Goal: Information Seeking & Learning: Learn about a topic

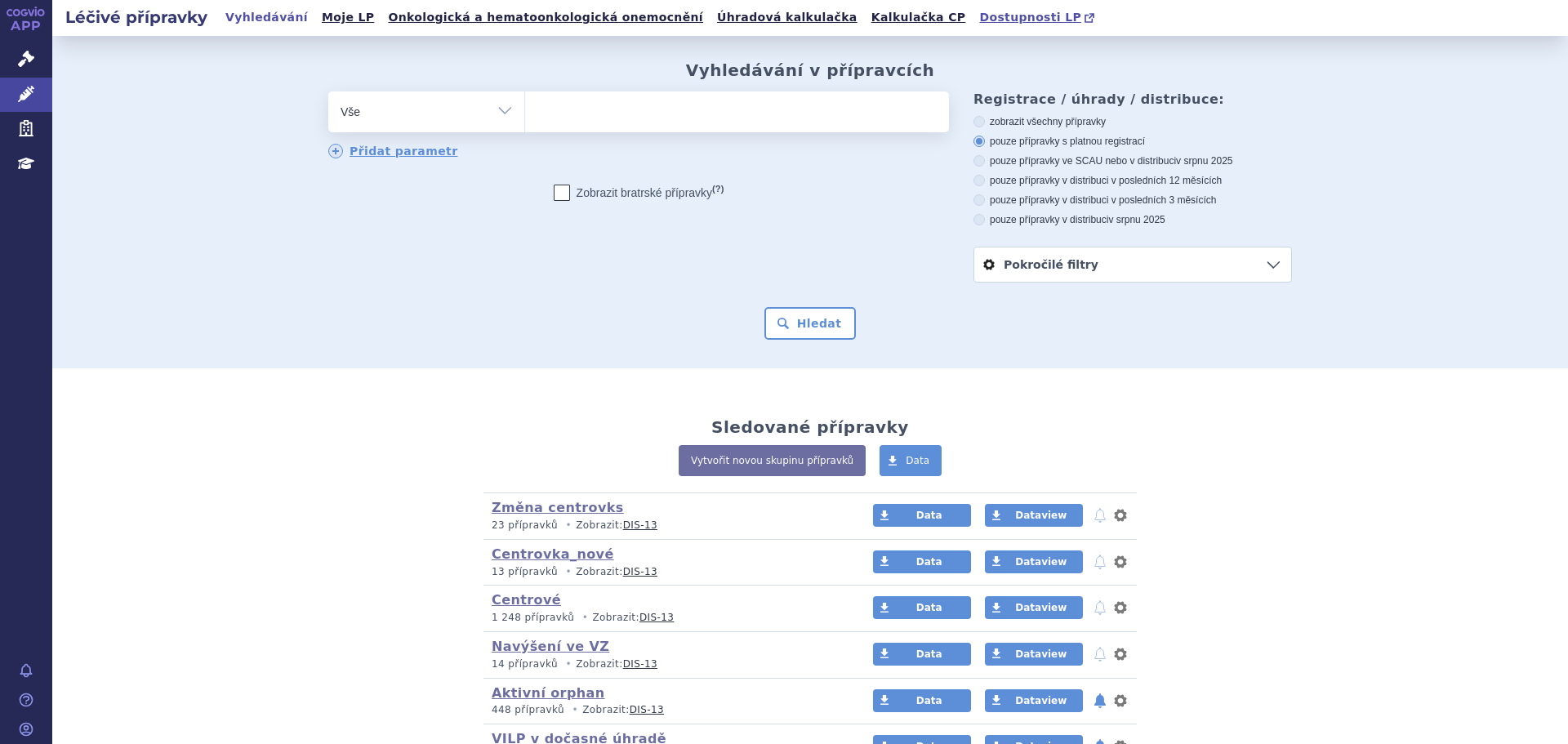
click at [979, 15] on span "Dostupnosti LP" at bounding box center [1030, 17] width 102 height 13
click at [867, 21] on link "Kalkulačka CP" at bounding box center [919, 18] width 105 height 22
click at [867, 15] on link "Kalkulačka CP" at bounding box center [919, 18] width 105 height 22
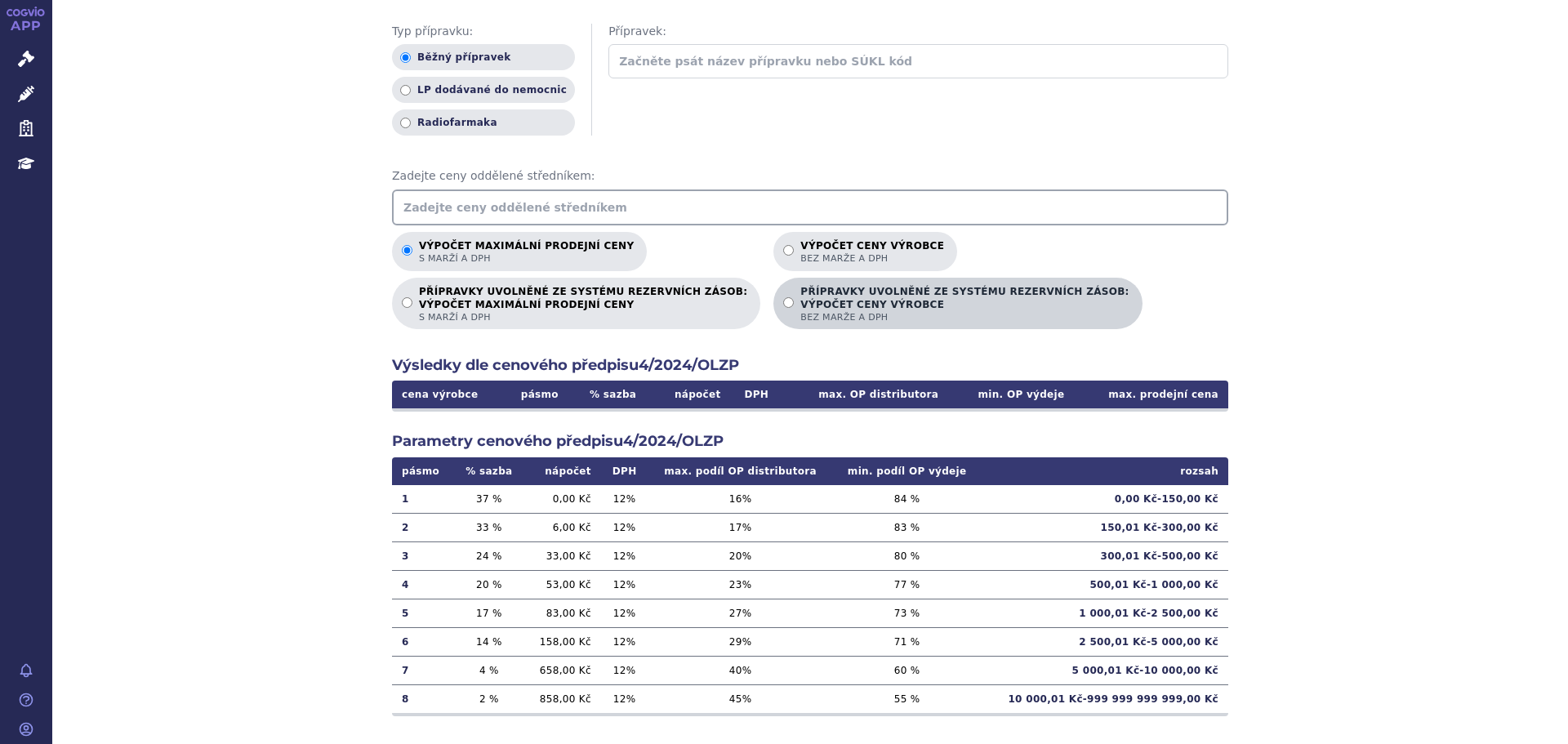
scroll to position [218, 0]
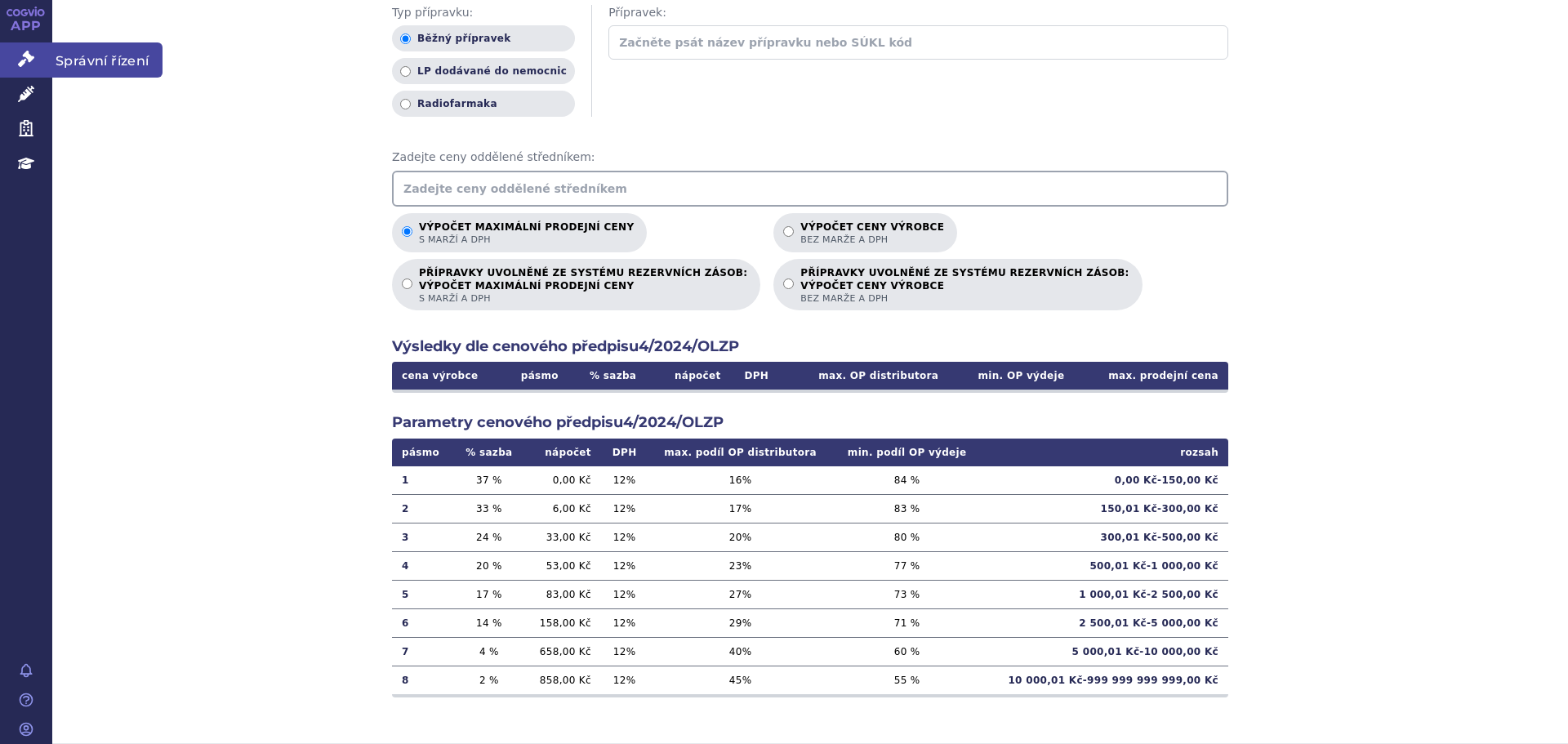
click at [31, 57] on icon at bounding box center [26, 59] width 17 height 17
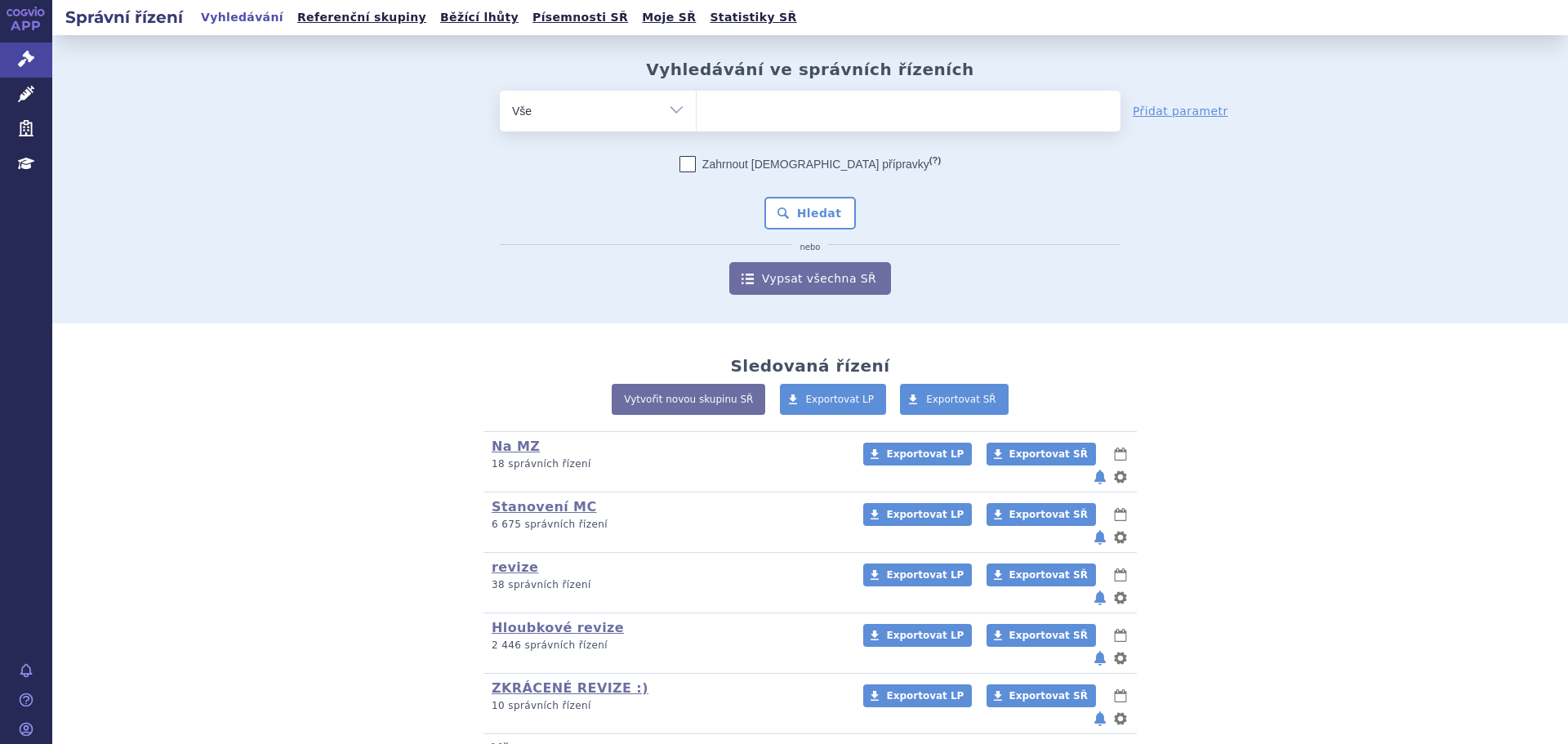
click at [745, 109] on ul at bounding box center [908, 108] width 424 height 34
click at [697, 109] on select at bounding box center [696, 111] width 1 height 41
click at [634, 111] on select "Vše Spisová značka Typ SŘ Přípravek/SUKL kód Účastník/Držitel" at bounding box center [597, 110] width 196 height 37
select select "filter-atc-group"
click at [500, 91] on select "Vše Spisová značka Typ SŘ Přípravek/SUKL kód Účastník/Držitel" at bounding box center [597, 110] width 196 height 37
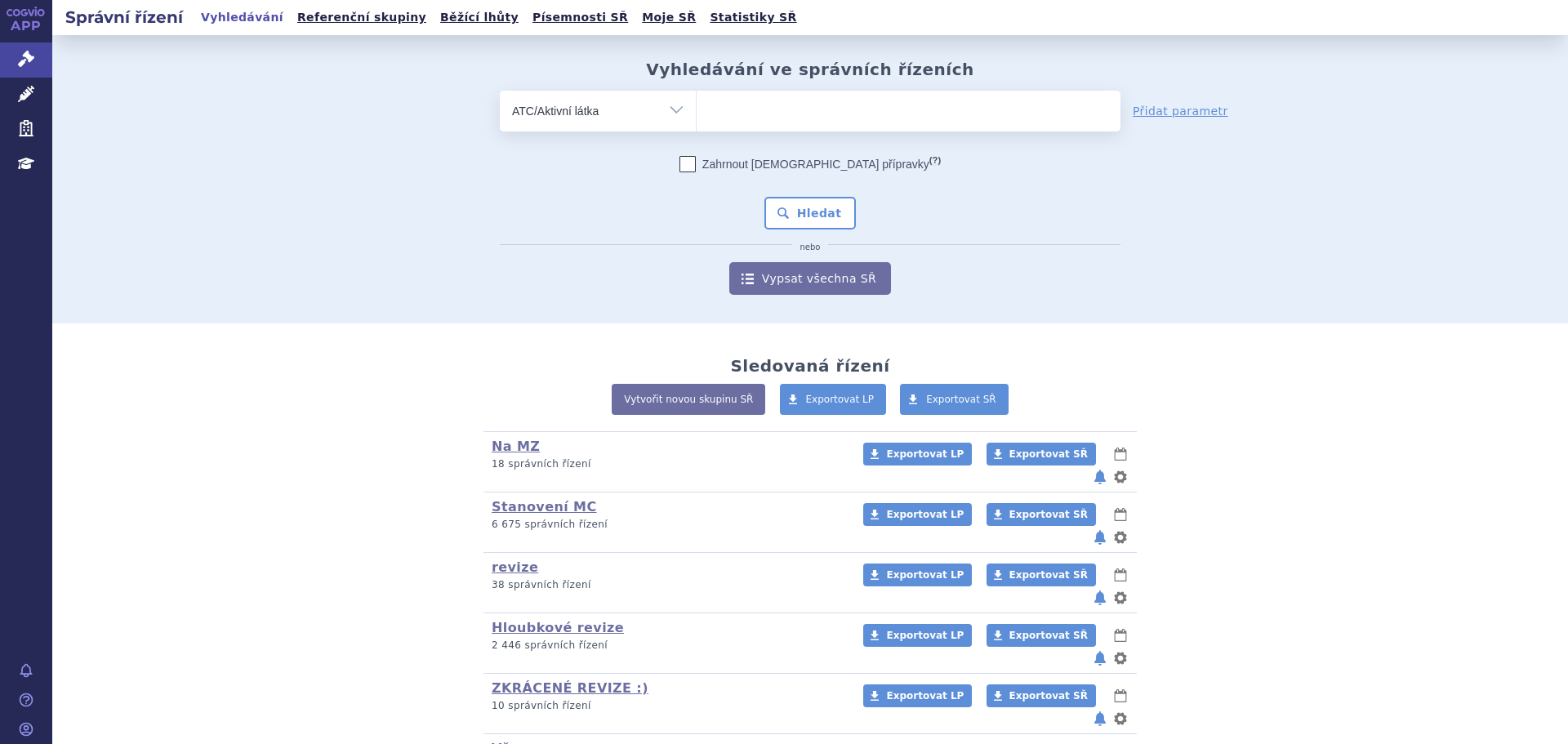
click at [732, 123] on ul at bounding box center [908, 108] width 424 height 34
click at [697, 123] on select at bounding box center [696, 111] width 1 height 41
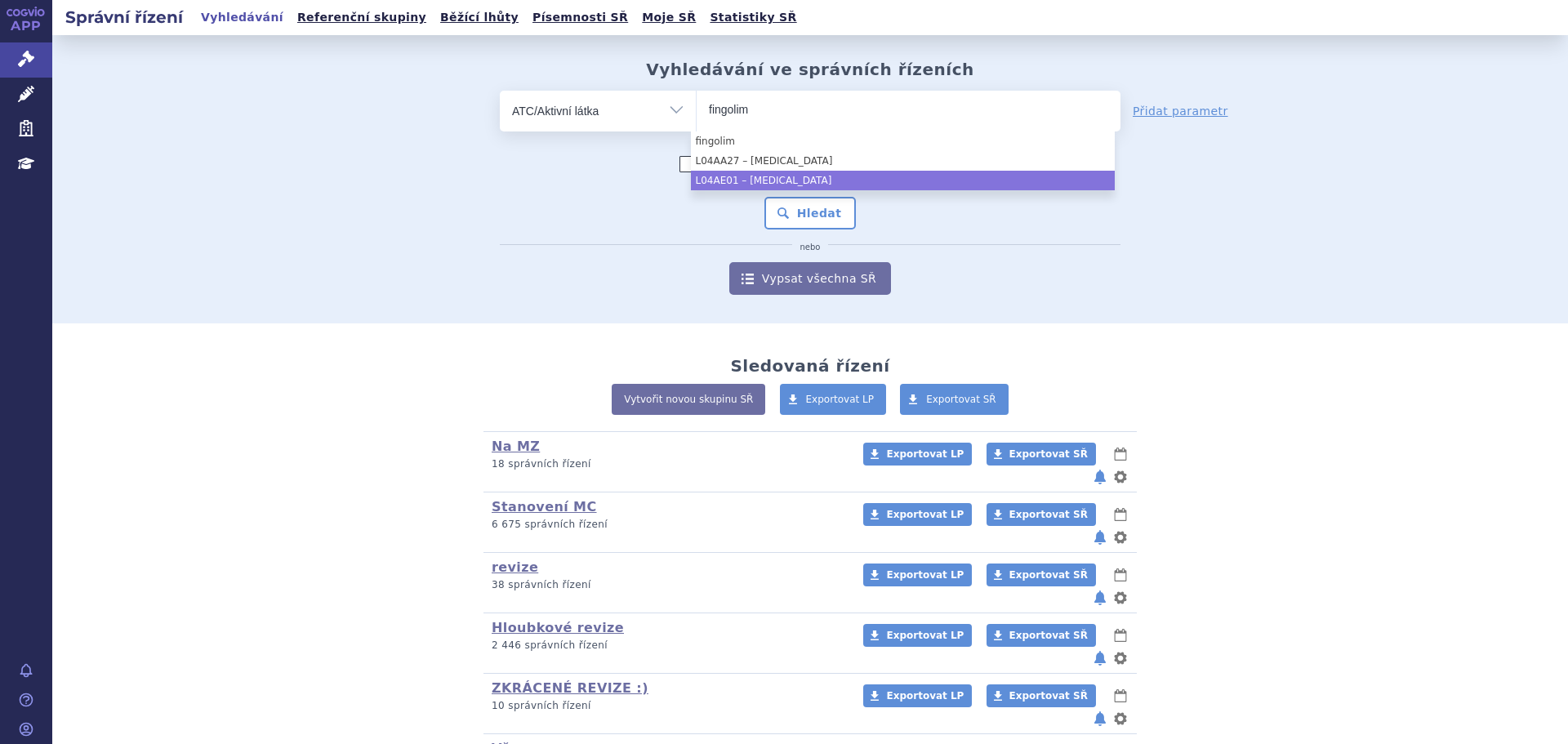
type input "fingolim"
click at [828, 180] on li "L04AE01 – [MEDICAL_DATA]" at bounding box center [903, 180] width 424 height 20
select select "L04AE01"
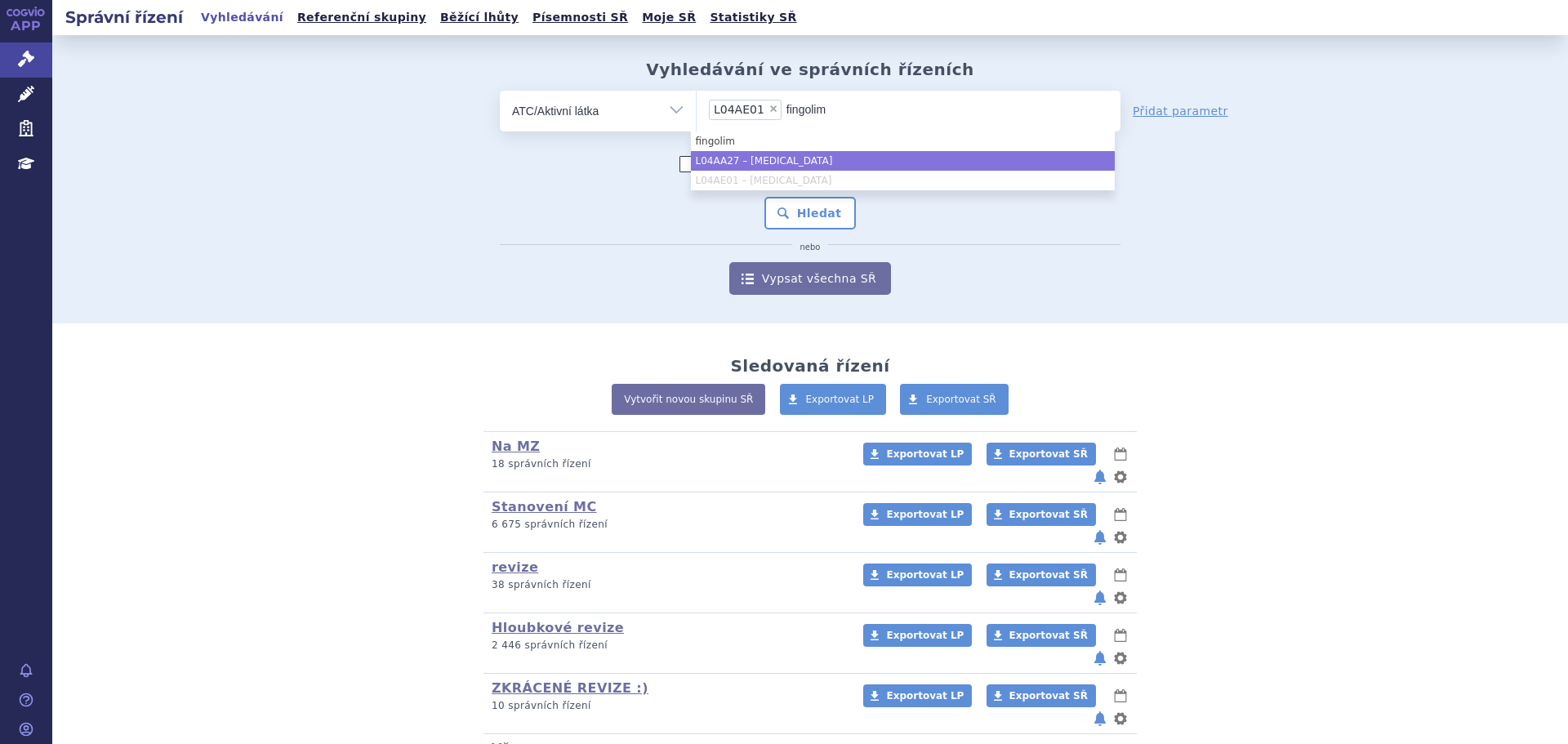
click at [835, 157] on li "L04AA27 – [MEDICAL_DATA]" at bounding box center [903, 161] width 424 height 20
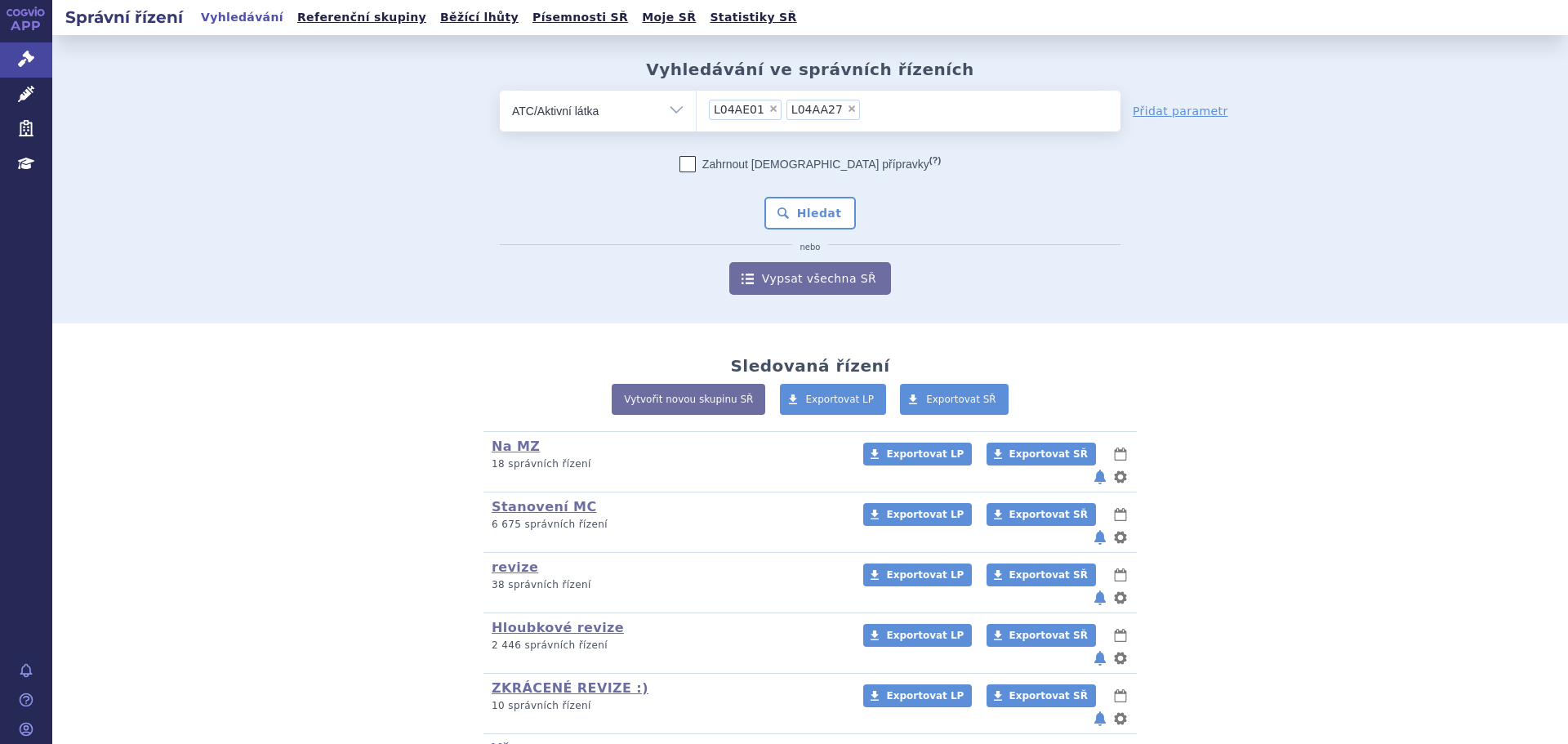
drag, startPoint x: 460, startPoint y: 199, endPoint x: 672, endPoint y: 214, distance: 212.5
click at [466, 197] on div "odstranit Vše Spisová značka Typ SŘ" at bounding box center [809, 193] width 963 height 204
click at [812, 205] on button "Hledat" at bounding box center [810, 213] width 92 height 33
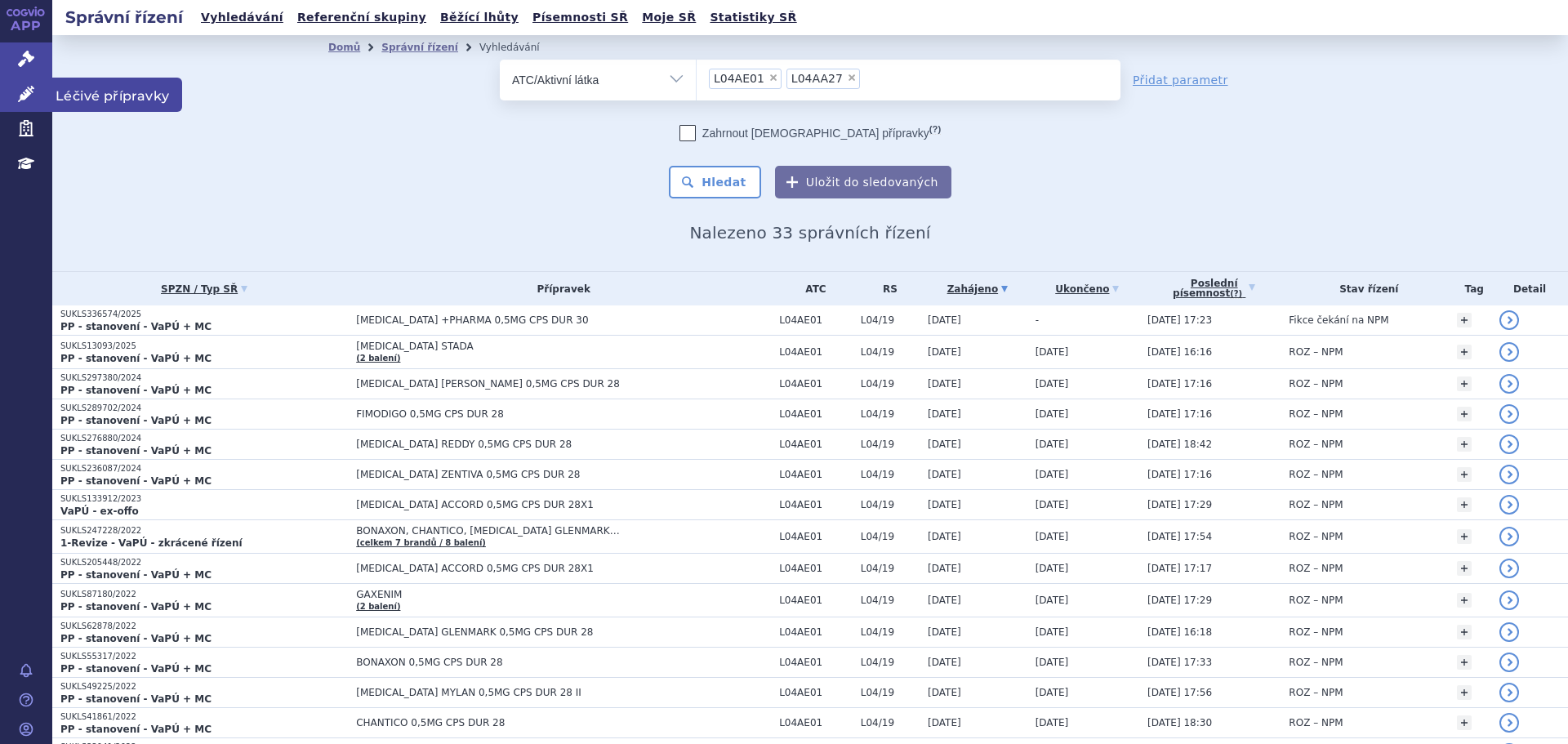
click at [39, 80] on link "Léčivé přípravky" at bounding box center [26, 94] width 52 height 34
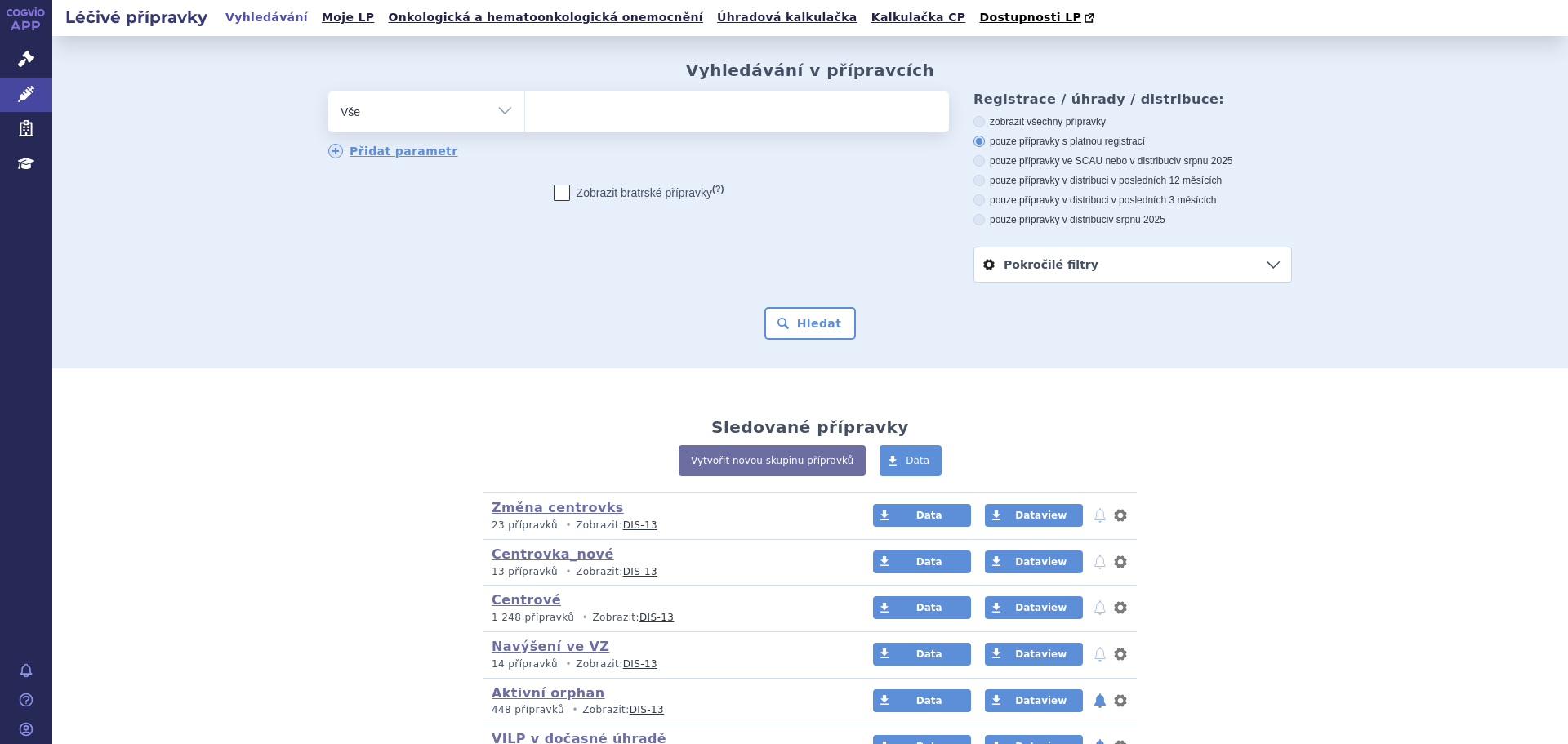
click at [485, 110] on select "Vše Přípravek/SUKL kód MAH VPOIS ATC/Aktivní látka Léková forma Síla" at bounding box center [425, 110] width 196 height 37
select select "filter-atc-group"
click at [328, 92] on select "Vše Přípravek/SUKL kód MAH VPOIS ATC/Aktivní látka Léková forma Síla" at bounding box center [425, 110] width 196 height 37
click at [644, 118] on ul at bounding box center [737, 108] width 424 height 34
click at [525, 118] on select at bounding box center [524, 111] width 1 height 41
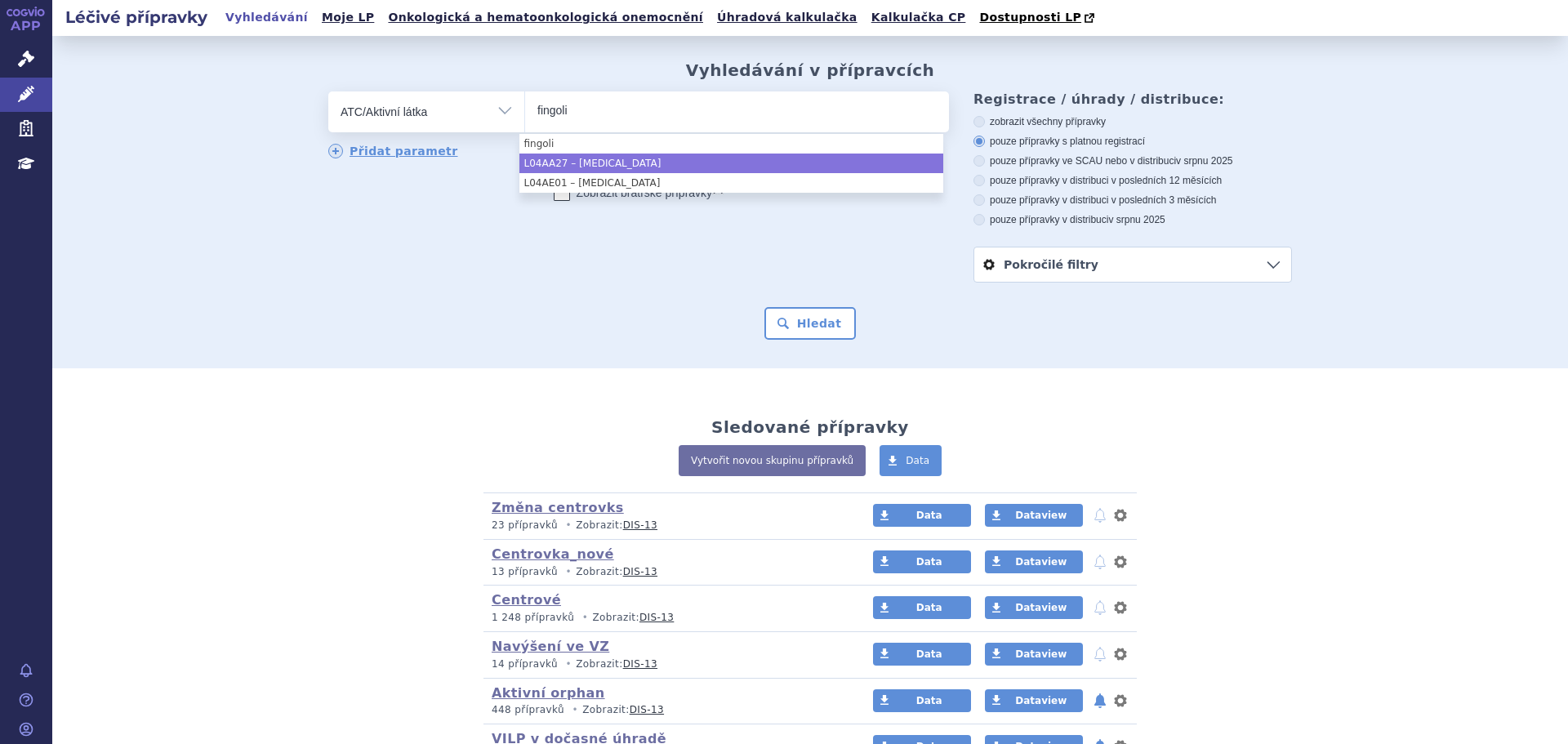
type input "fingoli"
click at [635, 166] on li "L04AA27 – [MEDICAL_DATA]" at bounding box center [731, 163] width 424 height 20
select select "L04AA27"
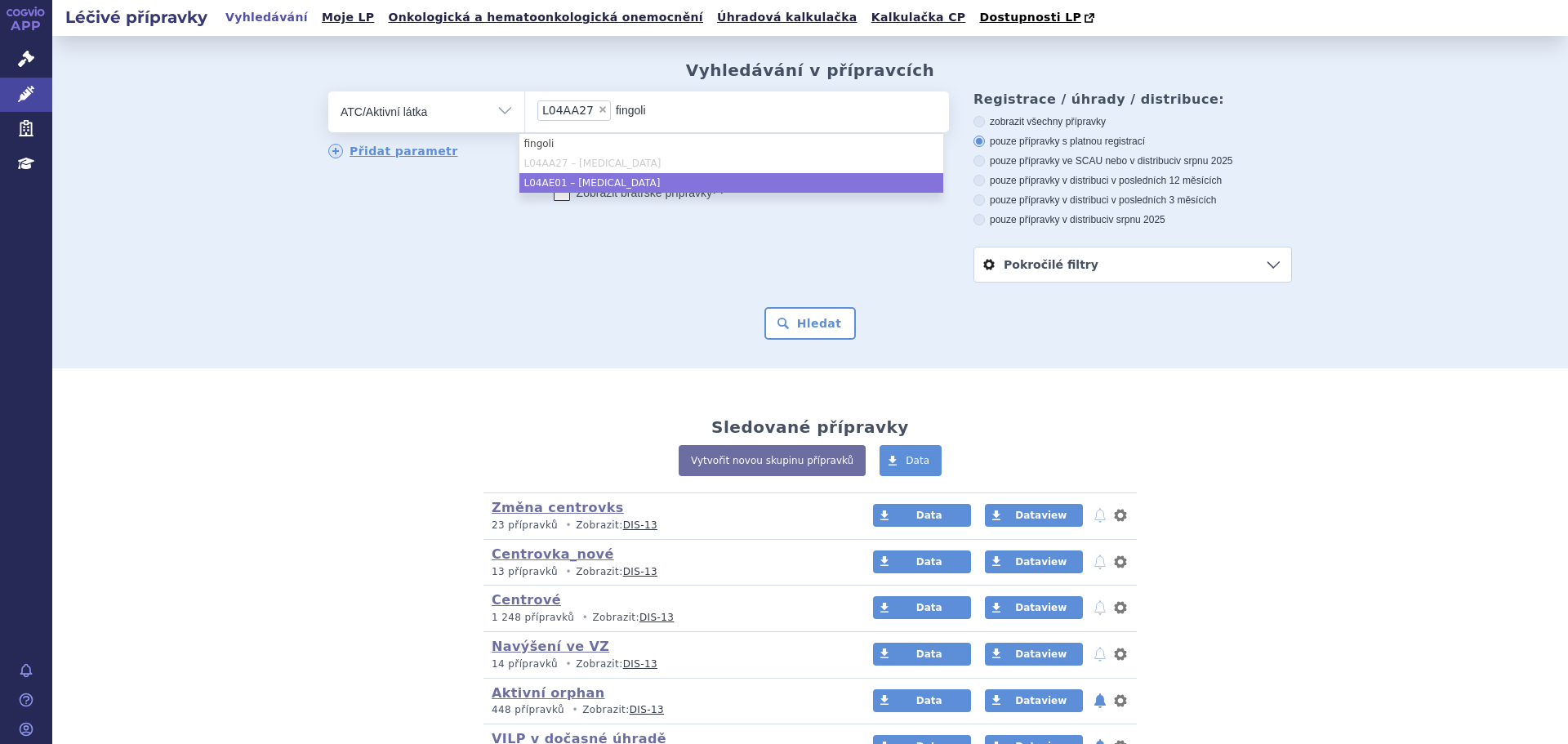
click at [637, 174] on li "L04AE01 – FINGOLIMOD" at bounding box center [731, 182] width 424 height 20
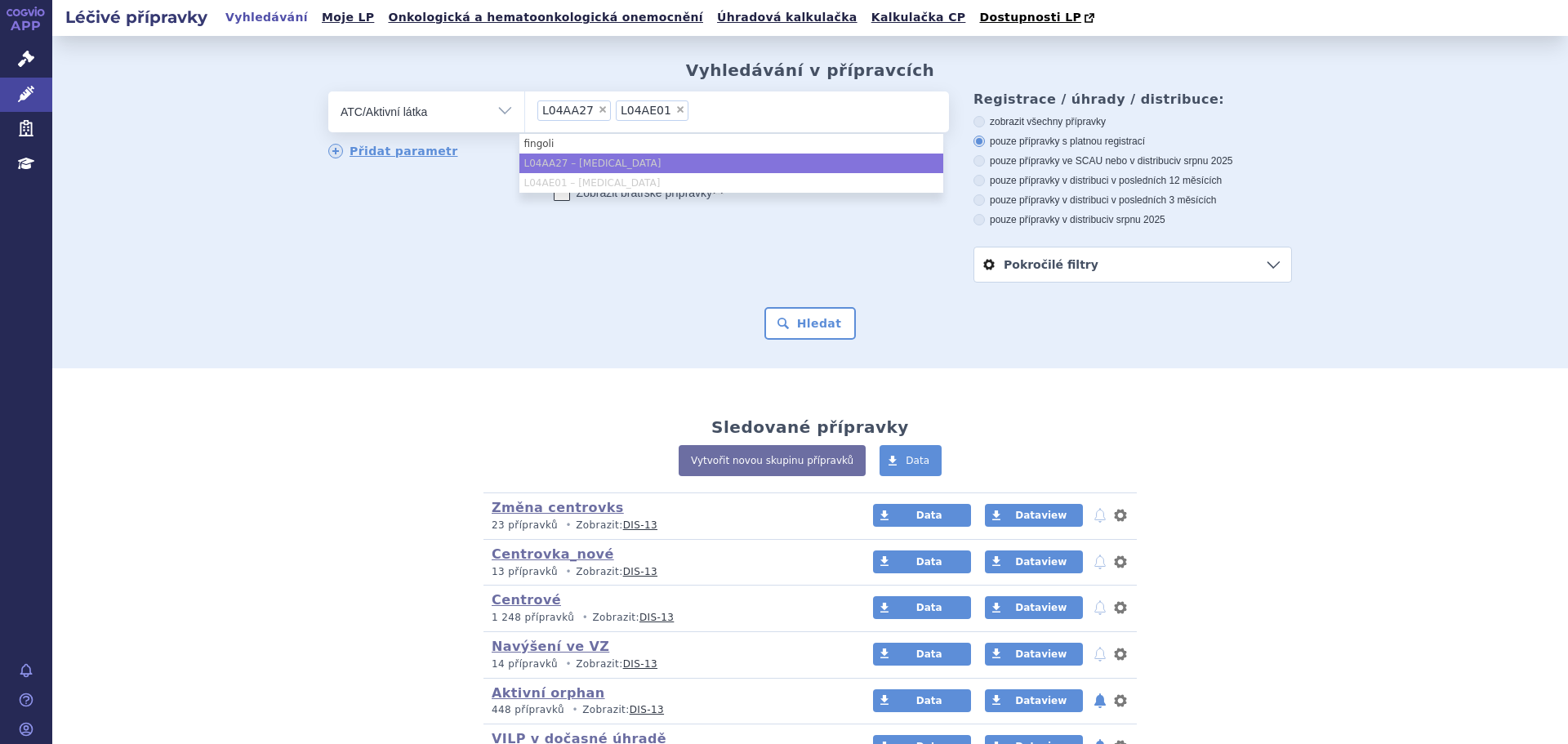
drag, startPoint x: 695, startPoint y: 226, endPoint x: 703, endPoint y: 228, distance: 8.2
click at [696, 226] on div "odstranit Vše Přípravek/SUKL kód MAH VPOIS ATC/Aktivní látka" at bounding box center [638, 158] width 621 height 134
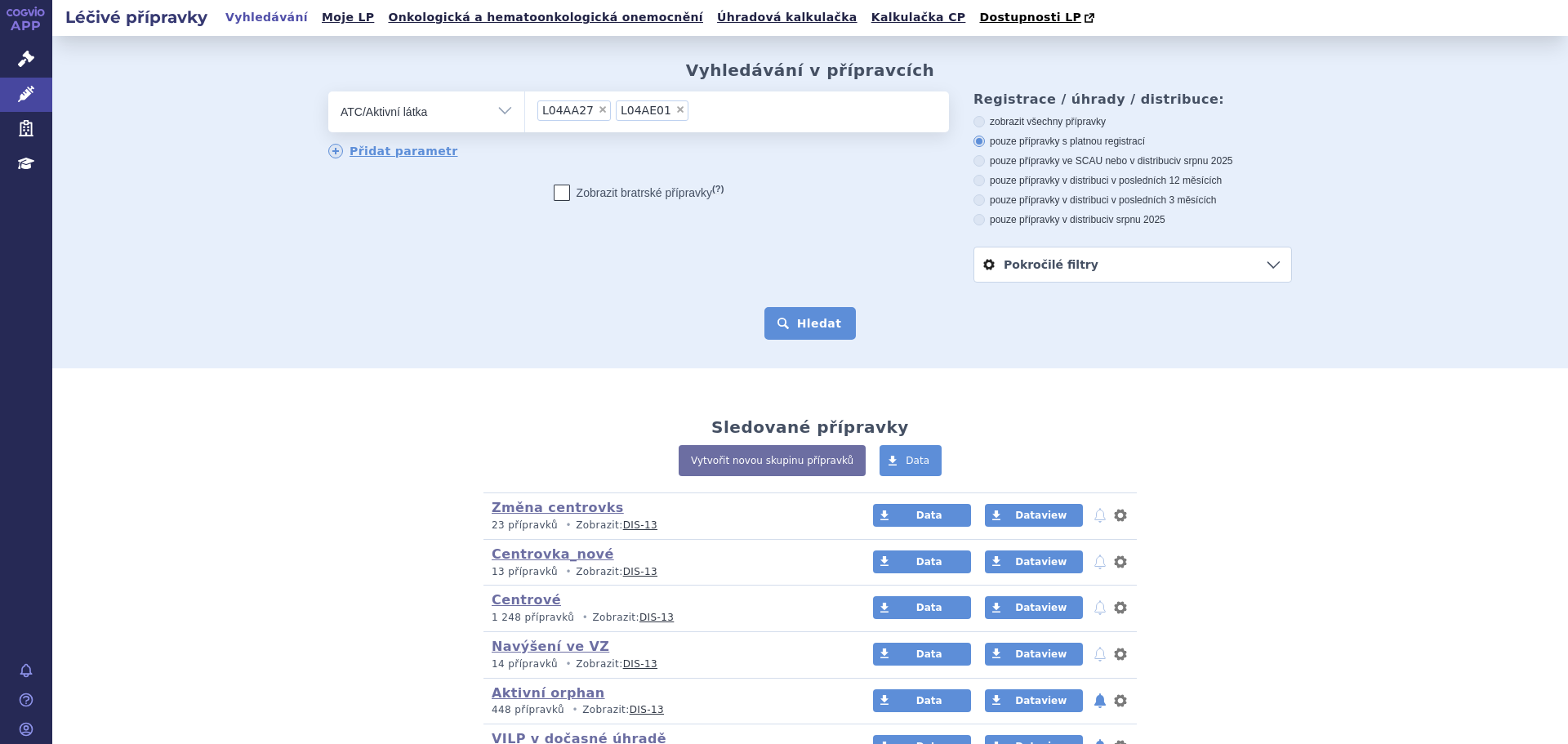
click at [807, 329] on button "Hledat" at bounding box center [810, 322] width 92 height 33
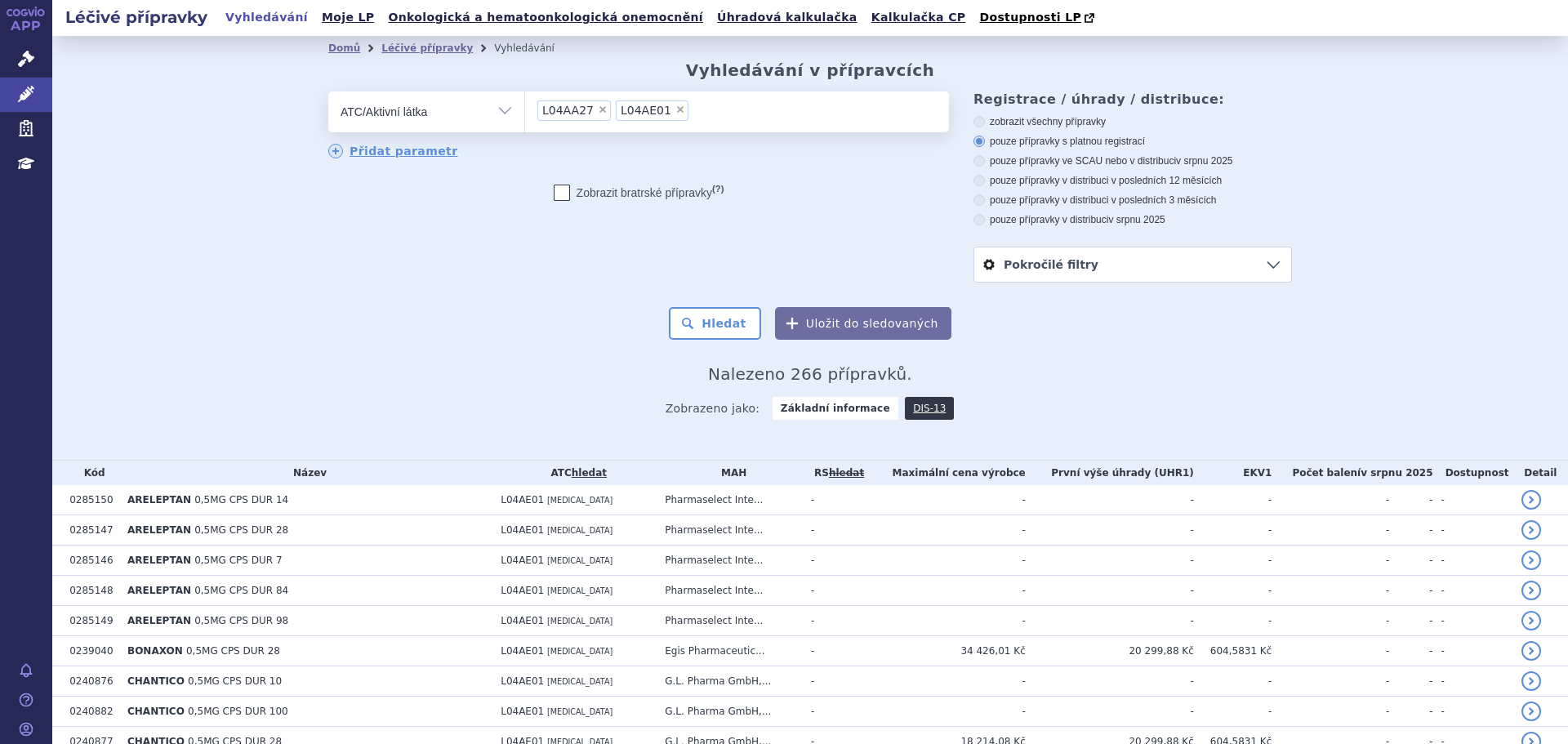
click at [1093, 164] on label "pouze přípravky ve SCAU nebo v distribuci v srpnu 2025" at bounding box center [1132, 161] width 319 height 13
click at [986, 164] on input "pouze přípravky ve SCAU nebo v distribuci v srpnu 2025" at bounding box center [979, 163] width 10 height 10
radio input "true"
click at [738, 334] on button "Hledat" at bounding box center [714, 322] width 92 height 33
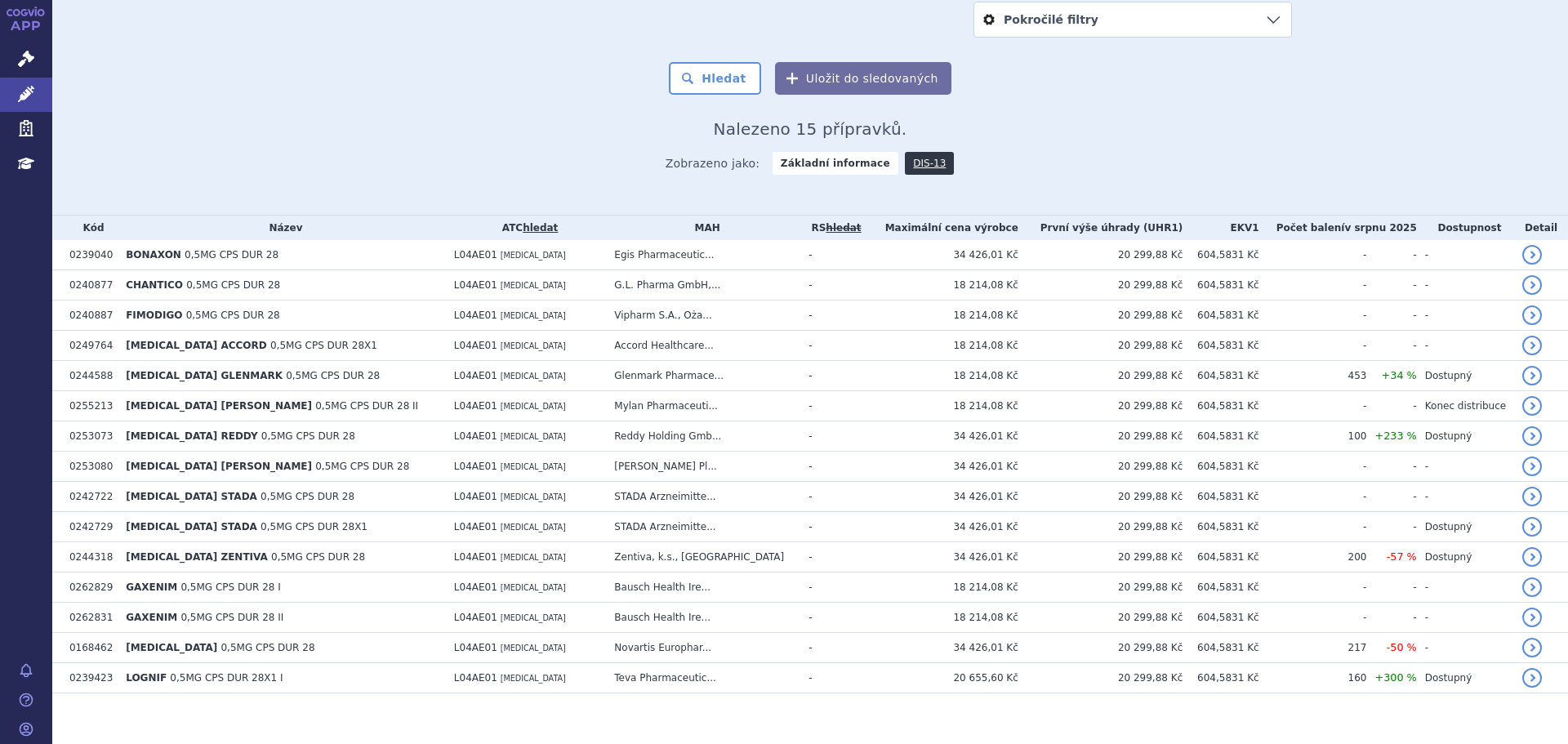
scroll to position [261, 0]
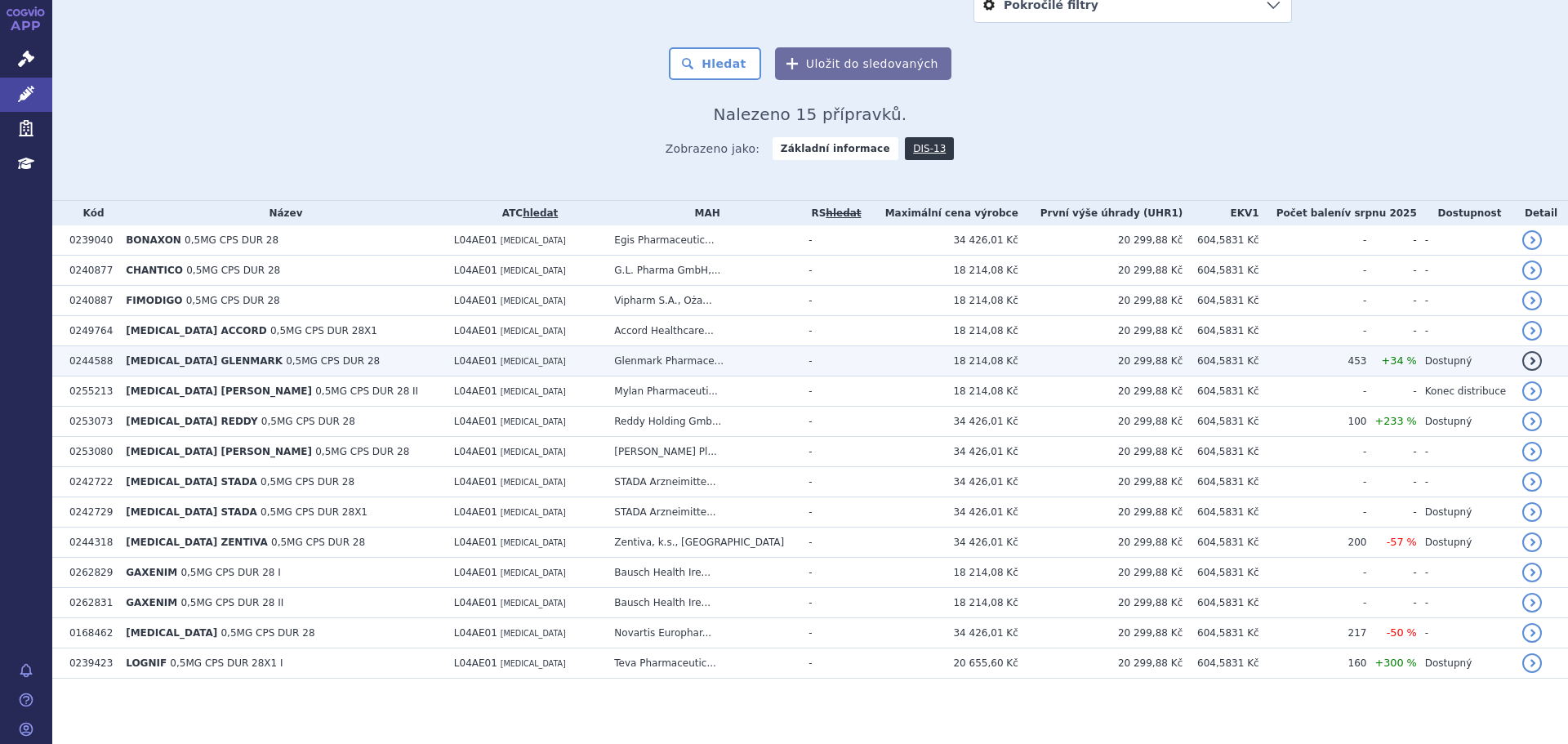
click at [286, 355] on span "0,5MG CPS DUR 28" at bounding box center [333, 360] width 94 height 11
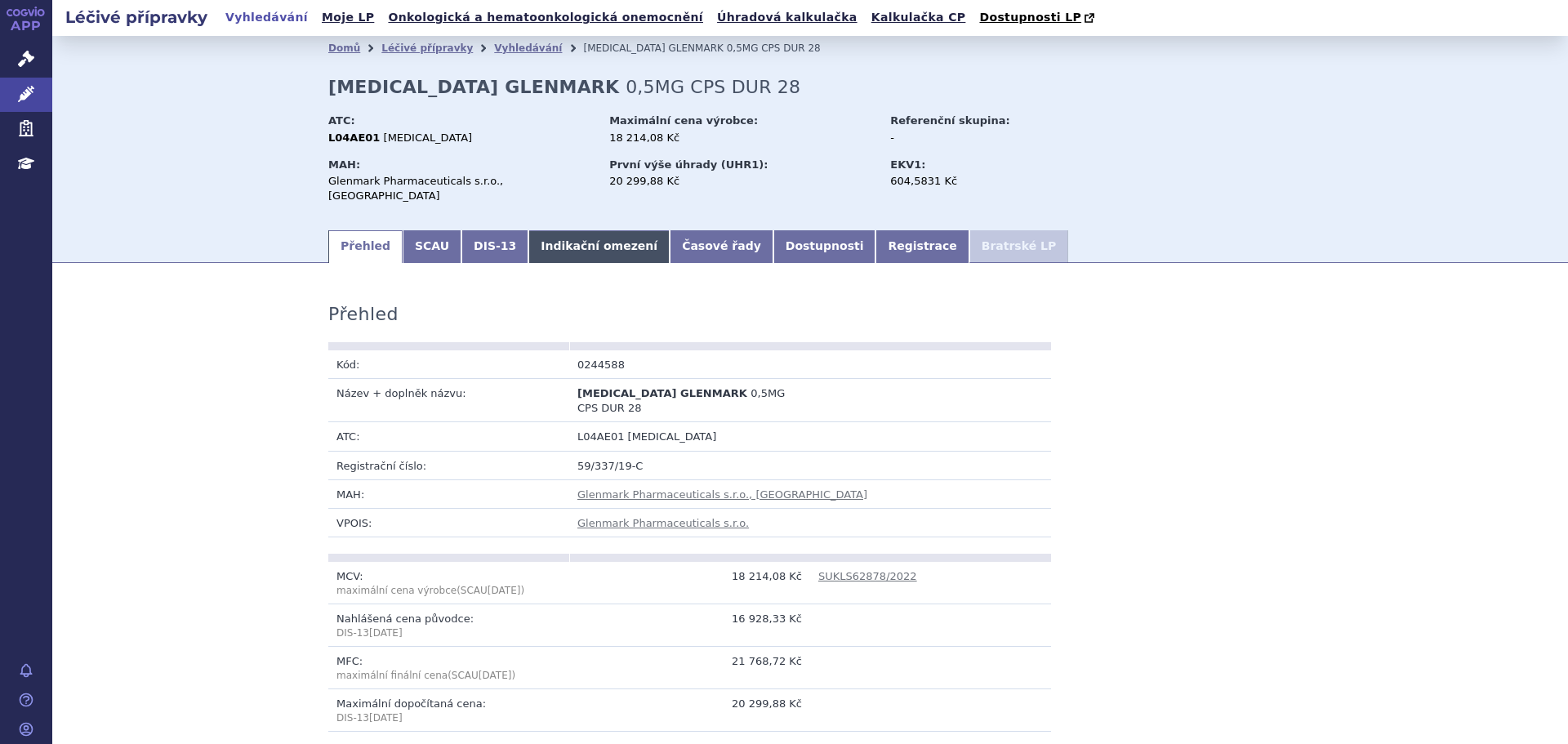
click at [594, 233] on link "Indikační omezení" at bounding box center [599, 246] width 141 height 33
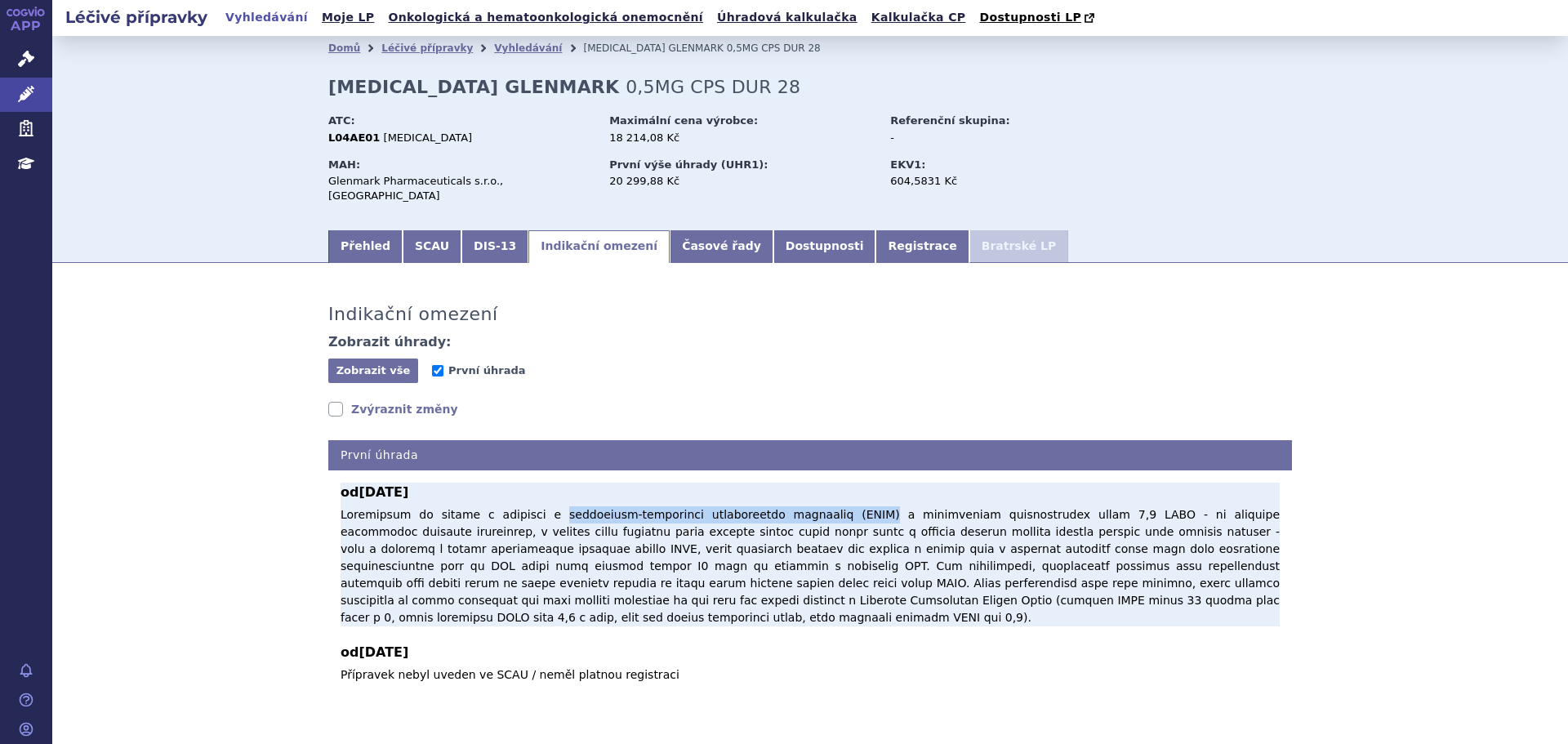
drag, startPoint x: 782, startPoint y: 503, endPoint x: 516, endPoint y: 501, distance: 266.0
click at [516, 506] on p at bounding box center [810, 566] width 939 height 120
copy p "relabující-remitentní roztroušenou sklerózou (RRRS)"
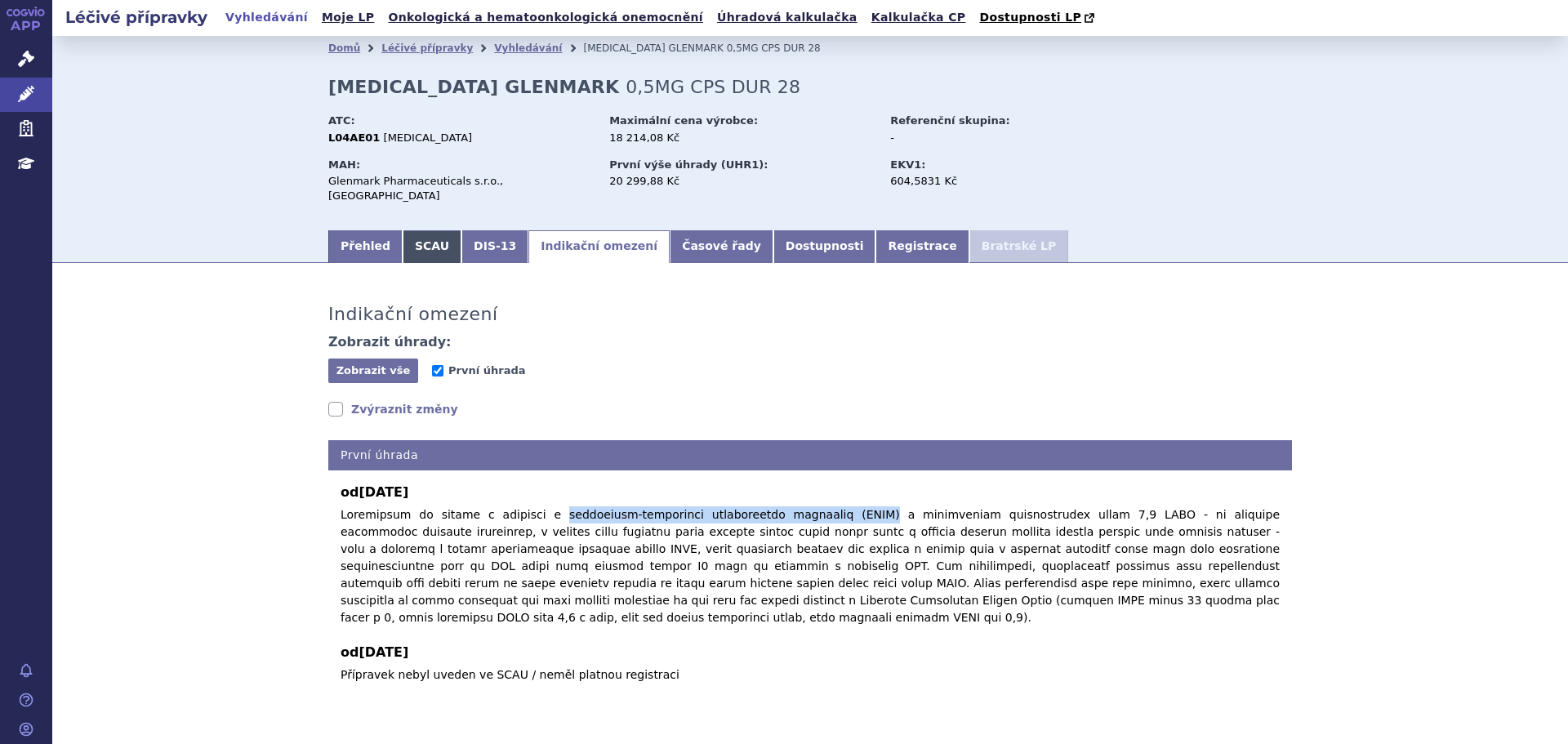
click at [425, 230] on link "SCAU" at bounding box center [431, 246] width 59 height 33
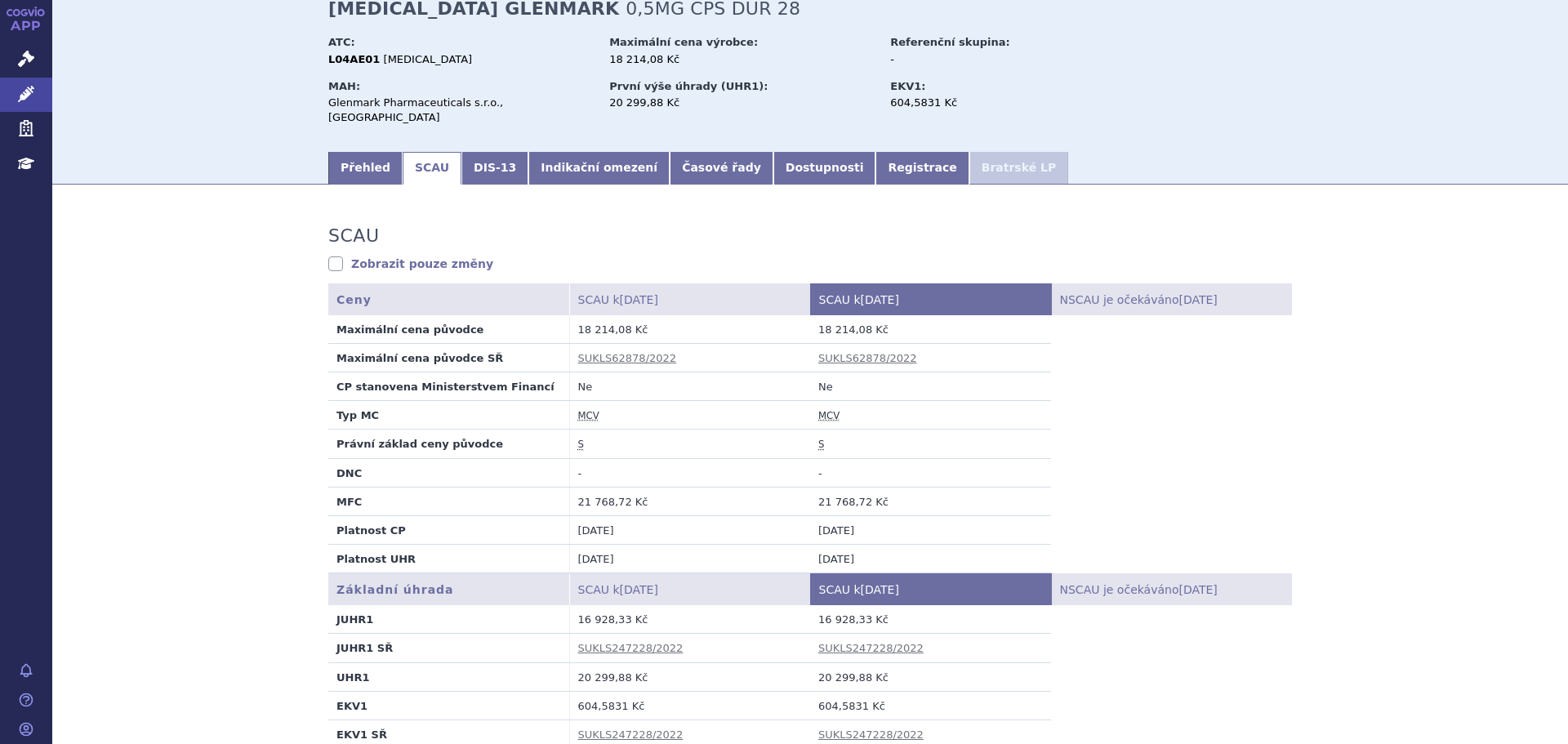
scroll to position [163, 0]
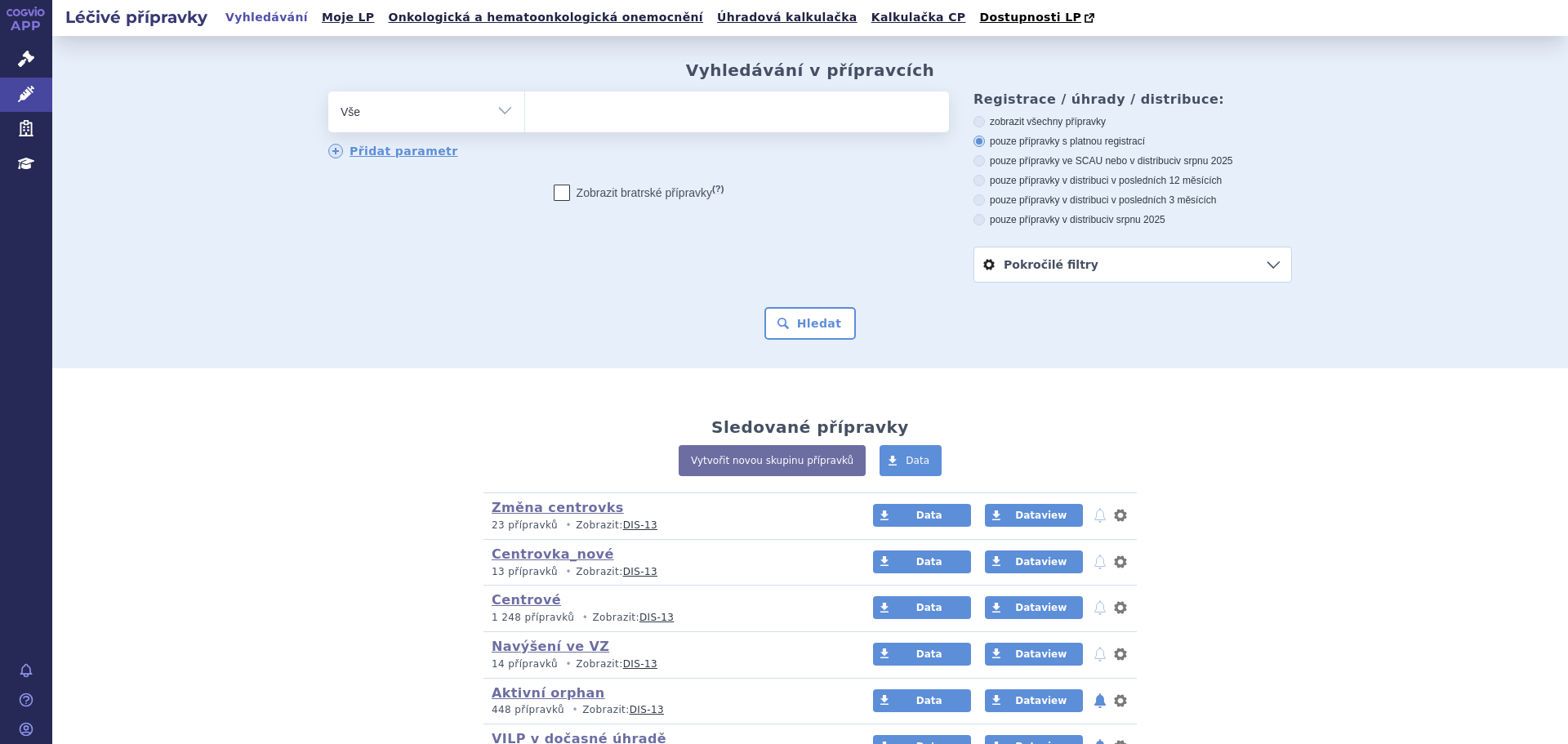
click at [477, 124] on select "Vše Přípravek/SUKL kód MAH VPOIS ATC/Aktivní látka Léková forma Síla" at bounding box center [425, 110] width 196 height 37
click at [498, 117] on select "Vše Přípravek/SUKL kód MAH VPOIS ATC/Aktivní látka Léková forma Síla" at bounding box center [425, 110] width 196 height 37
click at [502, 124] on select "Vše Přípravek/SUKL kód MAH VPOIS ATC/Aktivní látka Léková forma Síla" at bounding box center [425, 110] width 196 height 37
select select "filter-atc-group"
click at [328, 92] on select "Vše Přípravek/SUKL kód MAH VPOIS ATC/Aktivní látka Léková forma Síla" at bounding box center [425, 110] width 196 height 37
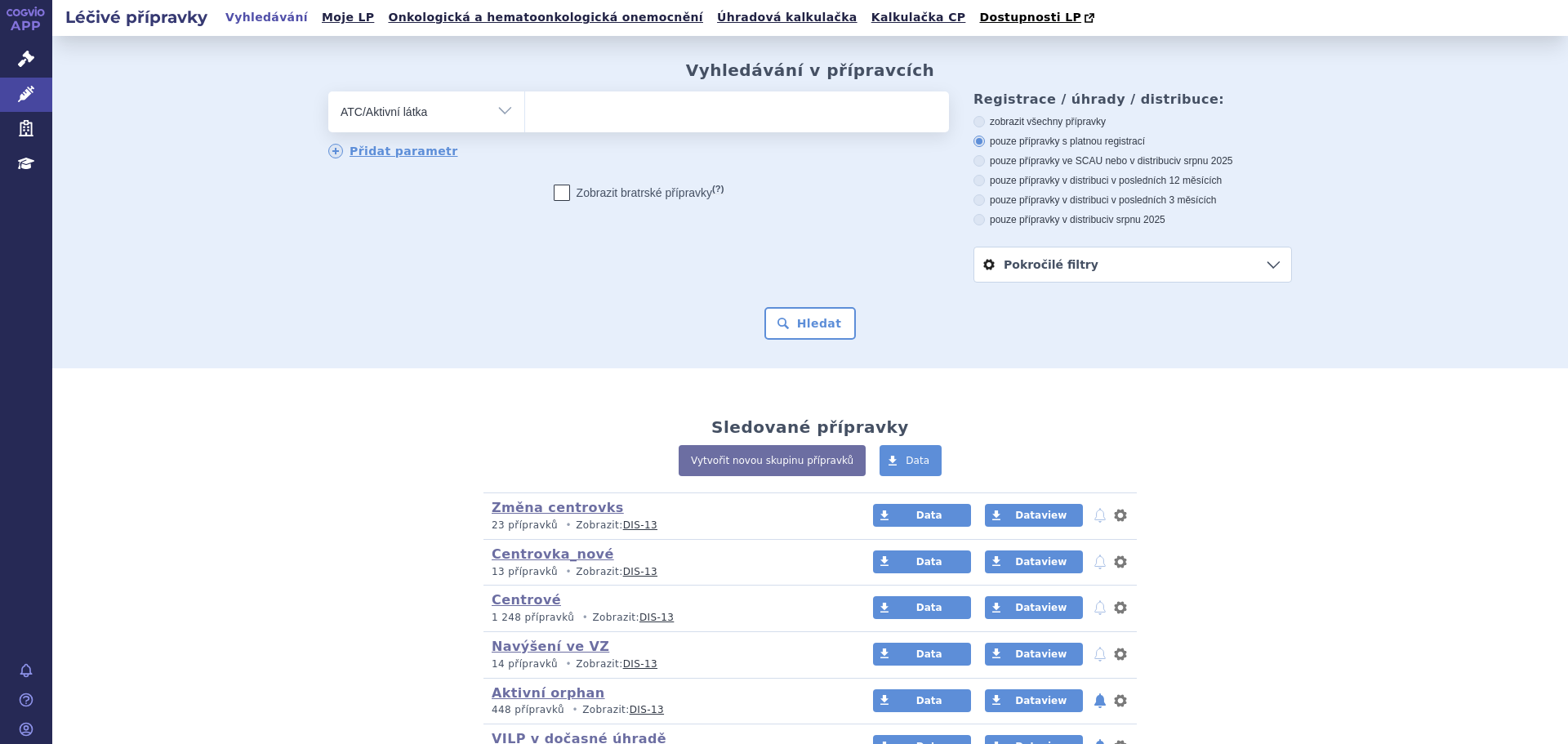
click at [574, 132] on span at bounding box center [737, 111] width 424 height 41
click at [525, 132] on select at bounding box center [524, 111] width 1 height 41
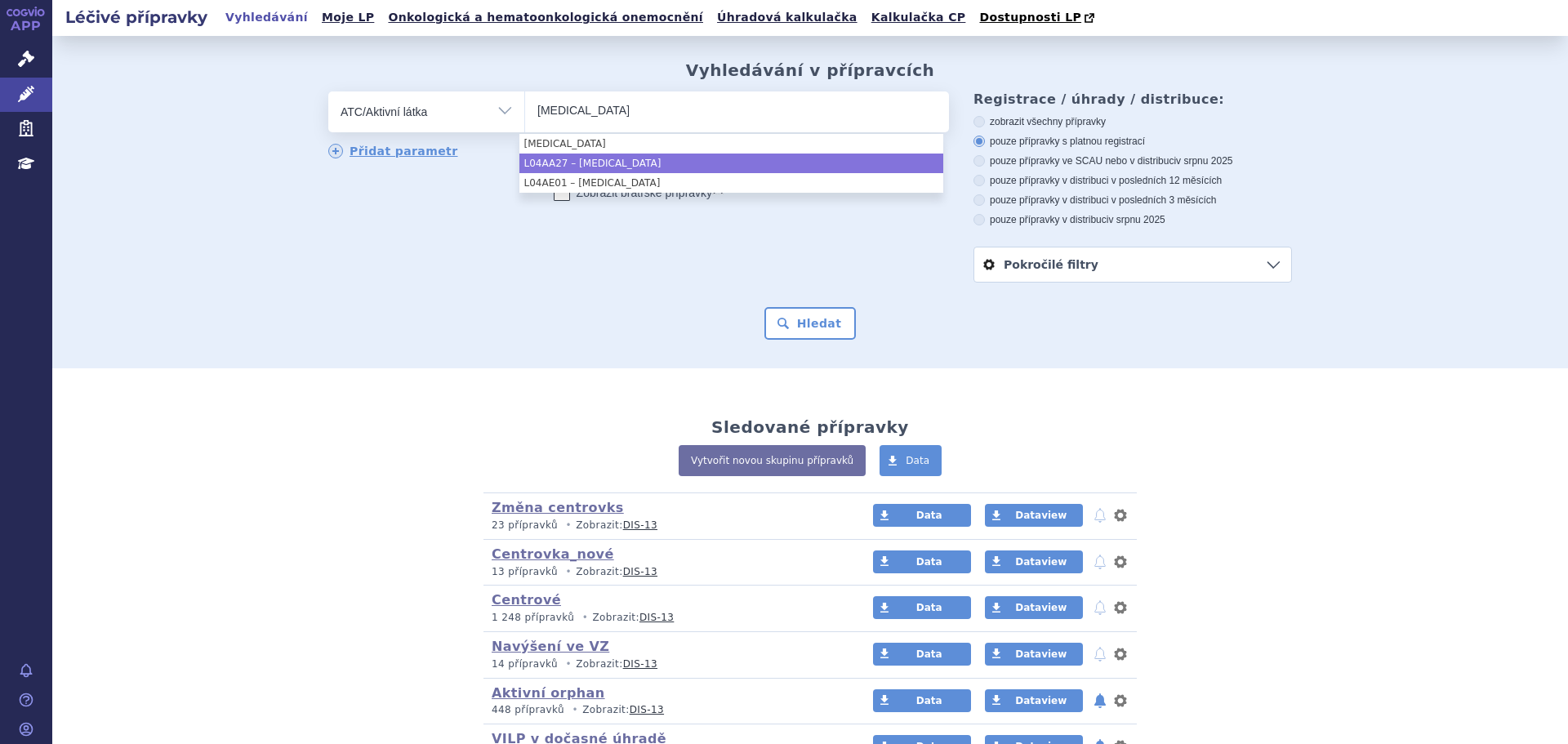
type input "fingolimod"
click at [629, 166] on li "L04AA27 – FINGOLIMOD" at bounding box center [731, 163] width 424 height 20
select select "L04AA27"
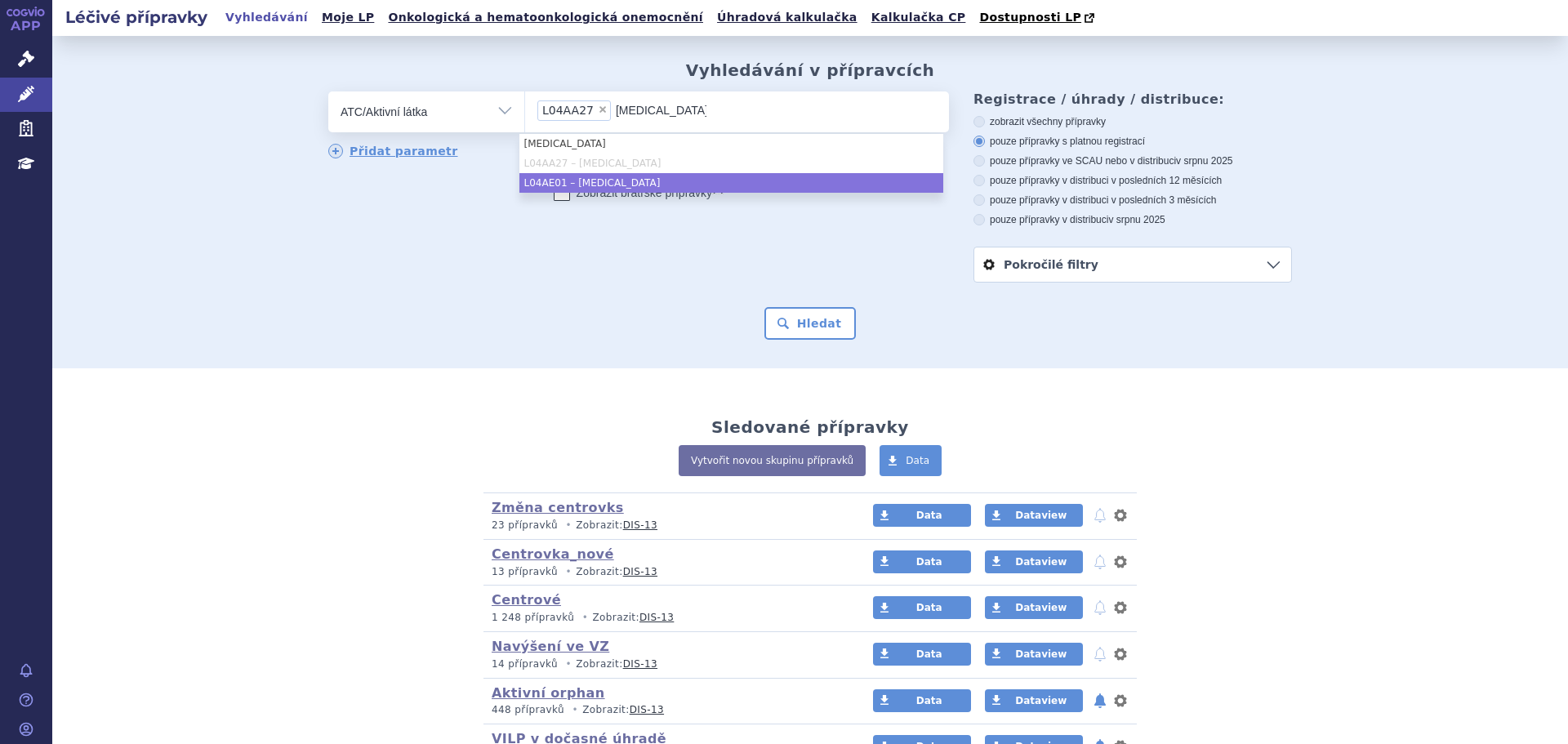
click at [639, 174] on li "L04AE01 – FINGOLIMOD" at bounding box center [731, 182] width 424 height 20
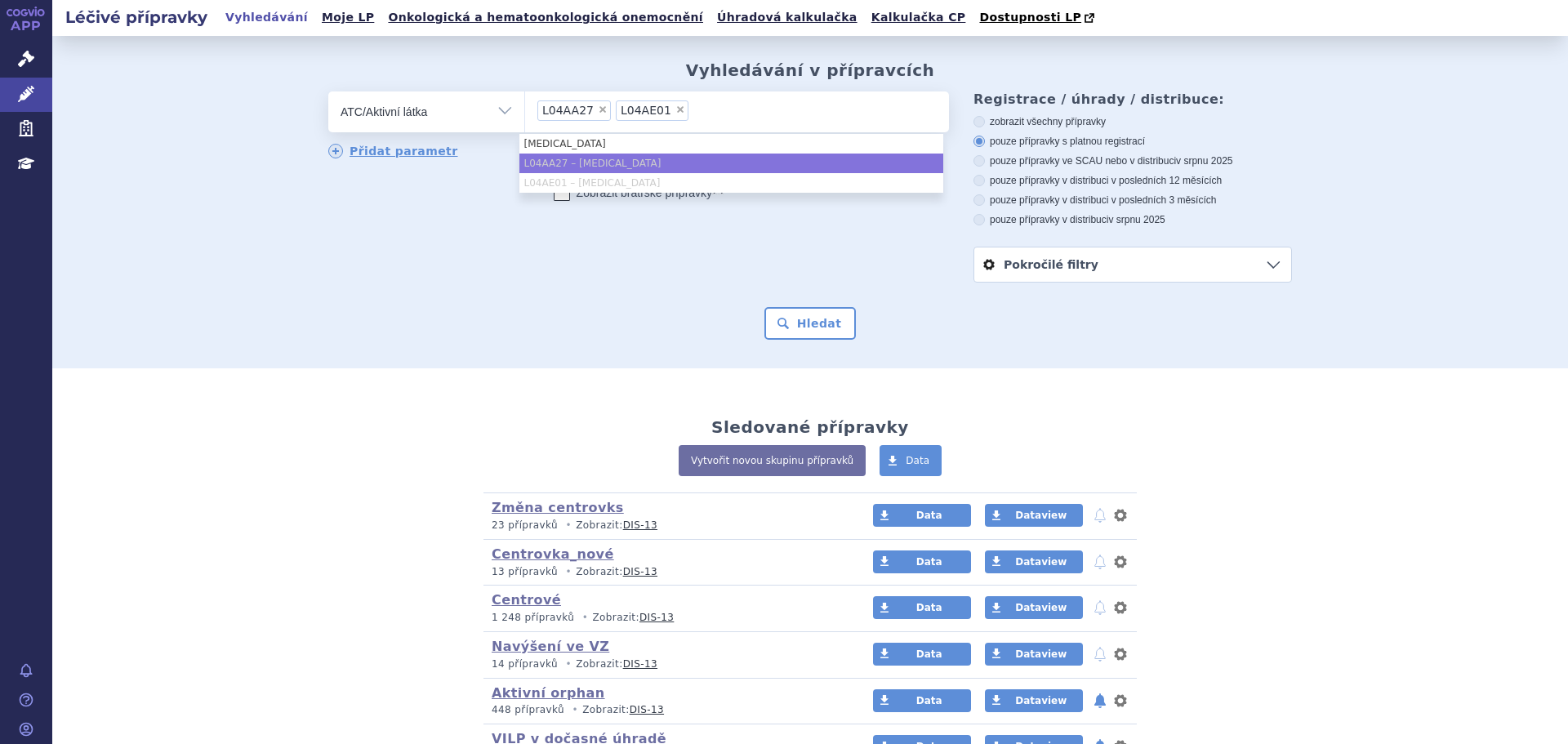
drag, startPoint x: 645, startPoint y: 224, endPoint x: 679, endPoint y: 239, distance: 37.2
click at [647, 225] on div "odstranit Vše Přípravek/SUKL kód MAH VPOIS ATC/Aktivní látka" at bounding box center [638, 158] width 621 height 134
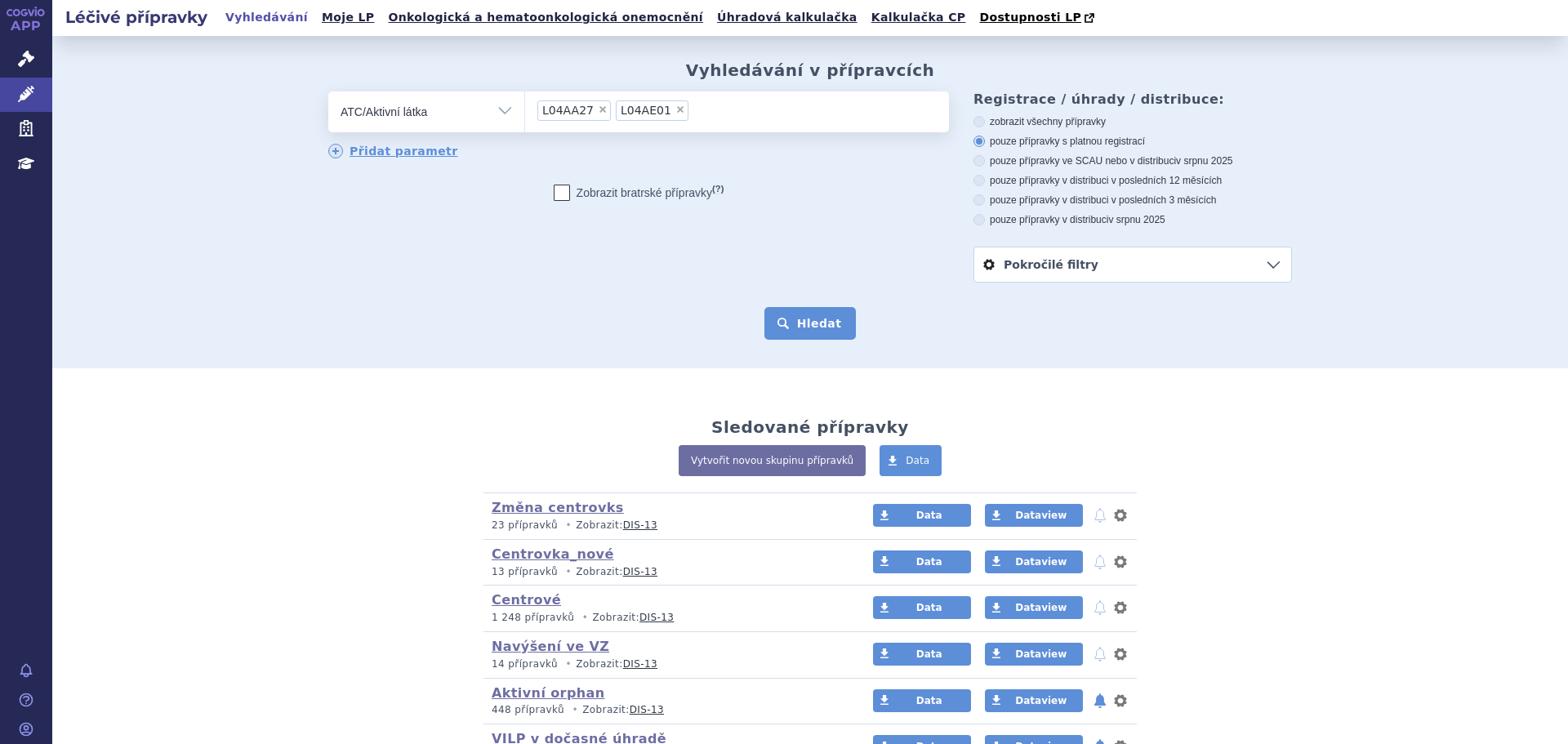
click at [789, 318] on button "Hledat" at bounding box center [810, 322] width 92 height 33
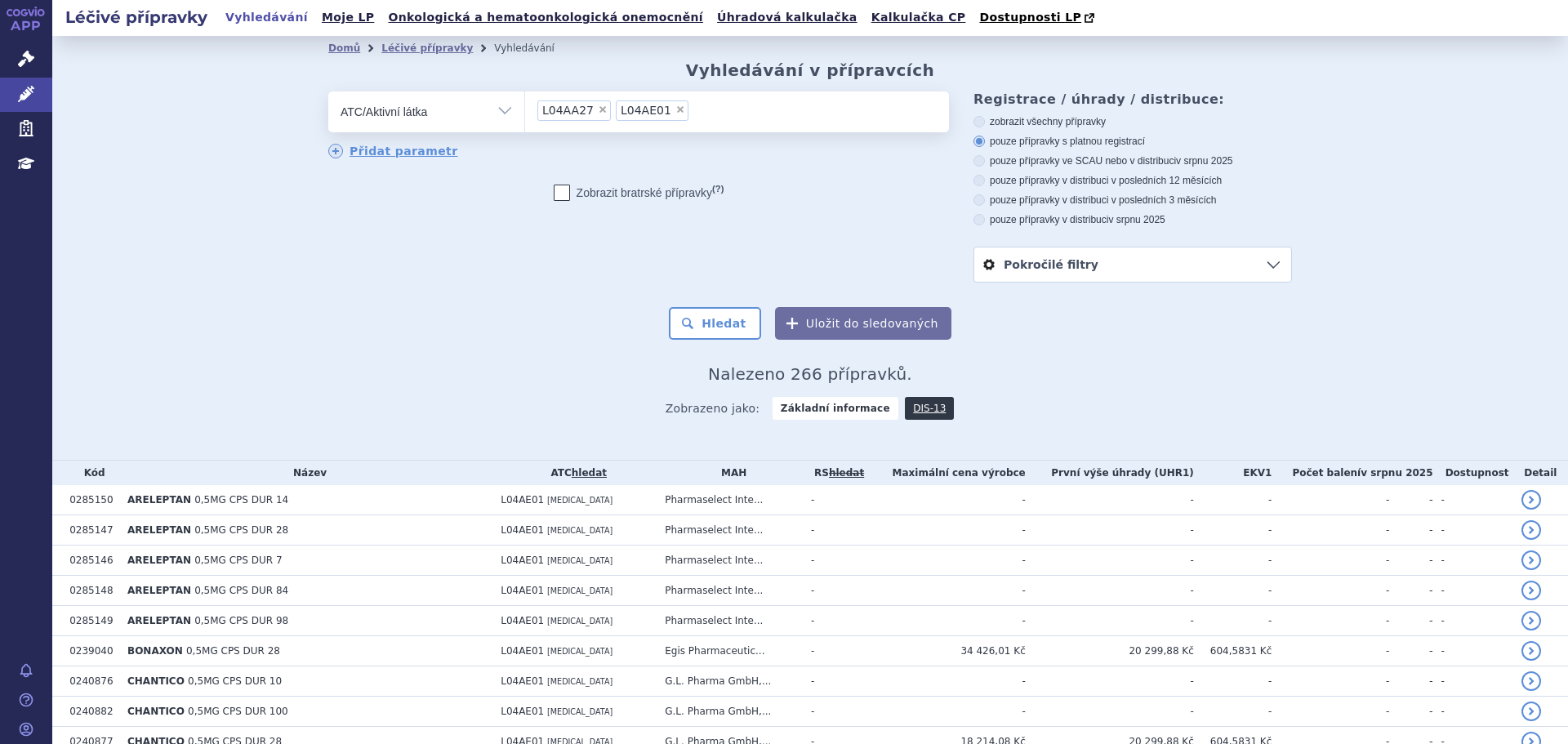
click at [1091, 156] on label "pouze přípravky ve SCAU nebo v distribuci v srpnu 2025" at bounding box center [1132, 161] width 319 height 13
click at [986, 158] on input "pouze přípravky ve SCAU nebo v distribuci v srpnu 2025" at bounding box center [979, 163] width 10 height 10
radio input "true"
click at [723, 337] on button "Hledat" at bounding box center [714, 322] width 92 height 33
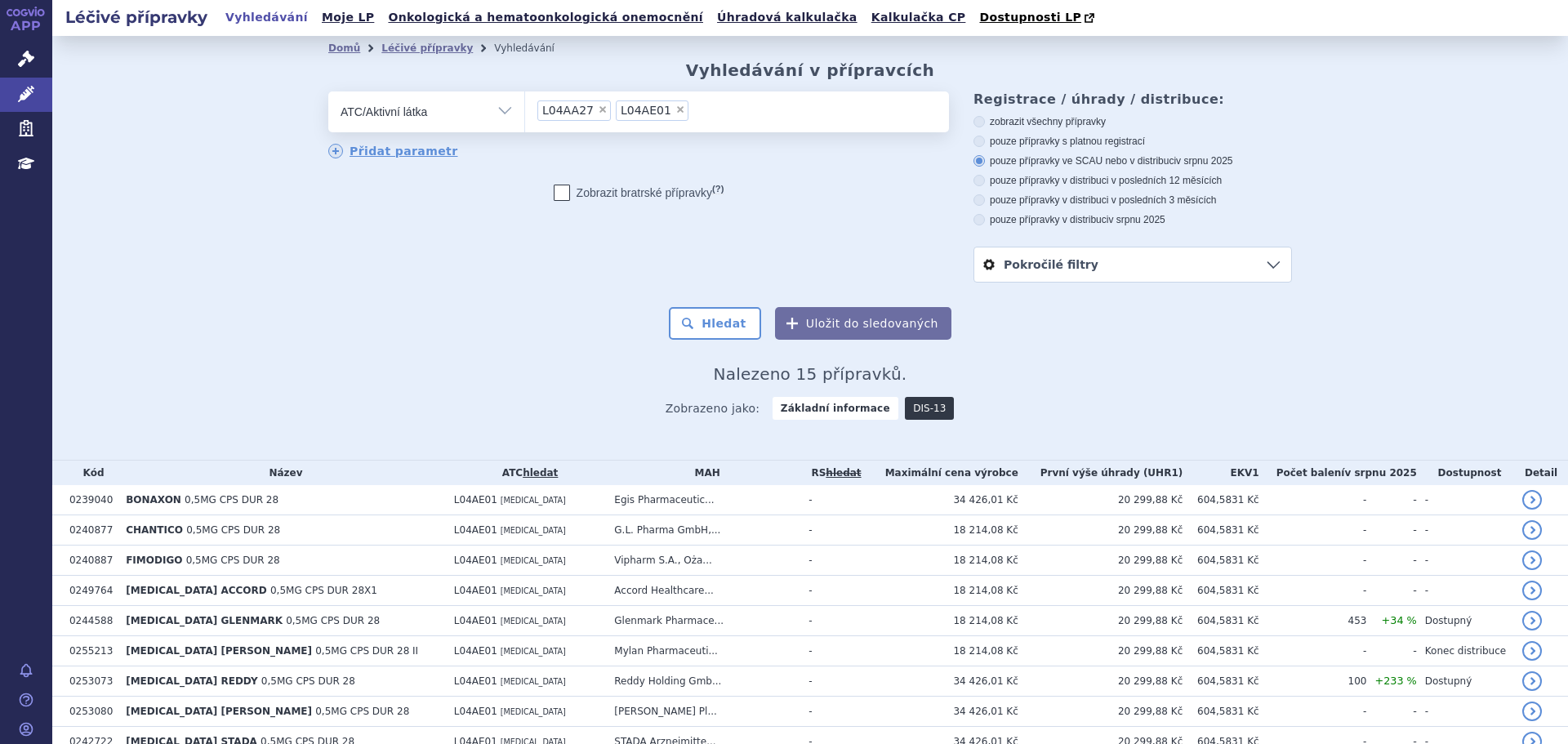
click at [922, 406] on link "DIS-13" at bounding box center [929, 408] width 49 height 23
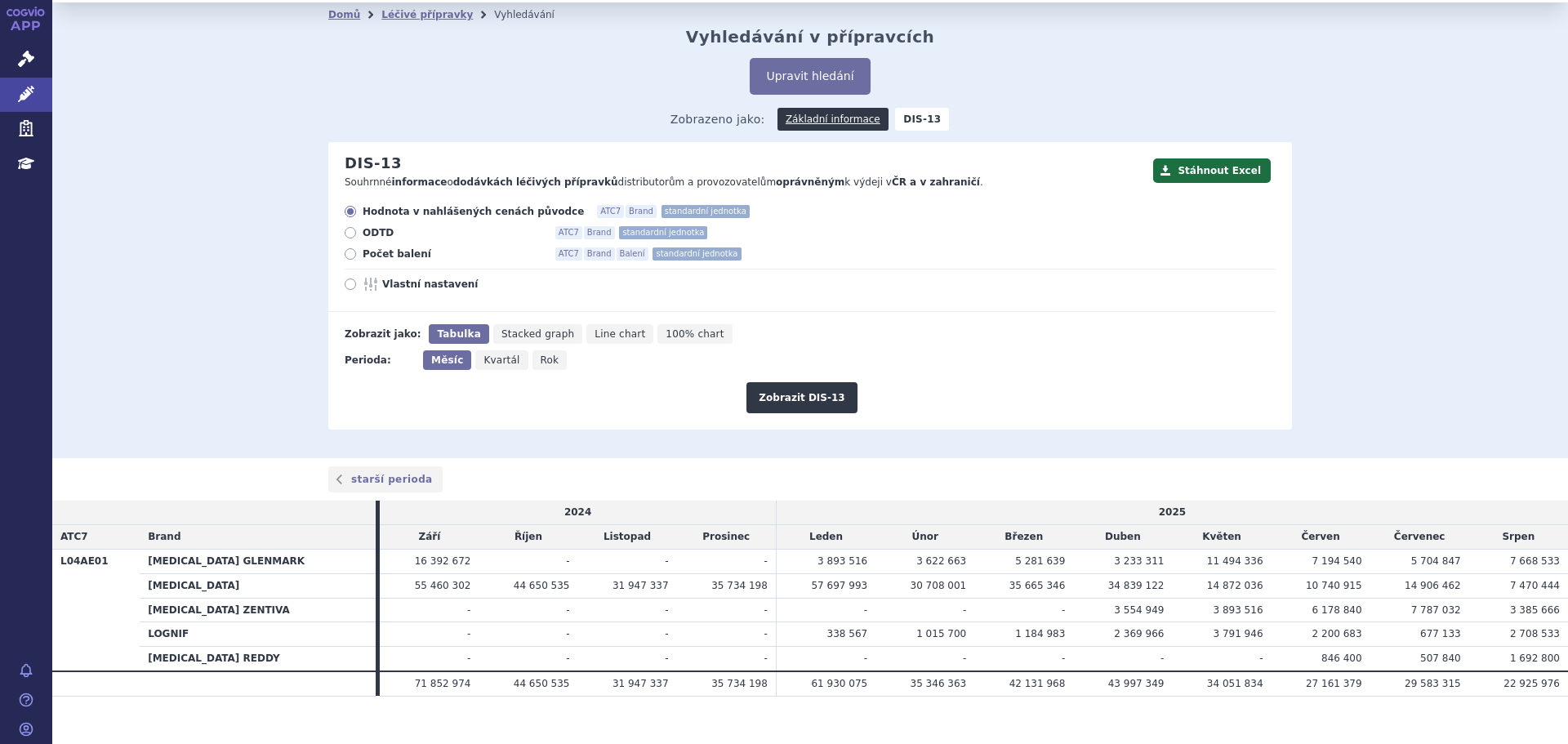
scroll to position [52, 0]
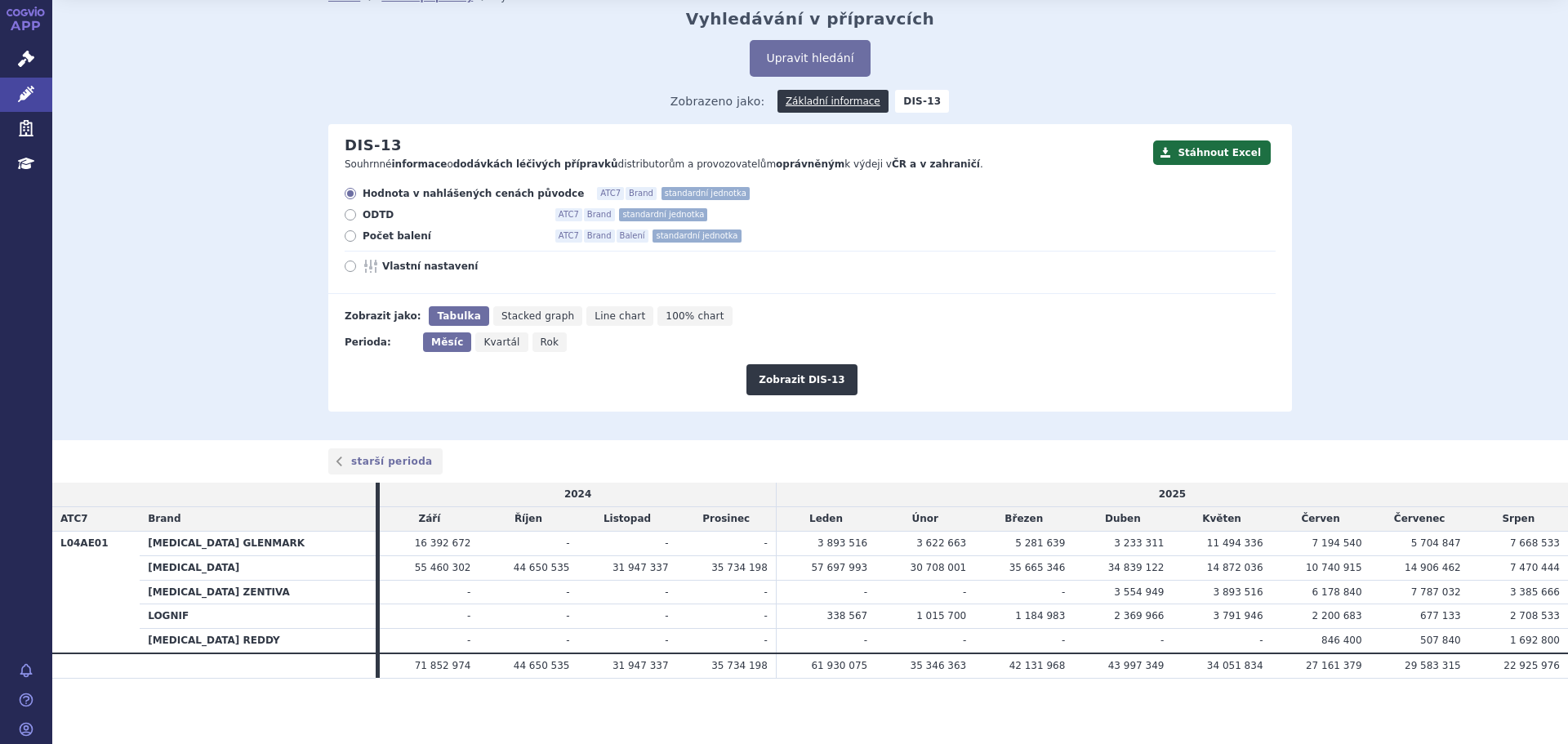
click at [382, 261] on span "Vlastní nastavení" at bounding box center [471, 267] width 179 height 13
click at [357, 263] on input "Vlastní nastavení" at bounding box center [351, 268] width 10 height 10
radio input "true"
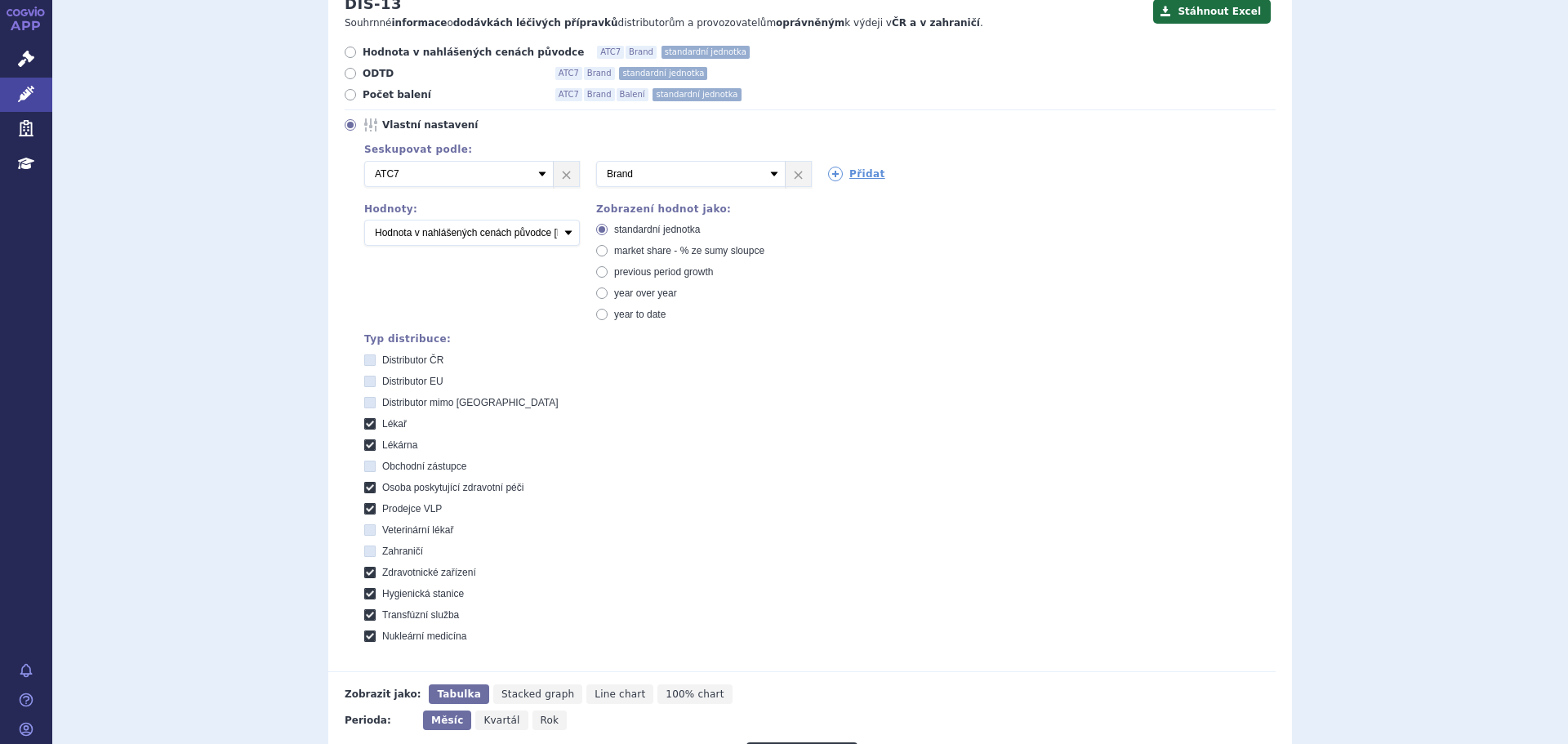
scroll to position [215, 0]
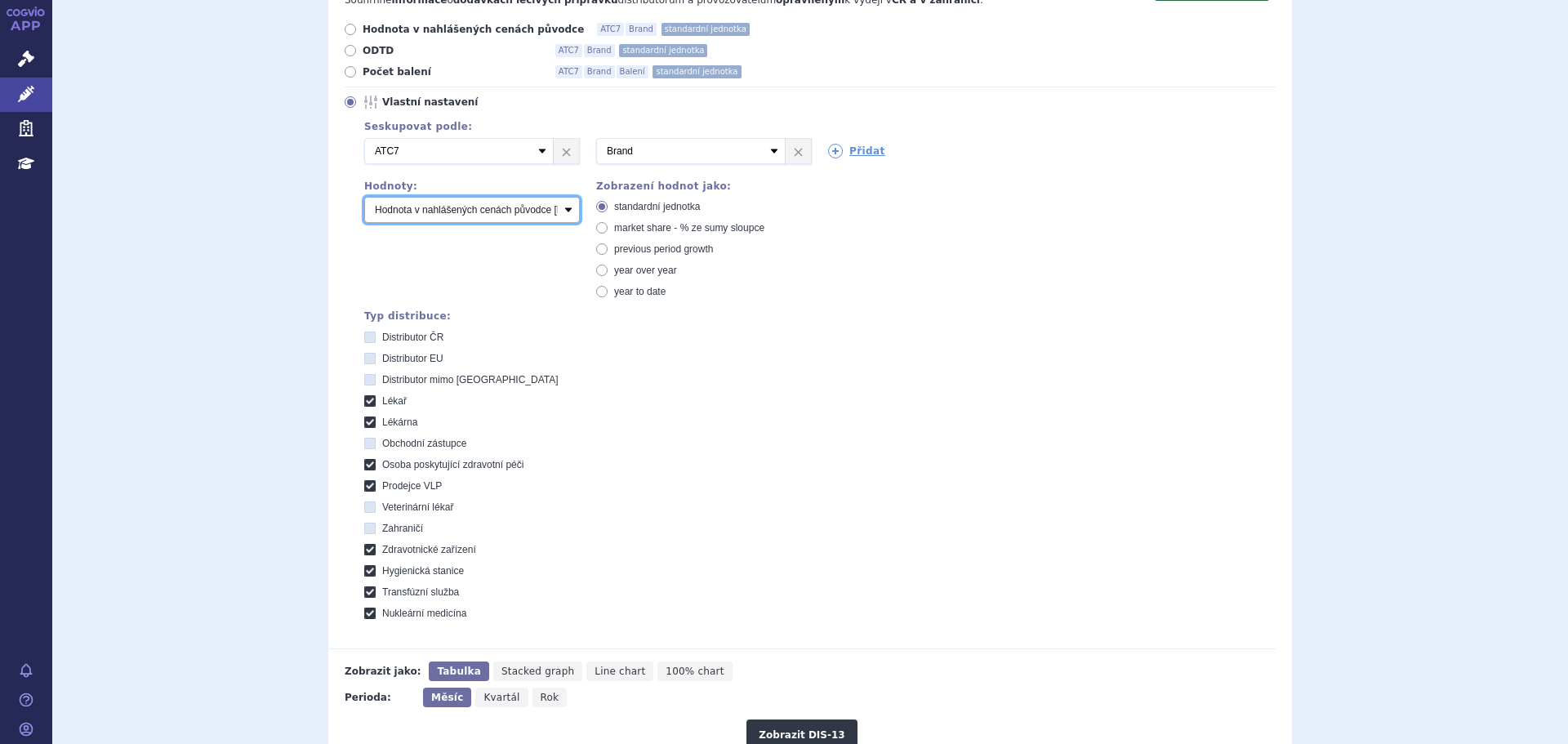
click at [492, 214] on select "Počet balení Hodnota v nahlášených cenách původce [DIS-13] Hodnota v maximálníc…" at bounding box center [472, 210] width 216 height 26
select select "scauMaxReimbursement1"
click at [364, 198] on select "Počet balení Hodnota v nahlášených cenách původce [DIS-13] Hodnota v maximálníc…" at bounding box center [472, 210] width 216 height 26
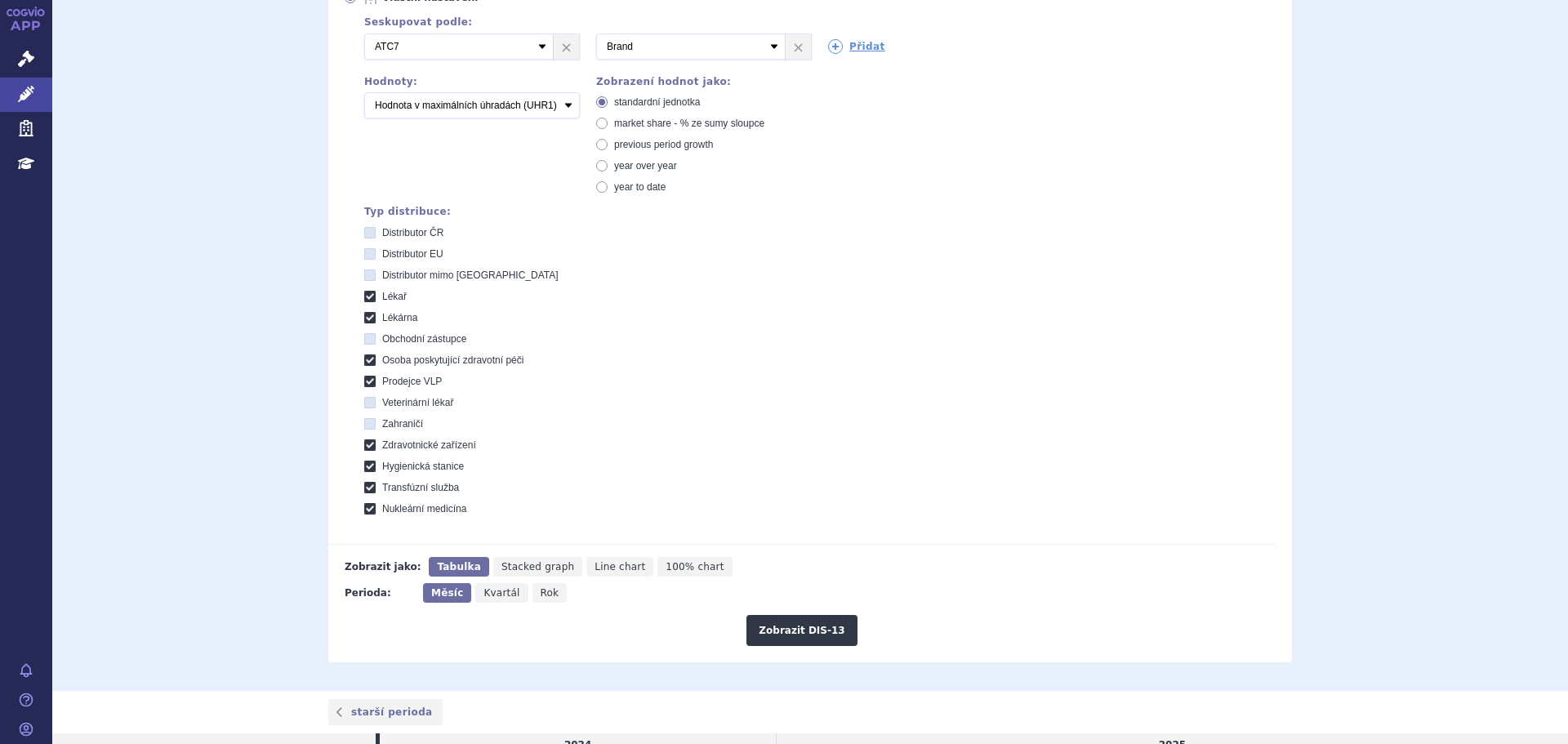
scroll to position [461, 0]
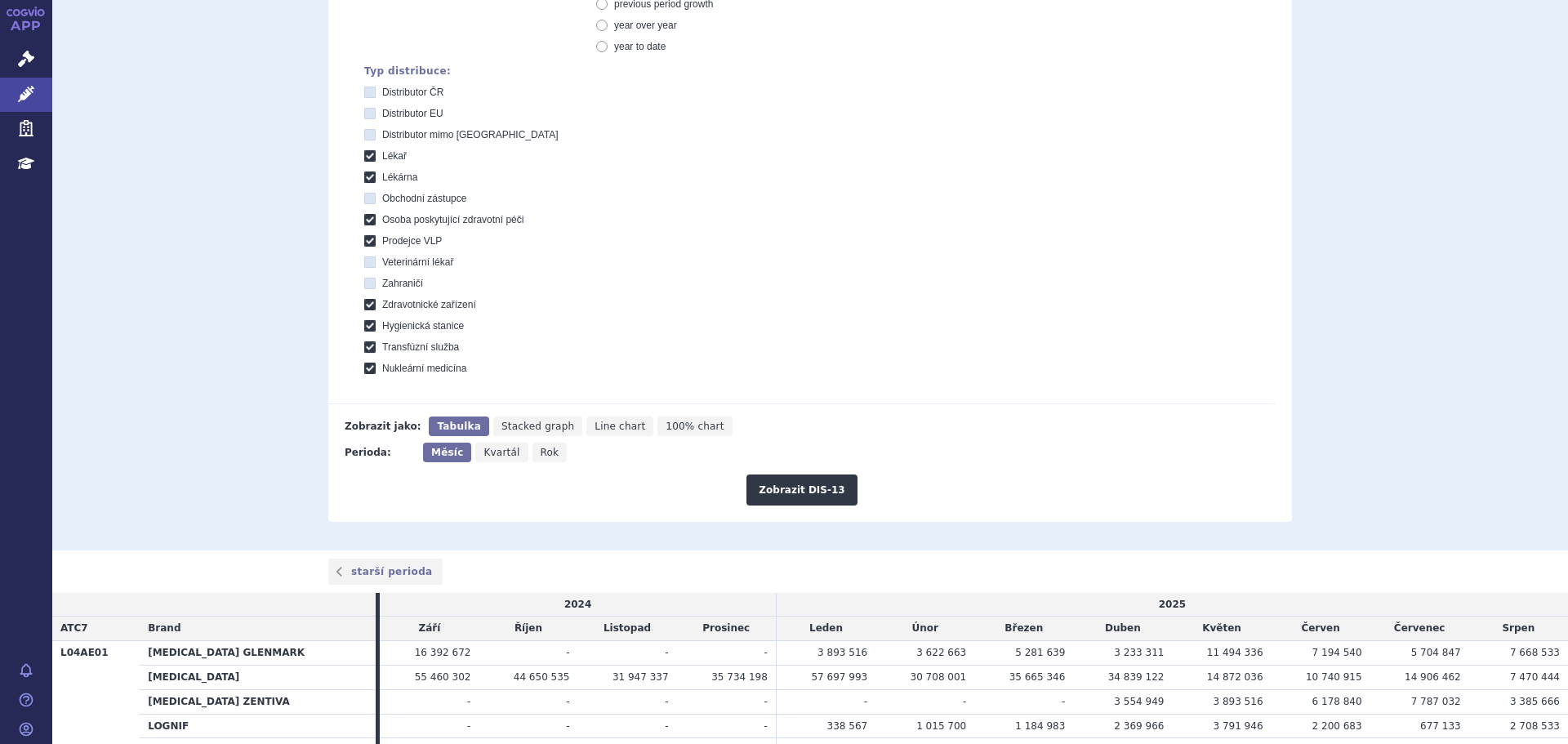
click at [547, 455] on icon "Rok" at bounding box center [550, 451] width 35 height 20
click at [542, 453] on input "Rok" at bounding box center [537, 447] width 10 height 10
radio input "true"
click at [772, 496] on button "Zobrazit DIS-13" at bounding box center [801, 489] width 111 height 31
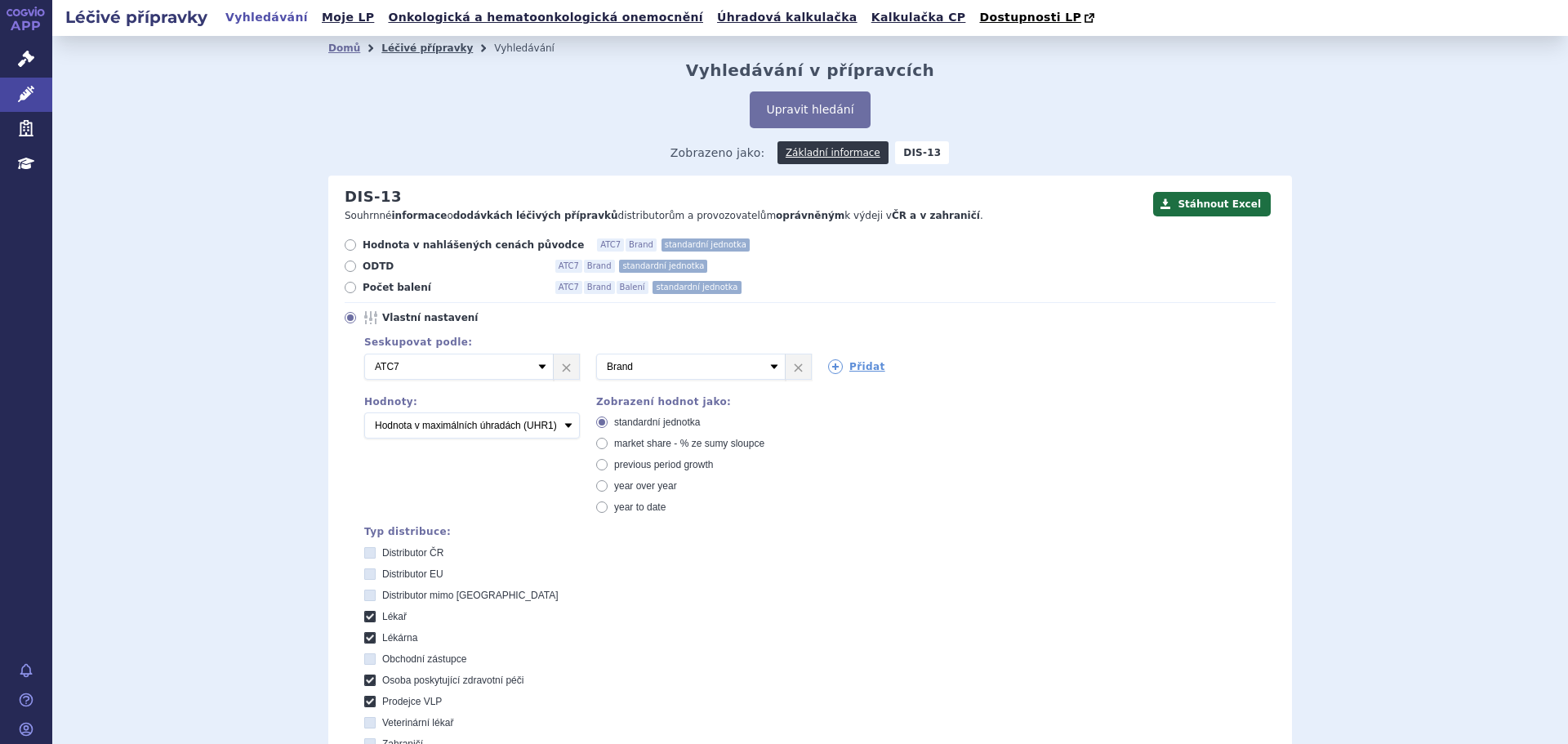
click at [412, 47] on link "Léčivé přípravky" at bounding box center [426, 48] width 91 height 11
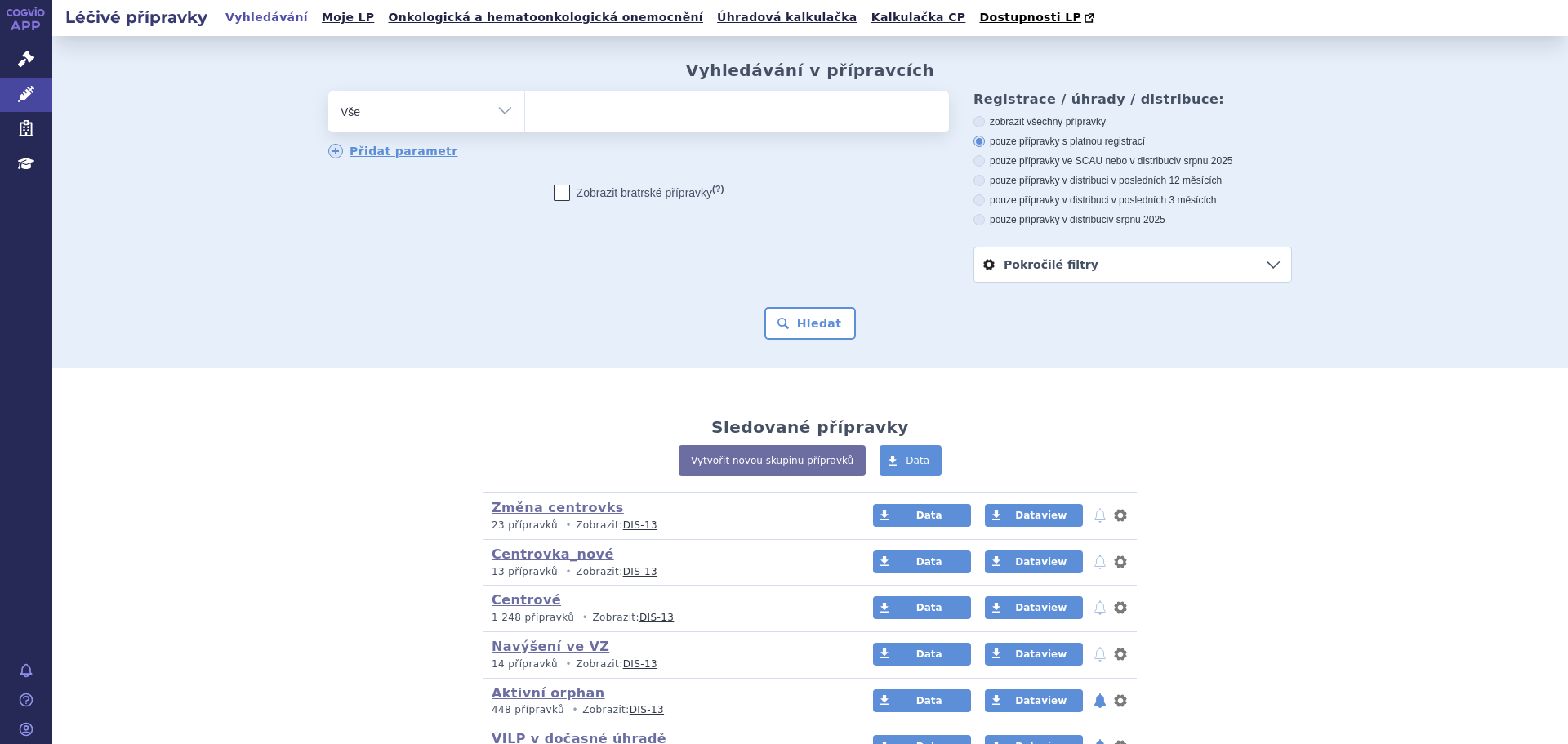
drag, startPoint x: 434, startPoint y: 137, endPoint x: 442, endPoint y: 119, distance: 19.7
click at [433, 137] on div "odstranit Vše Přípravek/SUKL kód MAH VPOIS ATC/Aktivní látka" at bounding box center [638, 125] width 621 height 69
click at [442, 119] on select "Vše Přípravek/SUKL kód MAH VPOIS ATC/Aktivní látka Léková forma Síla" at bounding box center [425, 110] width 196 height 37
select select "filter-atc-group"
click at [328, 92] on select "Vše Přípravek/SUKL kód MAH VPOIS ATC/Aktivní látka Léková forma Síla" at bounding box center [425, 110] width 196 height 37
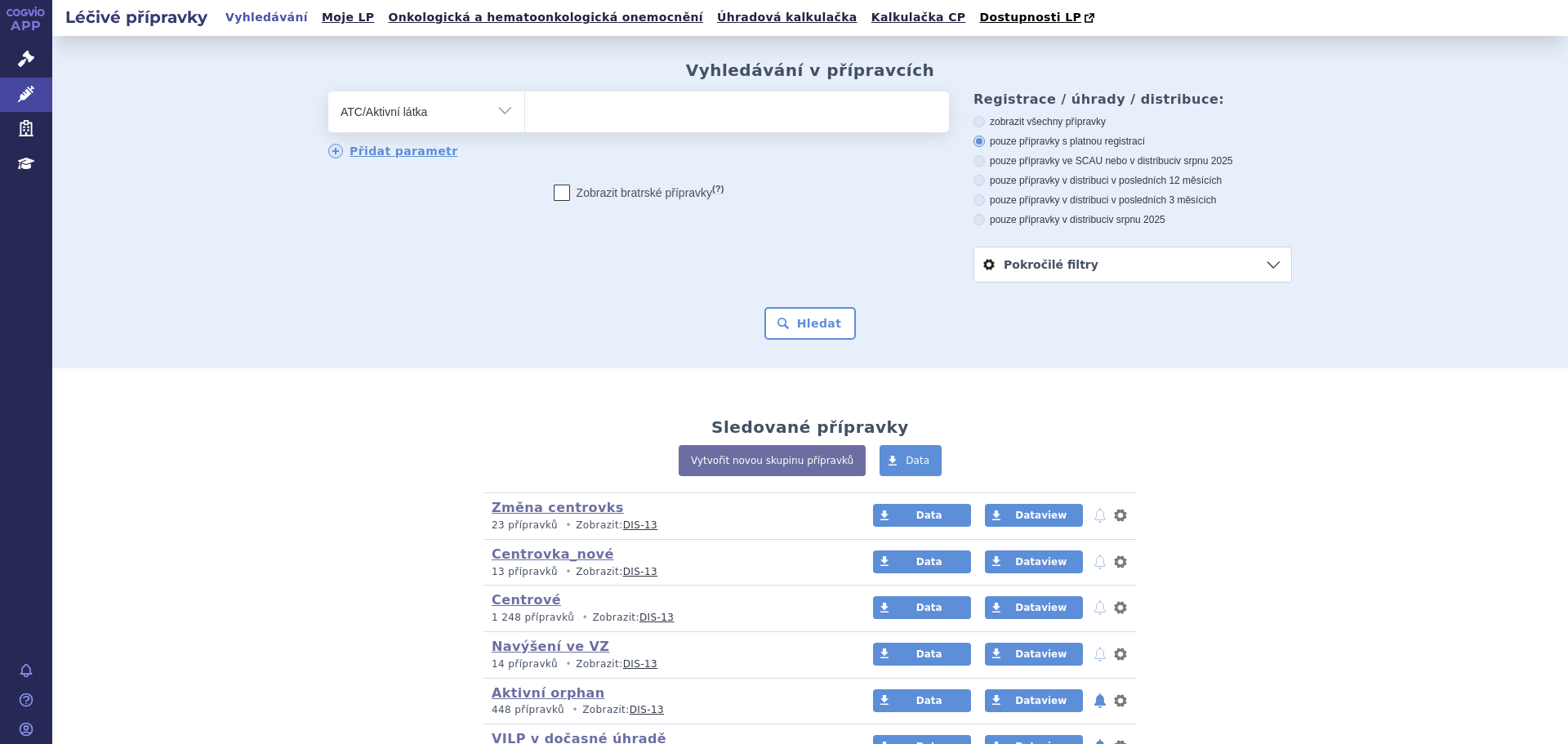
click at [570, 122] on ul at bounding box center [737, 108] width 424 height 34
click at [525, 122] on select at bounding box center [524, 111] width 1 height 41
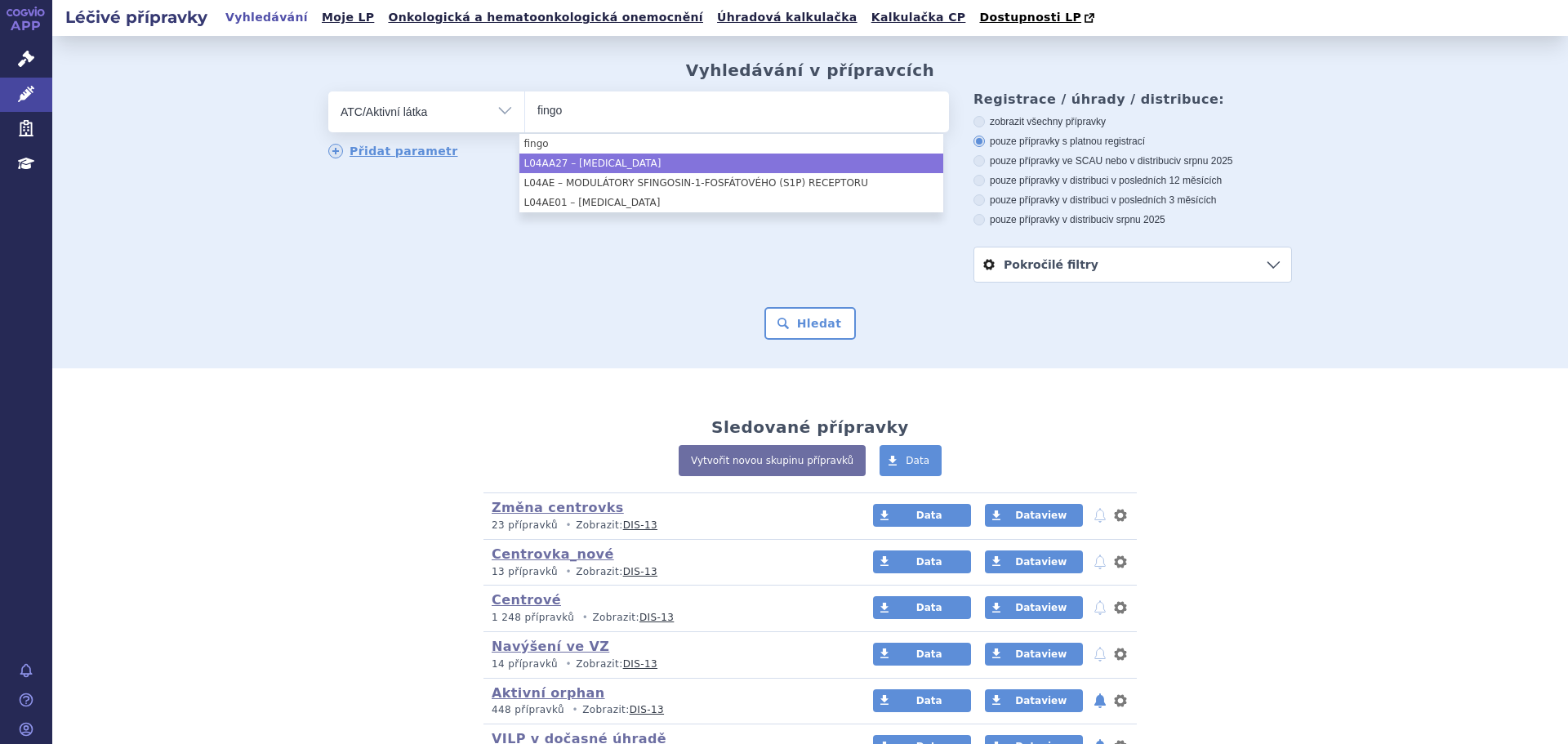
type input "fingo"
click at [712, 160] on li "L04AA27 – [MEDICAL_DATA]" at bounding box center [731, 163] width 424 height 20
select select "L04AA27"
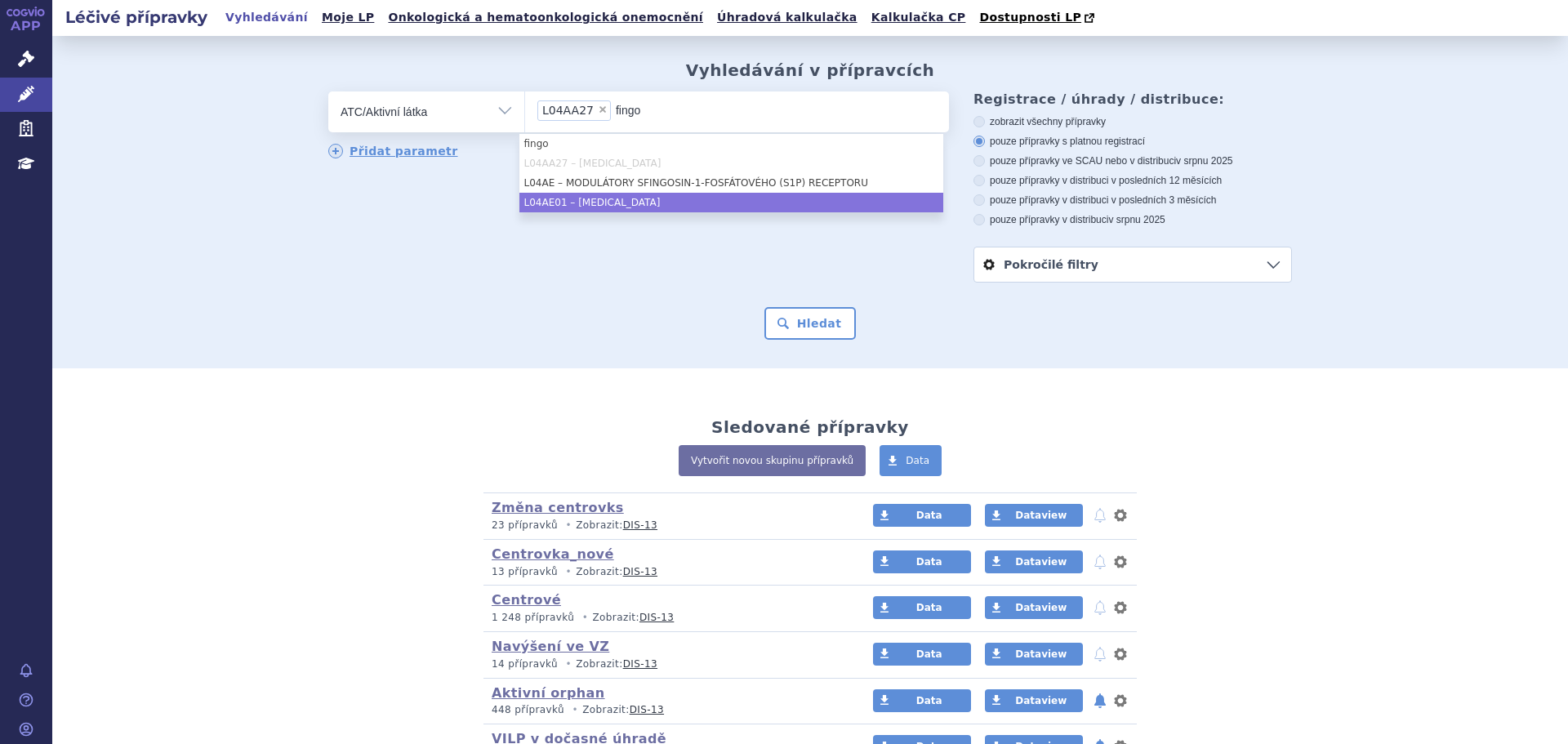
click at [624, 211] on li "L04AE01 – [MEDICAL_DATA]" at bounding box center [731, 202] width 424 height 20
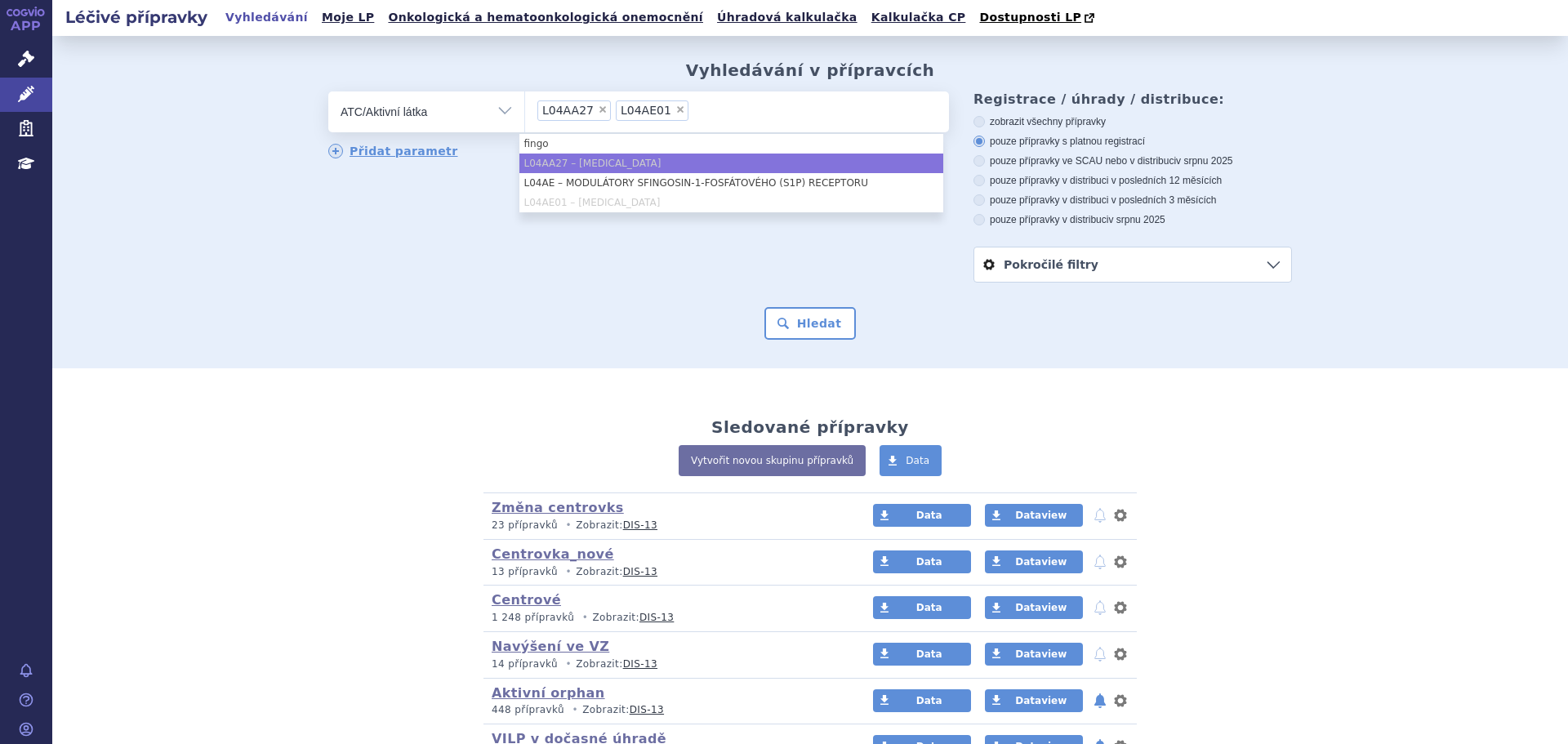
click at [642, 243] on div "odstranit Vše Přípravek/SUKL kód MAH VPOIS ATC/Aktivní látka" at bounding box center [809, 187] width 963 height 191
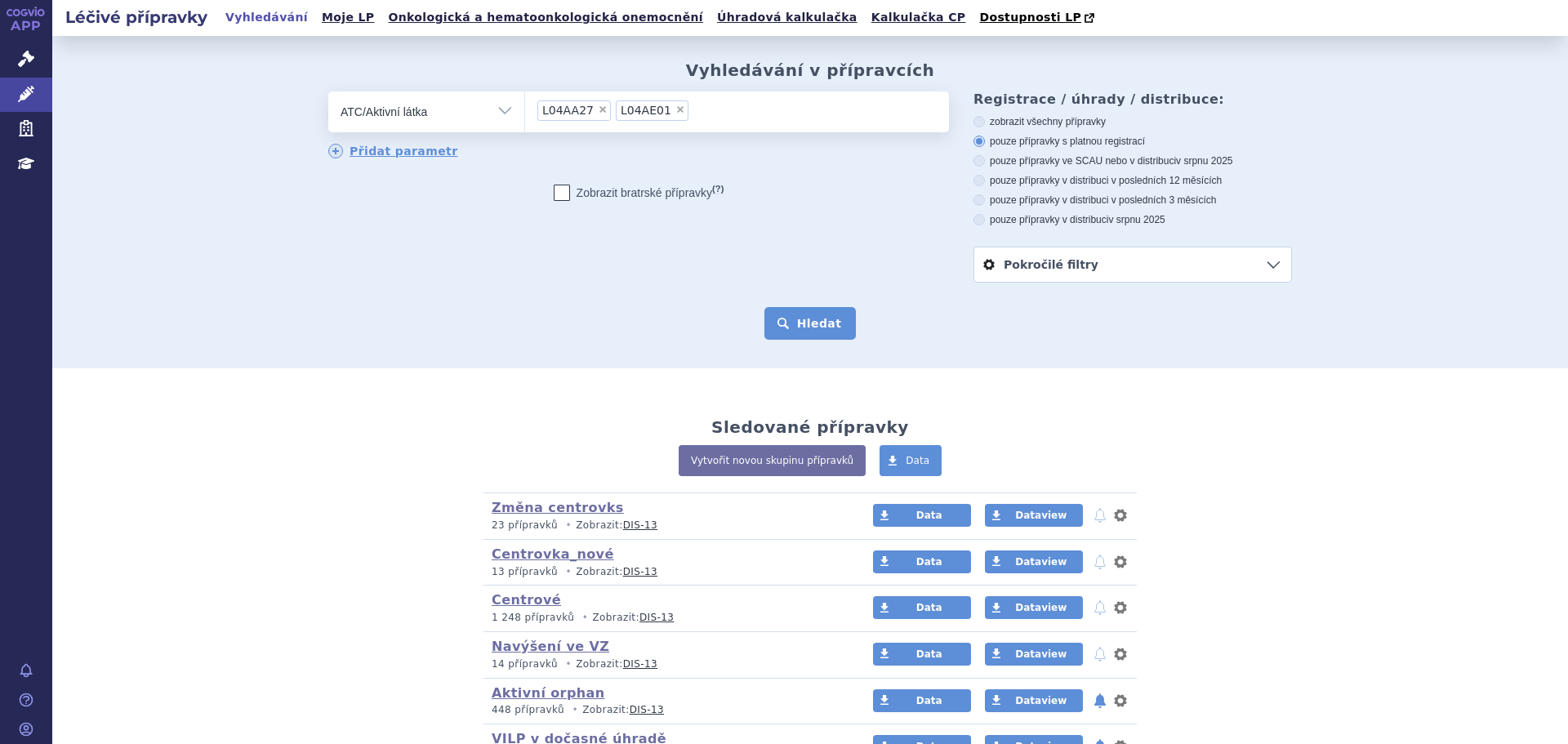
click at [810, 325] on button "Hledat" at bounding box center [810, 322] width 92 height 33
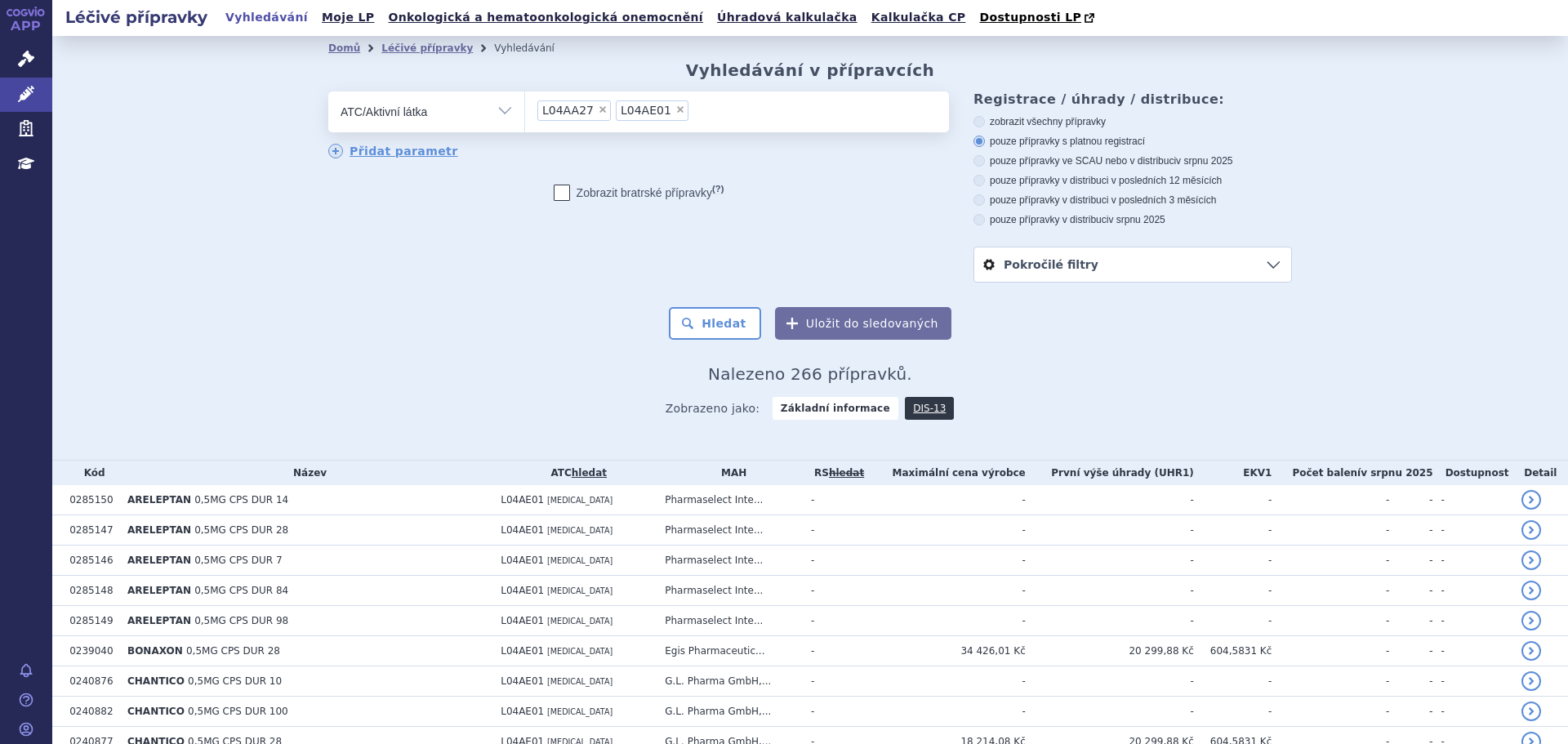
click at [1041, 165] on label "pouze přípravky ve SCAU nebo v distribuci v srpnu 2025" at bounding box center [1132, 161] width 319 height 13
click at [986, 165] on input "pouze přípravky ve SCAU nebo v distribuci v srpnu 2025" at bounding box center [979, 163] width 10 height 10
radio input "true"
click at [744, 320] on button "Hledat" at bounding box center [714, 322] width 92 height 33
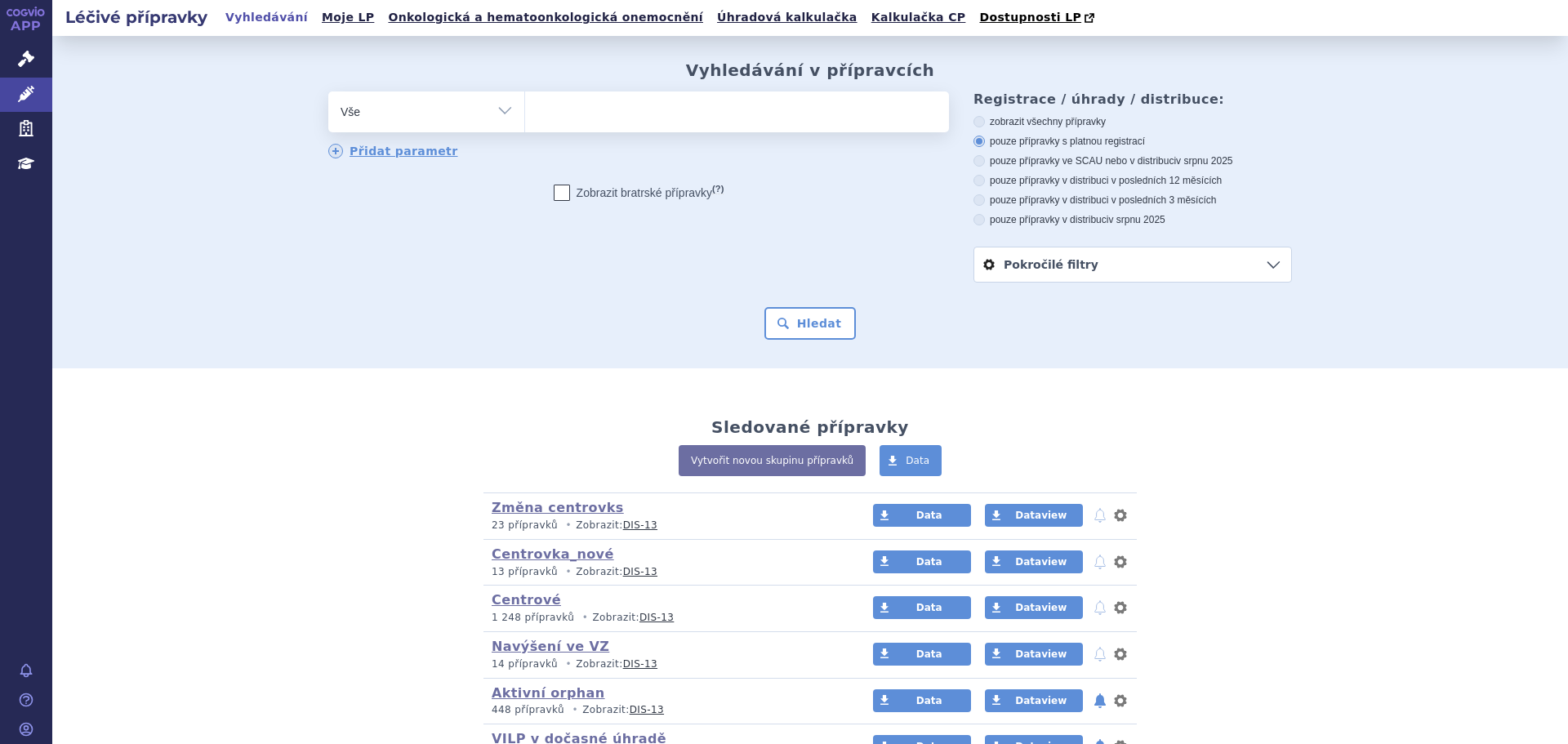
click at [428, 107] on select "Vše Přípravek/SUKL kód MAH VPOIS ATC/Aktivní látka Léková forma Síla" at bounding box center [425, 110] width 196 height 37
click at [428, 123] on select "Vše Přípravek/SUKL kód MAH VPOIS ATC/Aktivní látka Léková forma Síla" at bounding box center [425, 110] width 196 height 37
click at [456, 118] on select "Vše Přípravek/SUKL kód MAH VPOIS ATC/Aktivní látka Léková forma Síla" at bounding box center [425, 110] width 196 height 37
select select "filter-atc-group"
click at [328, 92] on select "Vše Přípravek/SUKL kód MAH VPOIS ATC/Aktivní látka Léková forma Síla" at bounding box center [425, 110] width 196 height 37
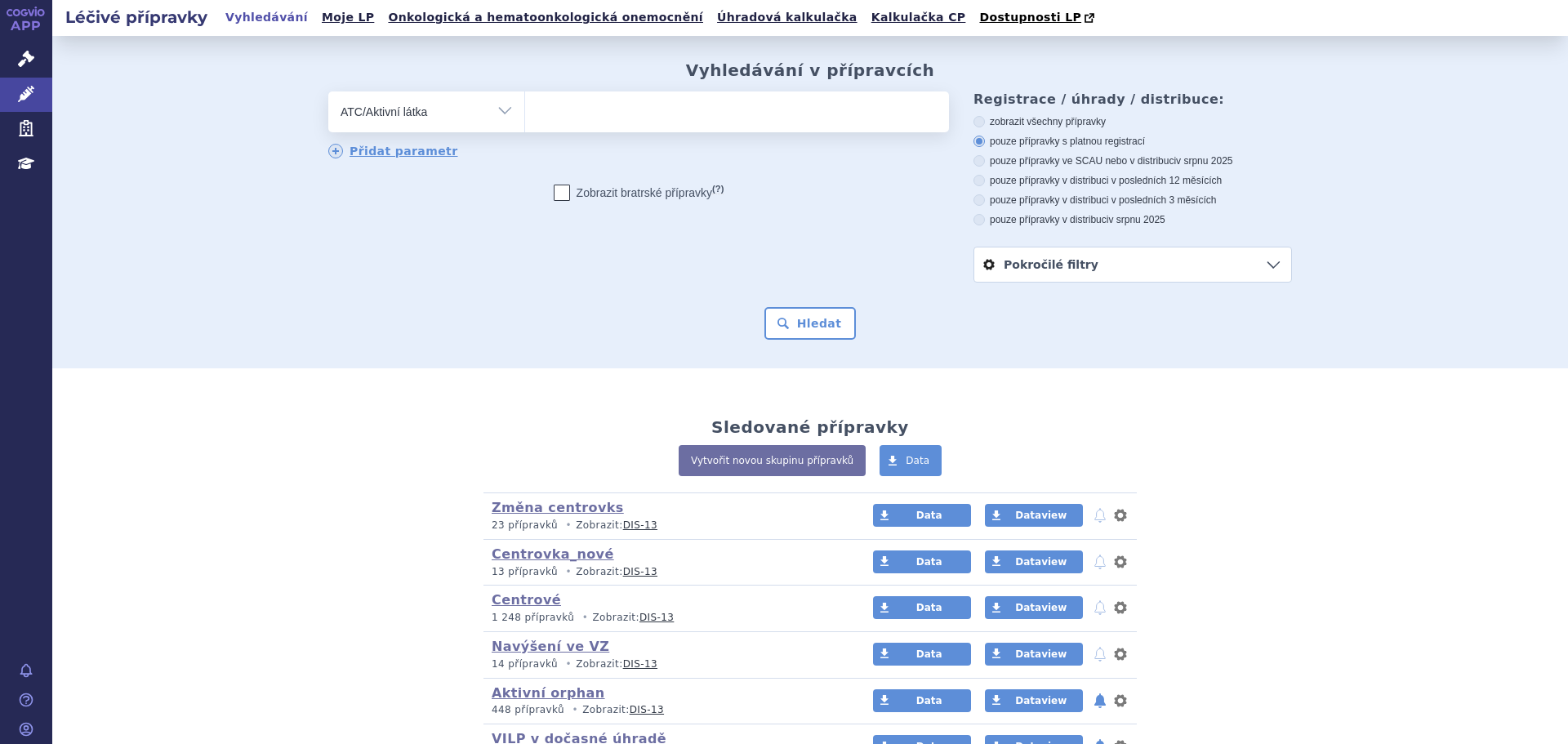
click at [769, 105] on ul at bounding box center [737, 108] width 424 height 34
click at [525, 105] on select at bounding box center [524, 111] width 1 height 41
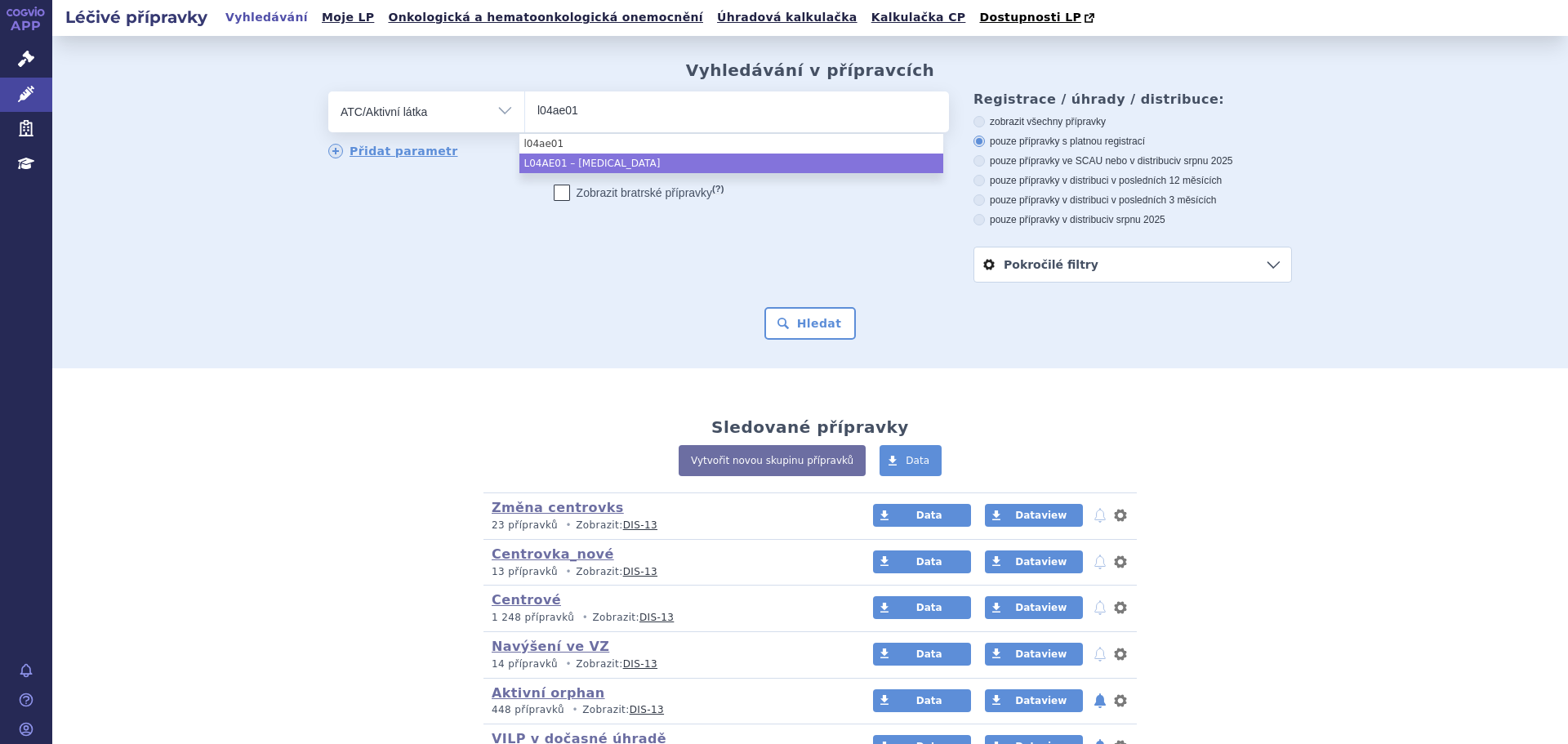
type input "l04ae01"
drag, startPoint x: 740, startPoint y: 165, endPoint x: 749, endPoint y: 190, distance: 26.6
select select "L04AE01"
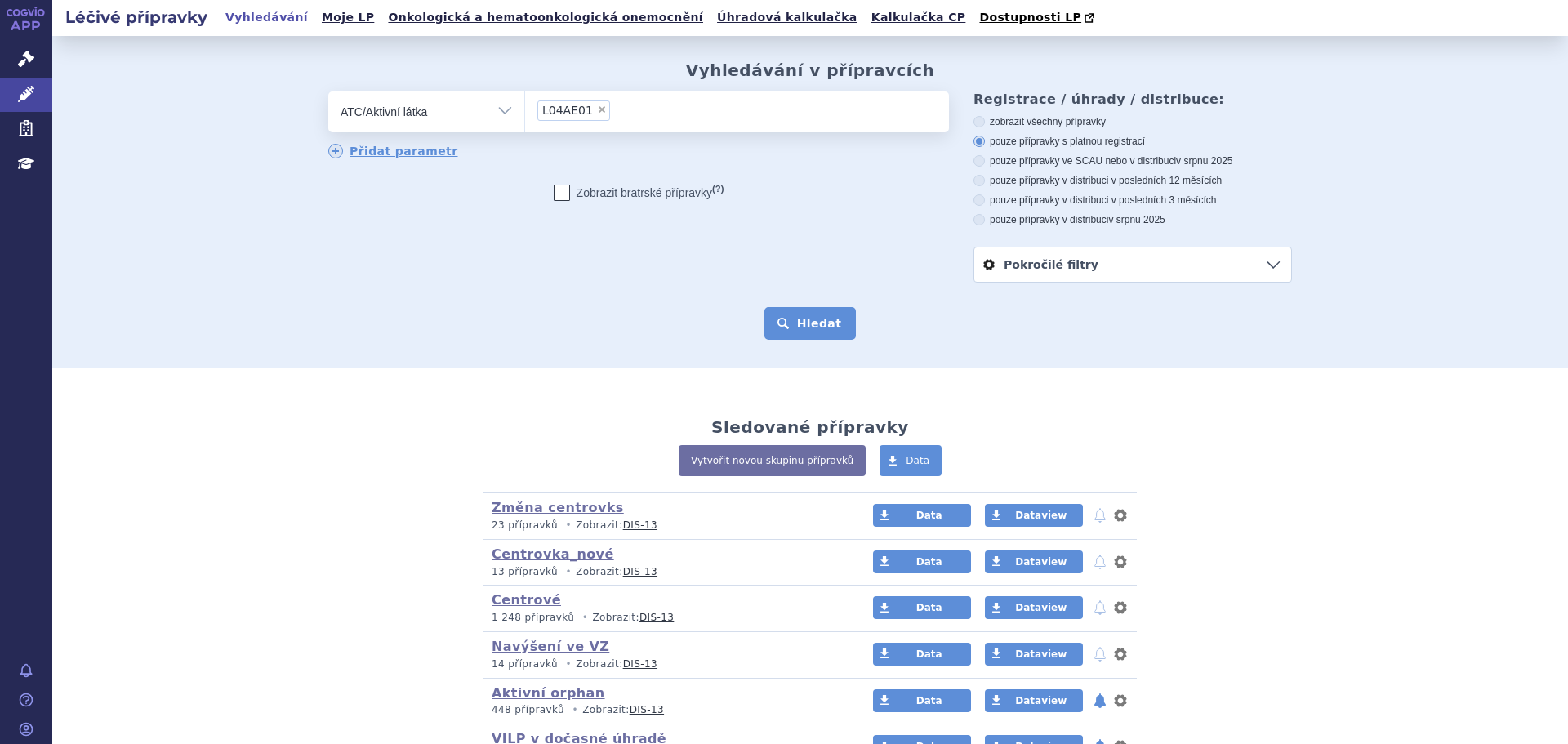
click at [817, 336] on button "Hledat" at bounding box center [810, 322] width 92 height 33
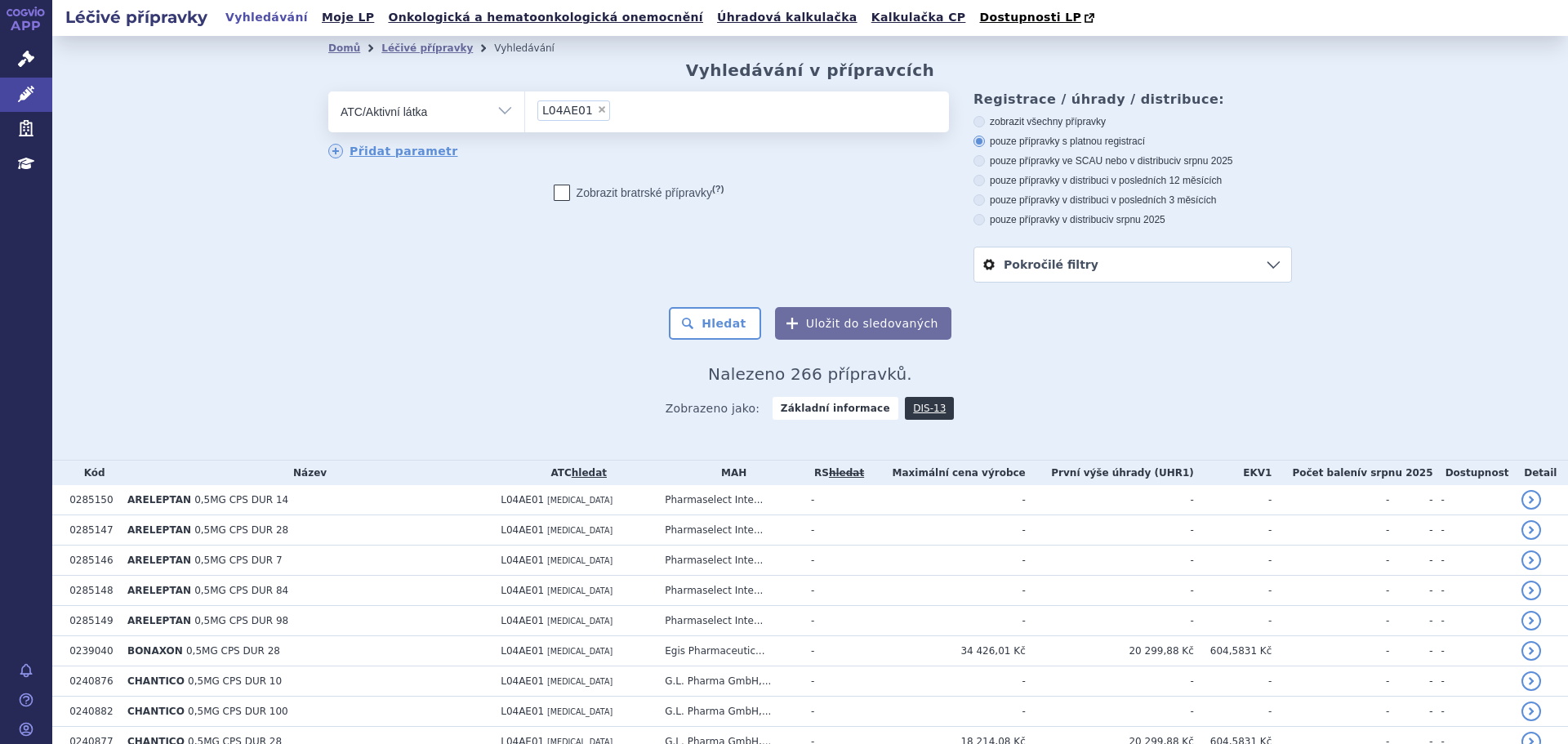
click at [1091, 164] on label "pouze přípravky ve SCAU nebo v distribuci v srpnu 2025" at bounding box center [1132, 161] width 319 height 13
click at [986, 164] on input "pouze přípravky ve SCAU nebo v distribuci v srpnu 2025" at bounding box center [979, 163] width 10 height 10
radio input "true"
click at [691, 332] on button "Hledat" at bounding box center [714, 322] width 92 height 33
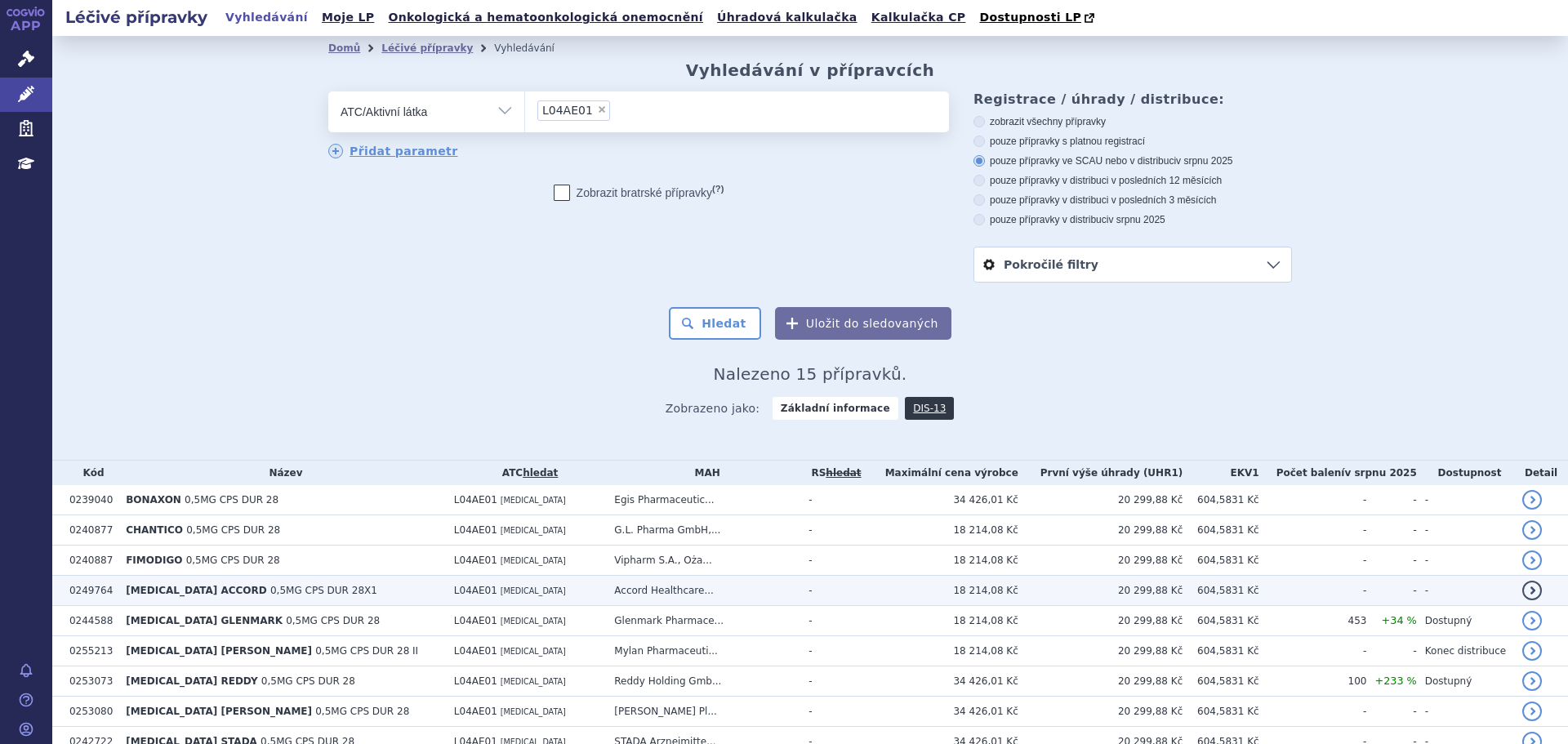
scroll to position [261, 0]
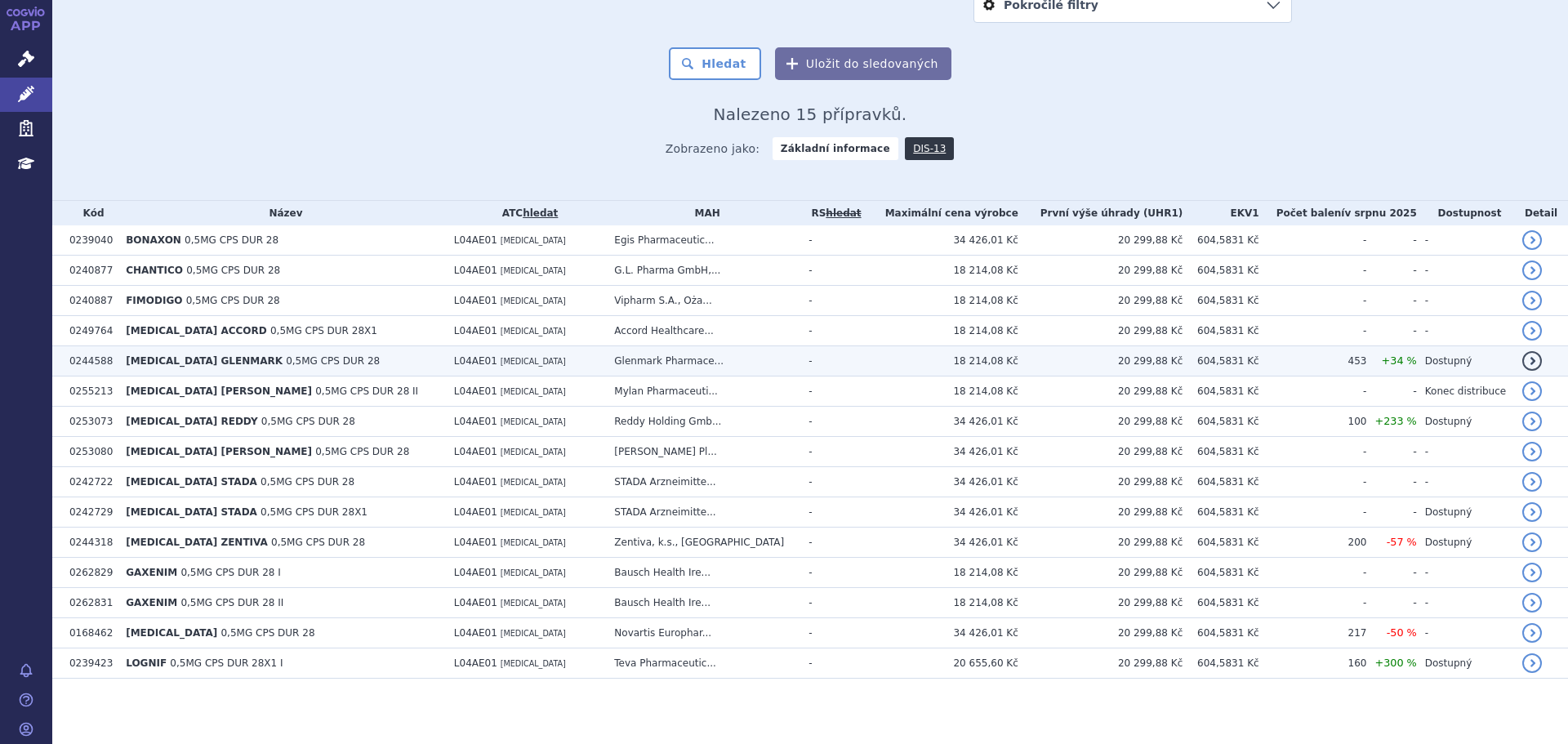
click at [519, 350] on td "L04AE01 FINGOLIMOD" at bounding box center [526, 361] width 160 height 31
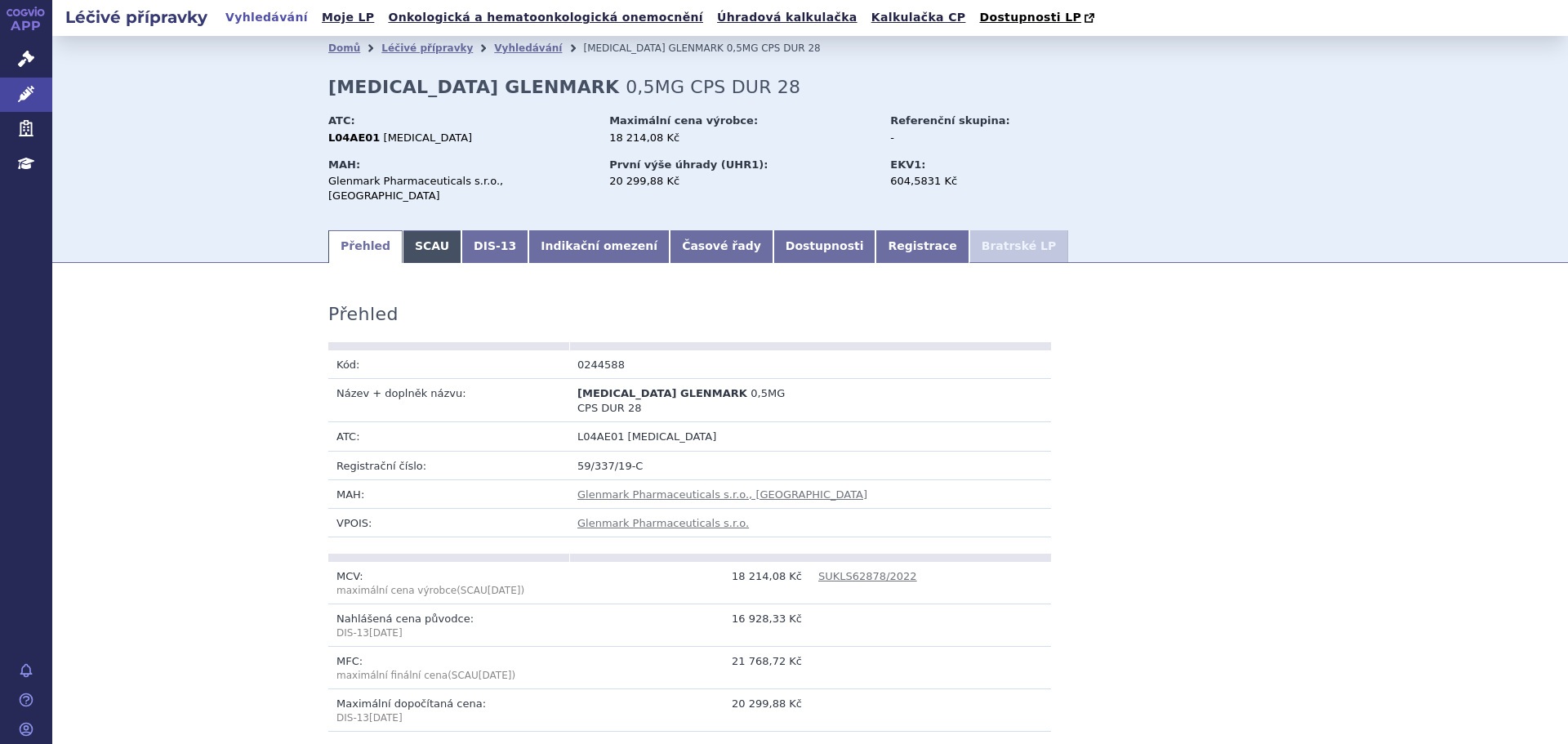
click at [425, 232] on link "SCAU" at bounding box center [431, 246] width 59 height 33
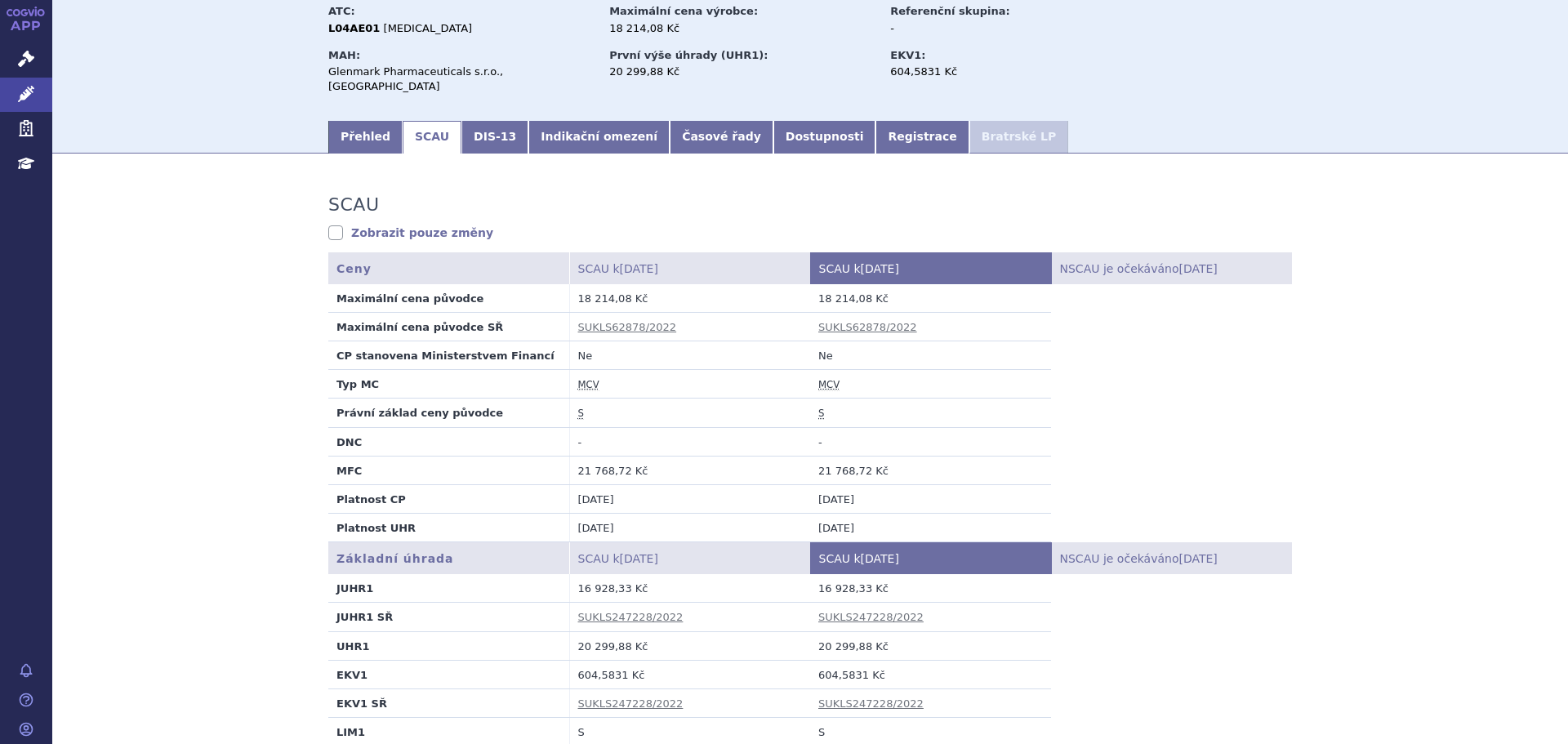
scroll to position [327, 0]
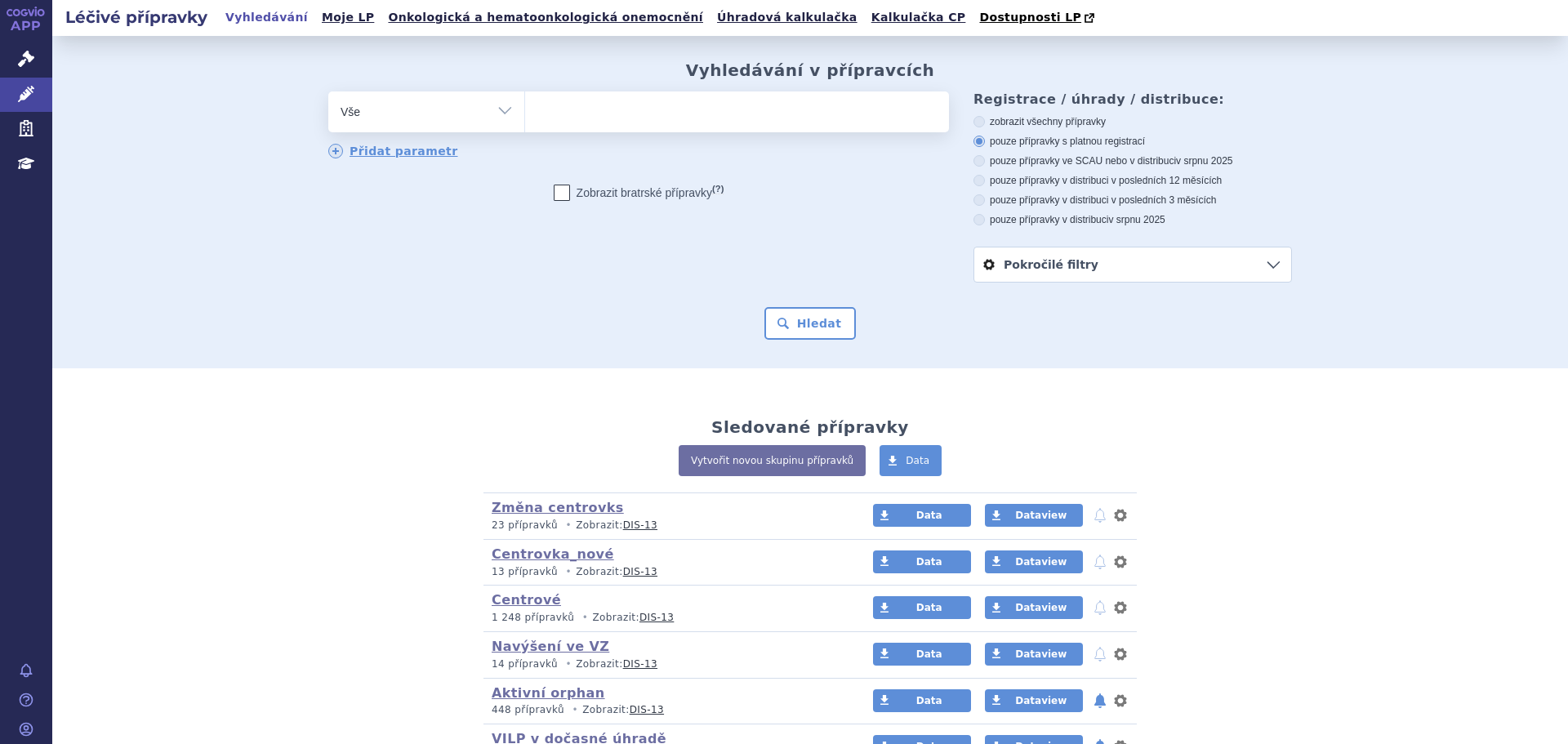
click at [485, 115] on select "Vše Přípravek/SUKL kód MAH VPOIS ATC/Aktivní látka Léková forma Síla" at bounding box center [425, 110] width 196 height 37
click at [489, 117] on select "Vše Přípravek/SUKL kód MAH VPOIS ATC/Aktivní látka Léková forma Síla" at bounding box center [425, 110] width 196 height 37
click at [498, 118] on select "Vše Přípravek/SUKL kód MAH VPOIS ATC/Aktivní látka Léková forma Síla" at bounding box center [425, 110] width 196 height 37
select select "filter-atc-group"
click at [328, 92] on select "Vše Přípravek/SUKL kód MAH VPOIS ATC/Aktivní látka Léková forma Síla" at bounding box center [425, 110] width 196 height 37
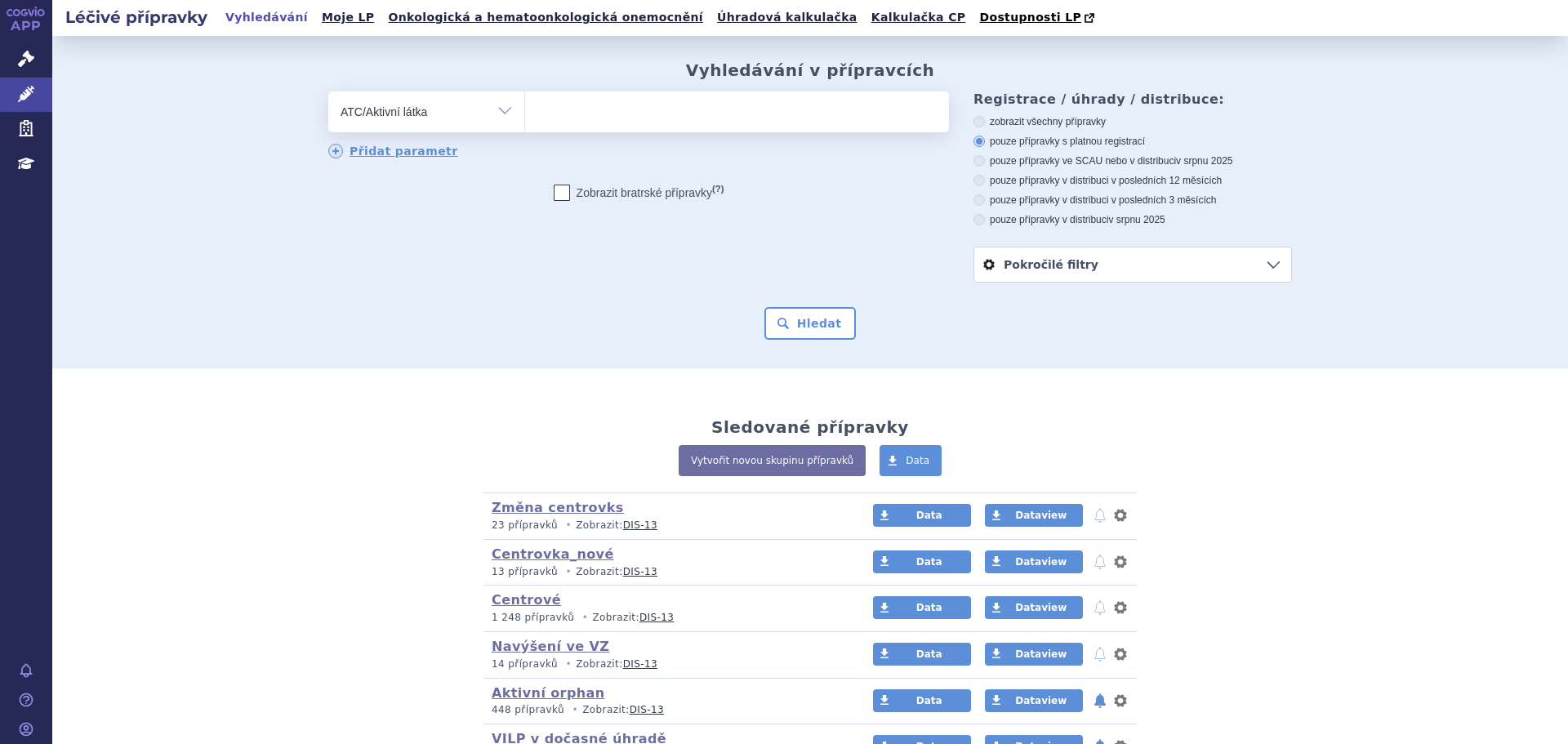
click at [560, 118] on ul at bounding box center [737, 108] width 424 height 34
click at [525, 118] on select at bounding box center [524, 111] width 1 height 41
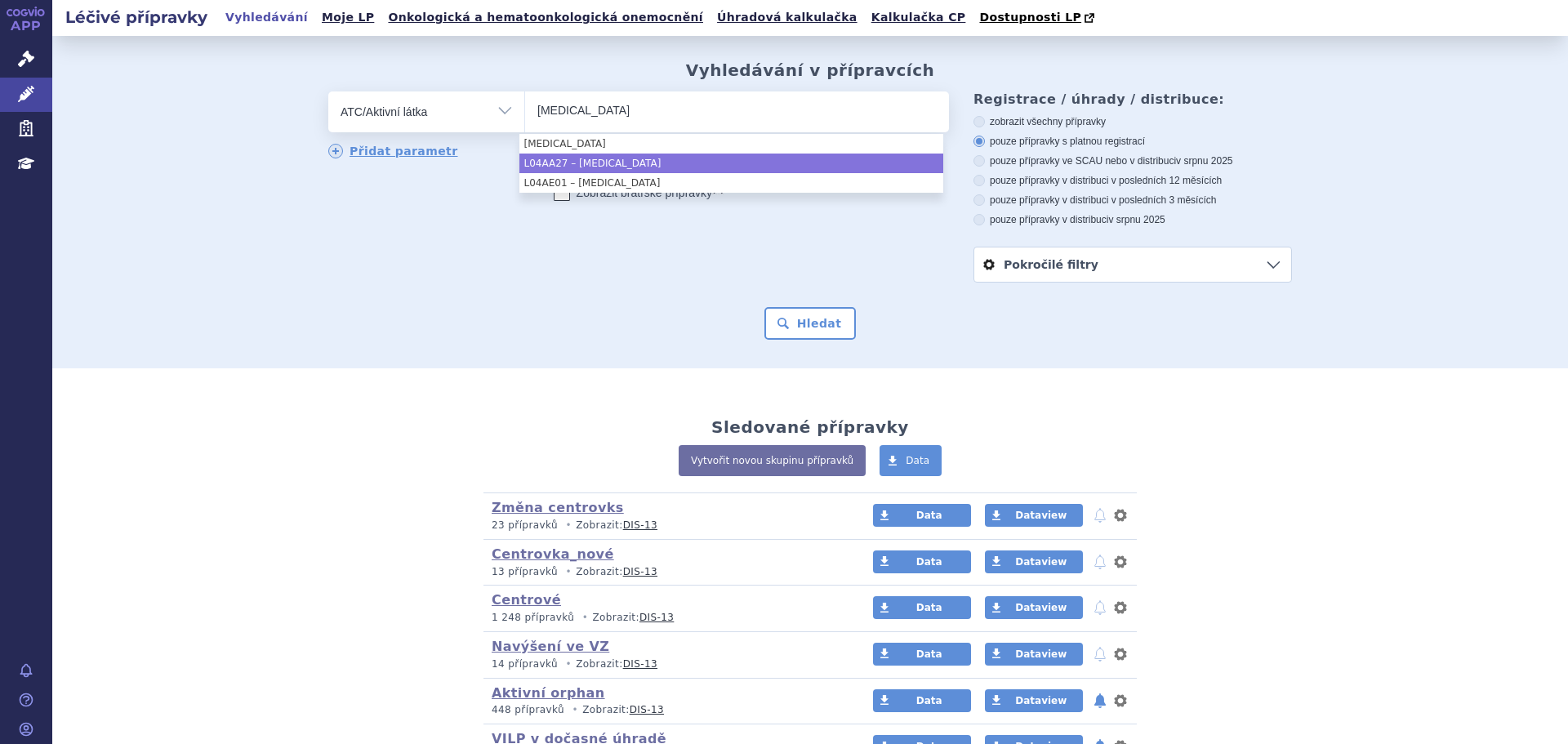
type input "fingolimod"
click at [648, 170] on li "L04AA27 – FINGOLIMOD" at bounding box center [731, 163] width 424 height 20
select select "L04AA27"
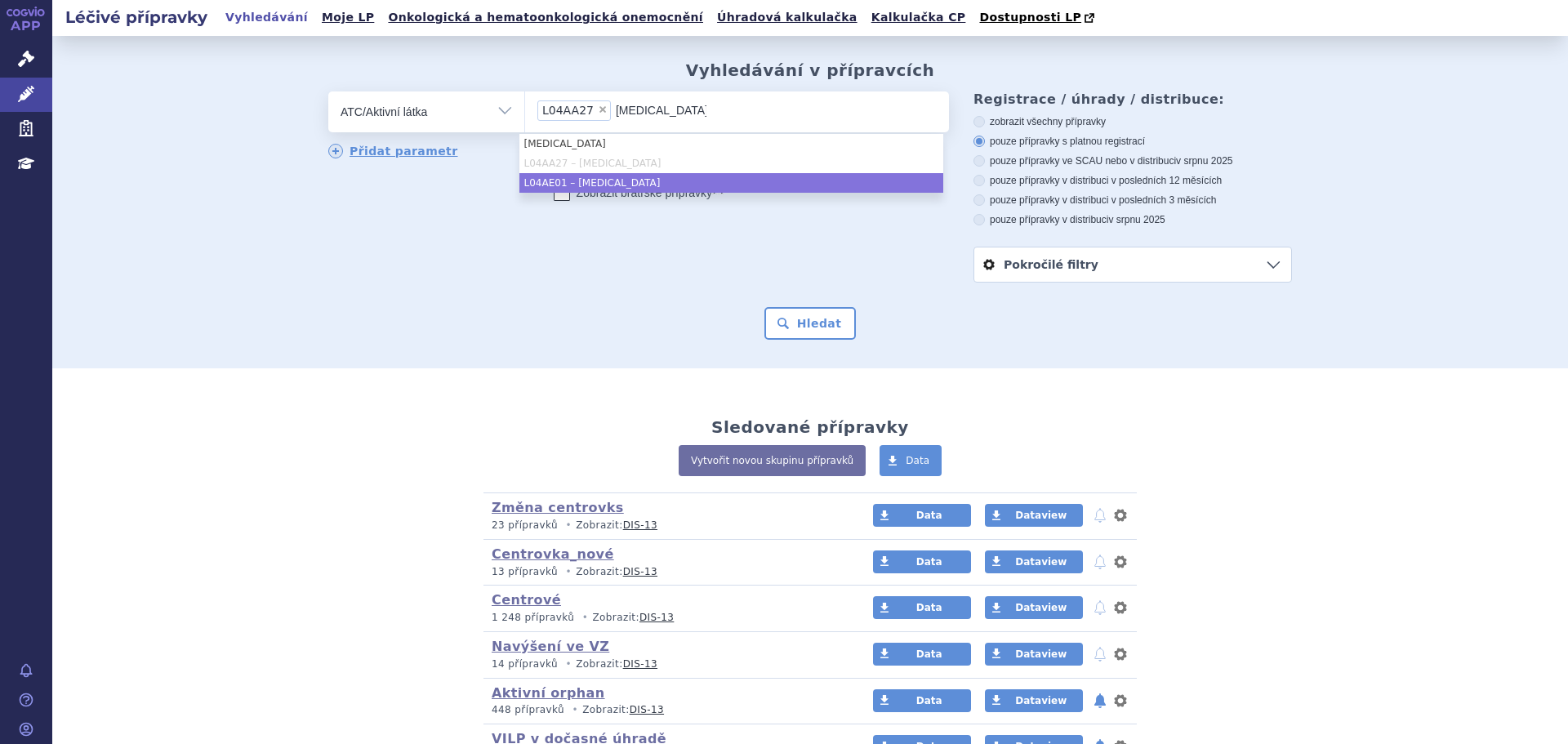
click at [642, 183] on li "L04AE01 – FINGOLIMOD" at bounding box center [731, 182] width 424 height 20
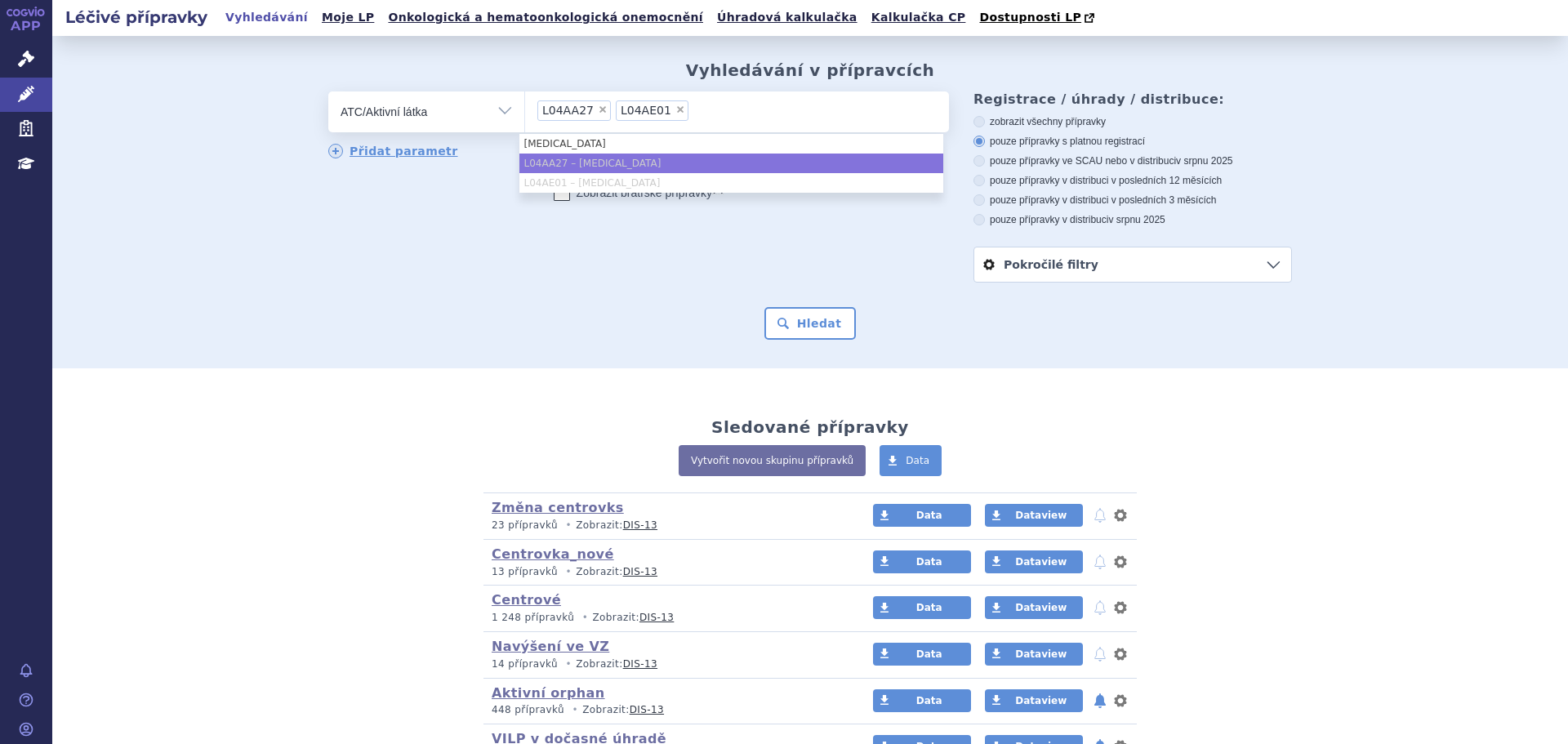
click at [725, 253] on div "odstranit Vše Přípravek/SUKL kód MAH VPOIS ATC/Aktivní látka" at bounding box center [809, 187] width 963 height 191
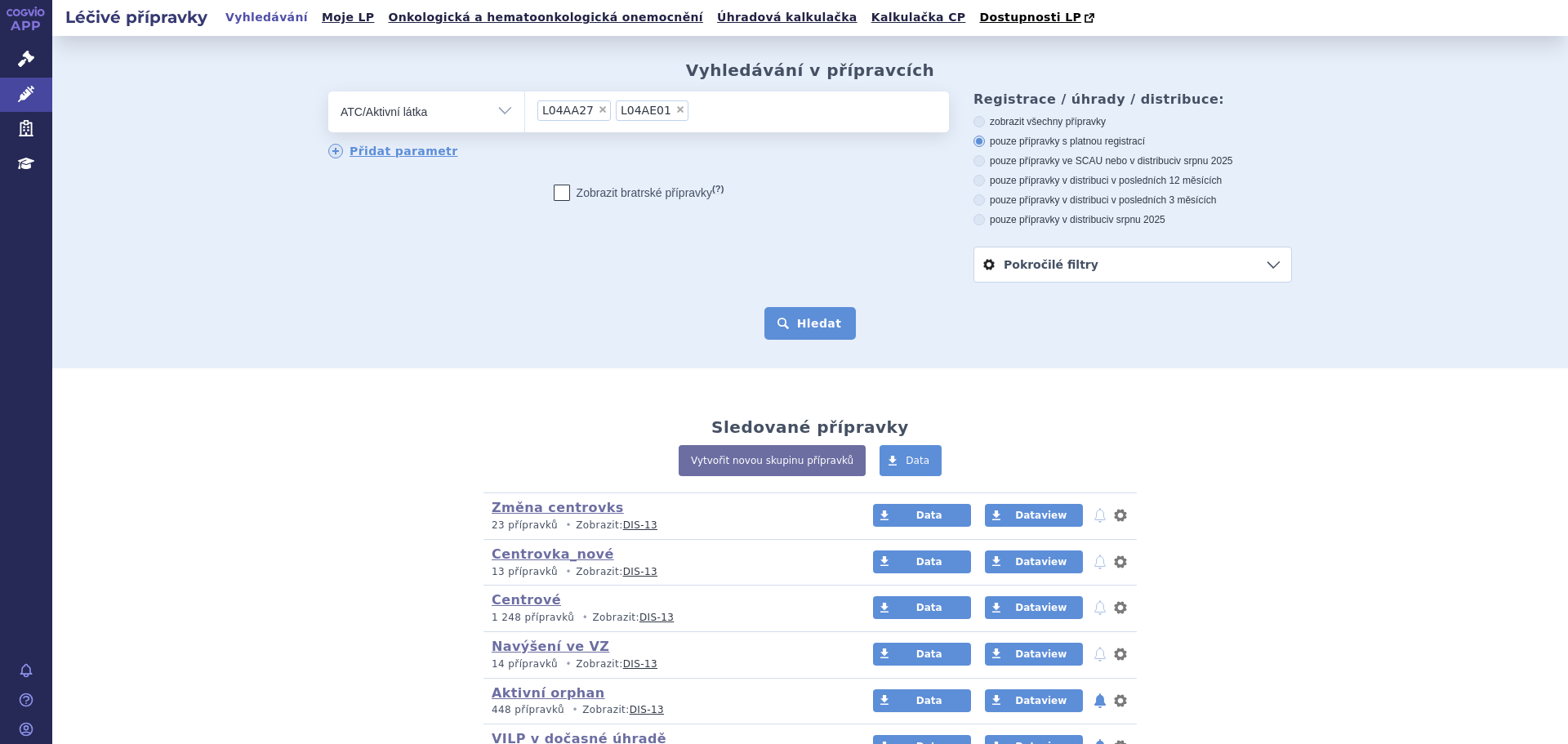
click at [801, 324] on button "Hledat" at bounding box center [810, 322] width 92 height 33
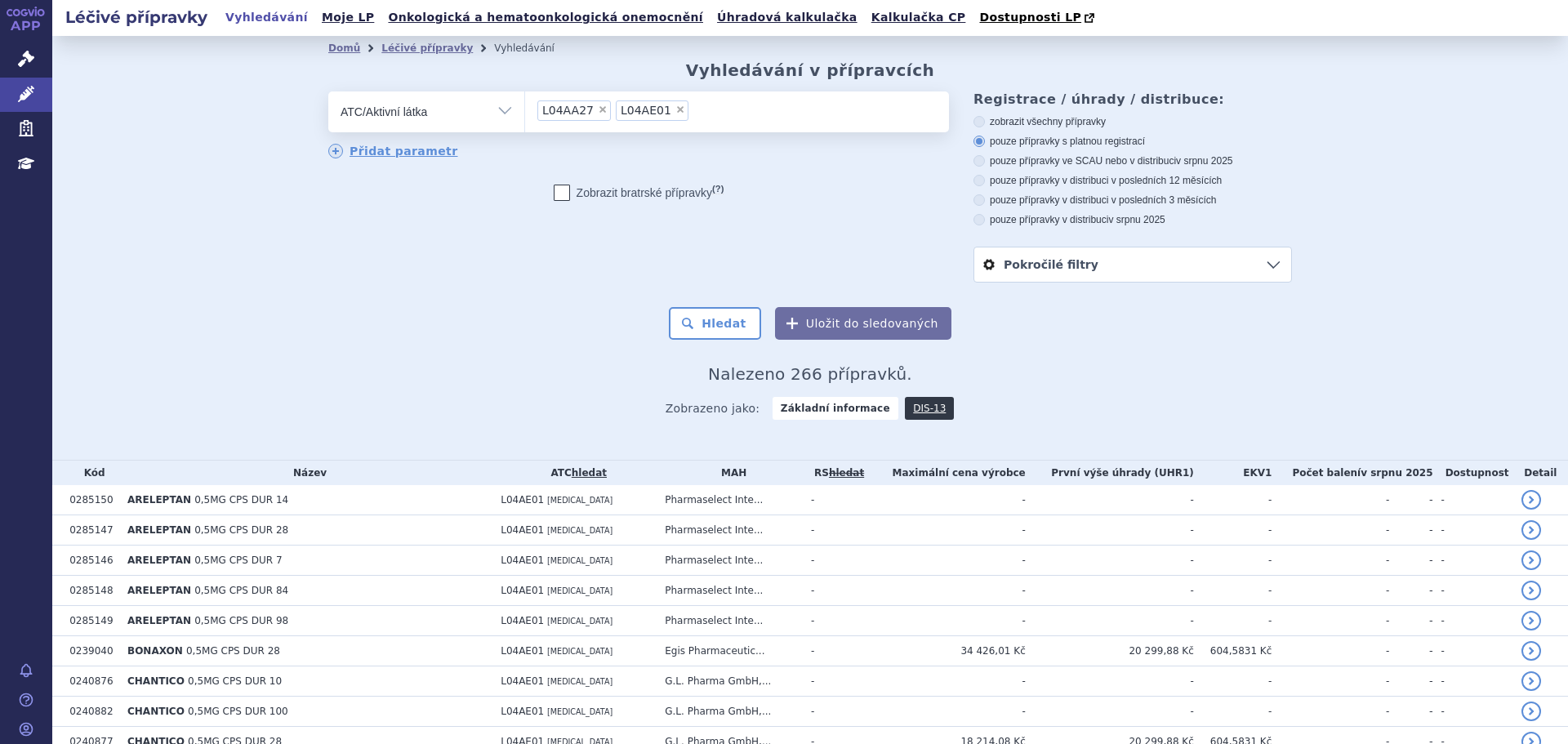
click at [1052, 163] on label "pouze přípravky ve SCAU nebo v distribuci v srpnu 2025" at bounding box center [1132, 161] width 319 height 13
click at [986, 163] on input "pouze přípravky ve SCAU nebo v distribuci v srpnu 2025" at bounding box center [979, 163] width 10 height 10
radio input "true"
click at [733, 307] on button "Hledat" at bounding box center [714, 322] width 92 height 33
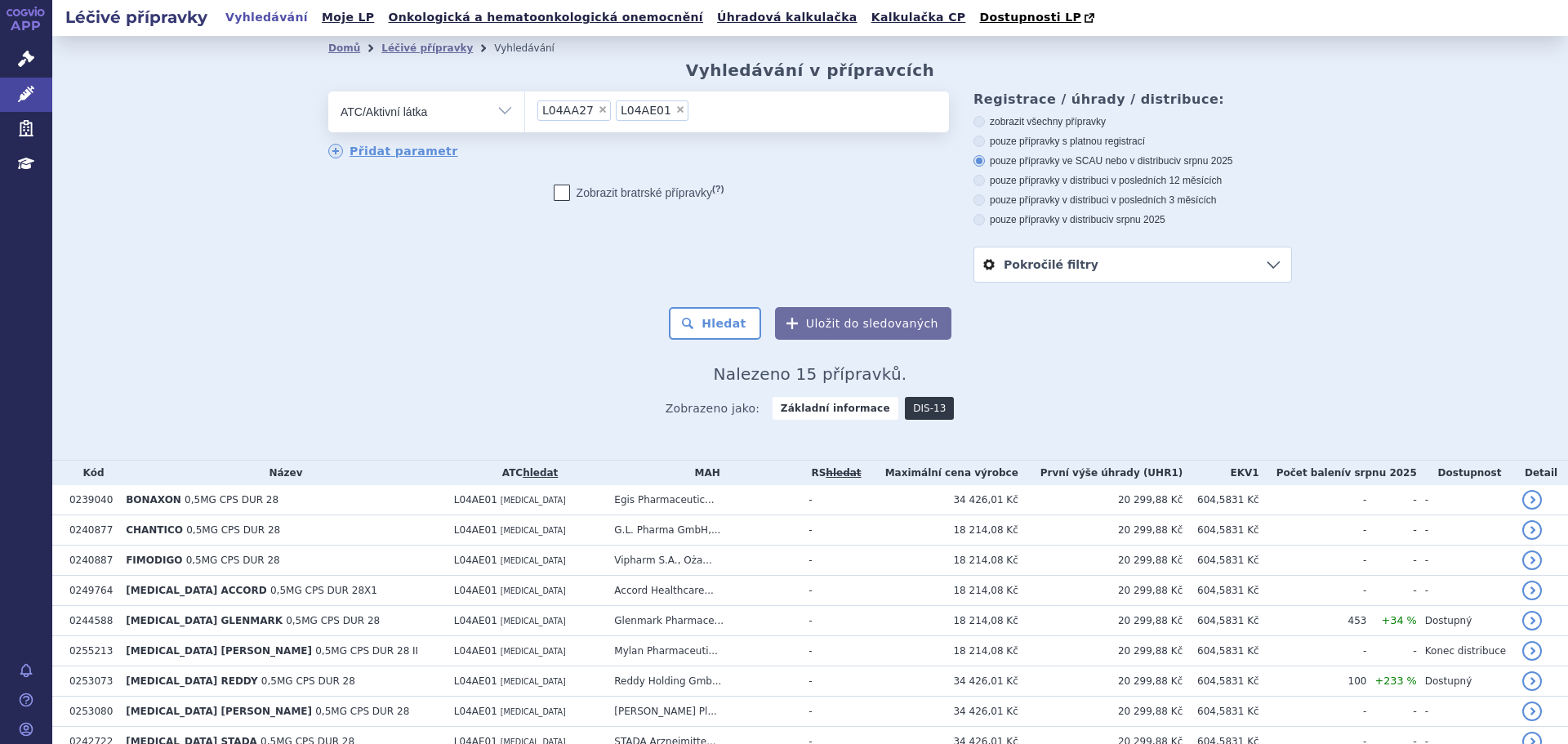
click at [925, 411] on link "DIS-13" at bounding box center [929, 408] width 49 height 23
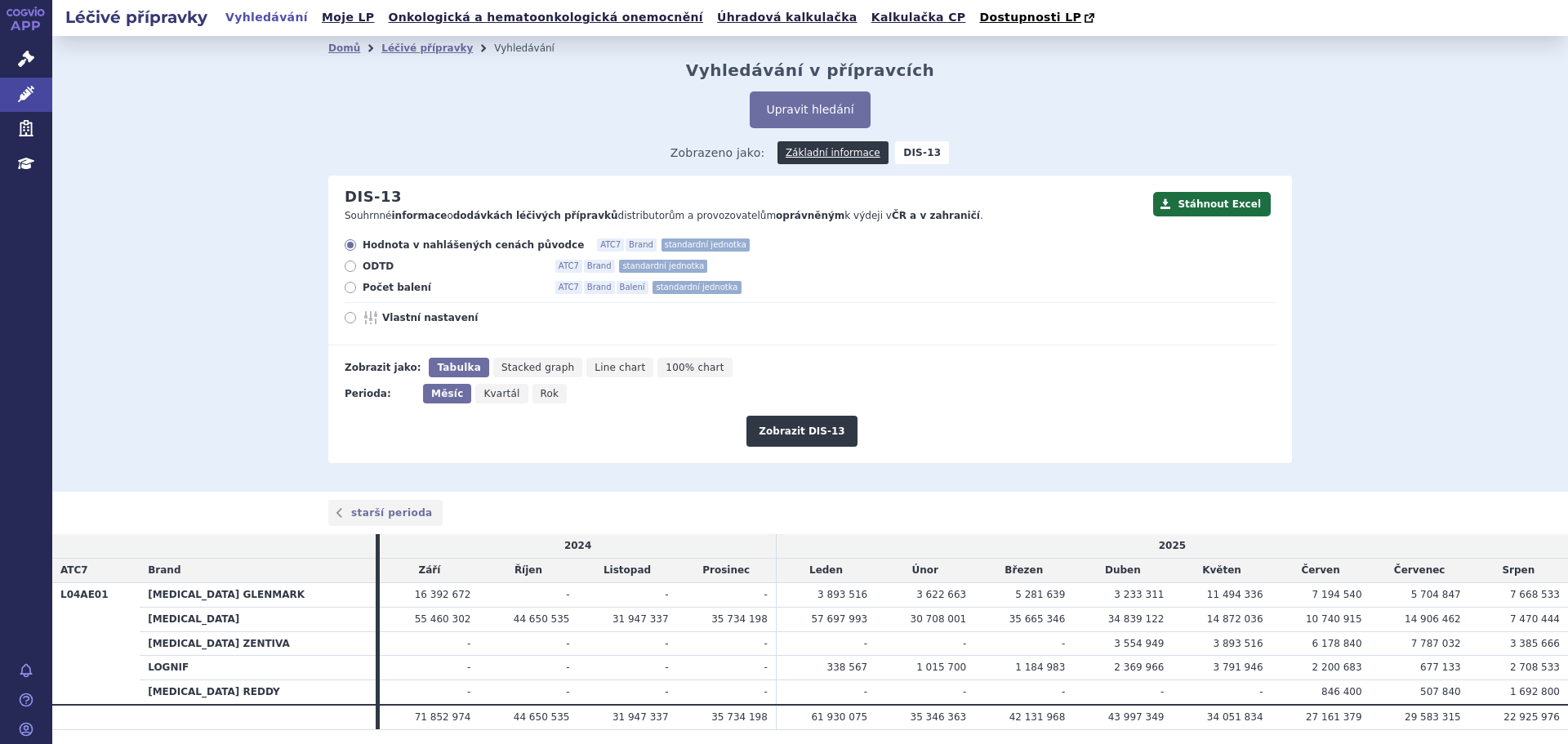
scroll to position [52, 0]
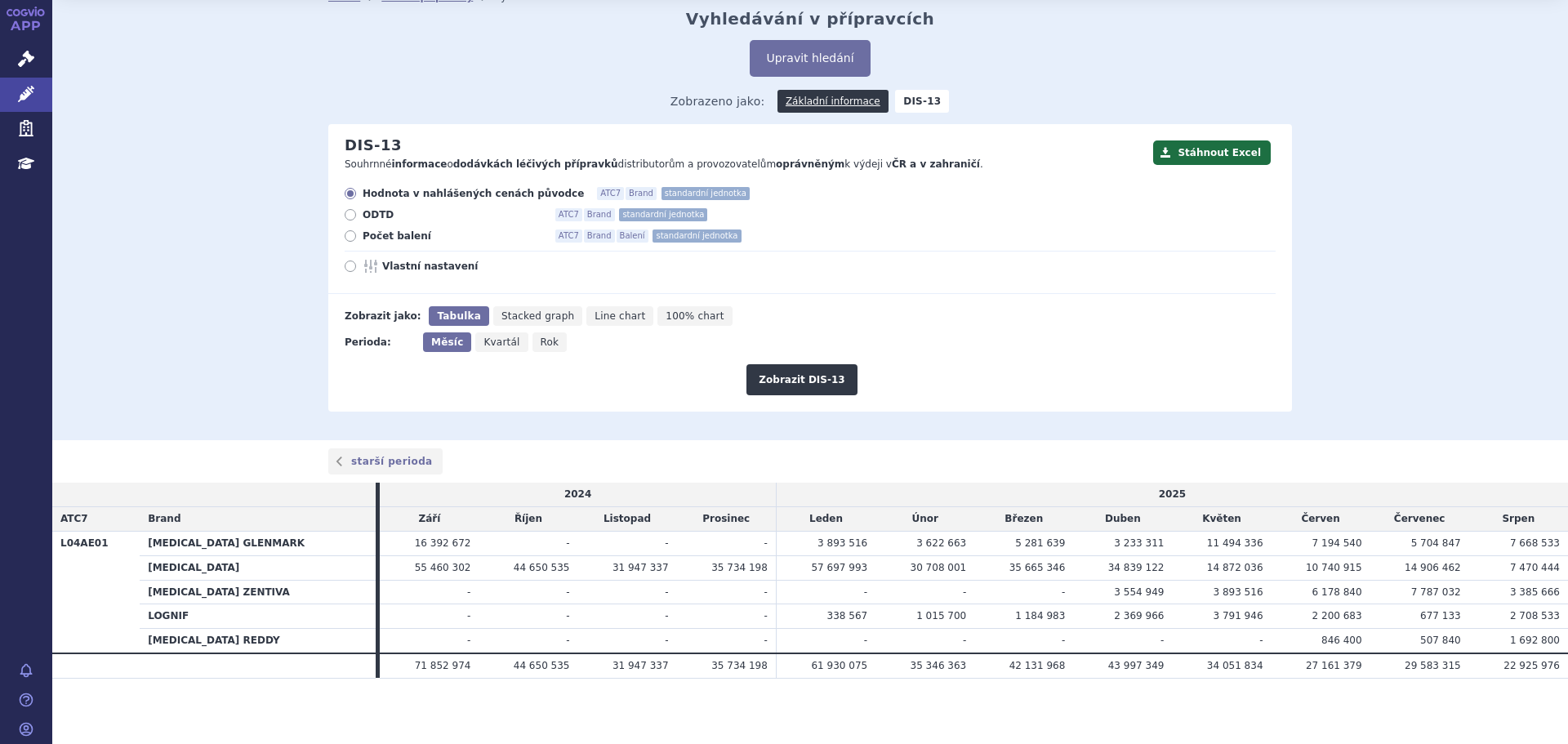
click at [413, 259] on div "Hodnota v nahlášených cenách původce ATC7 Brand standardní jednotka ODTD ATC7 B…" at bounding box center [802, 240] width 947 height 107
drag, startPoint x: 414, startPoint y: 265, endPoint x: 422, endPoint y: 270, distance: 9.4
click at [414, 265] on span "Vlastní nastavení" at bounding box center [471, 267] width 179 height 13
click at [357, 265] on input "Vlastní nastavení" at bounding box center [351, 268] width 10 height 10
radio input "true"
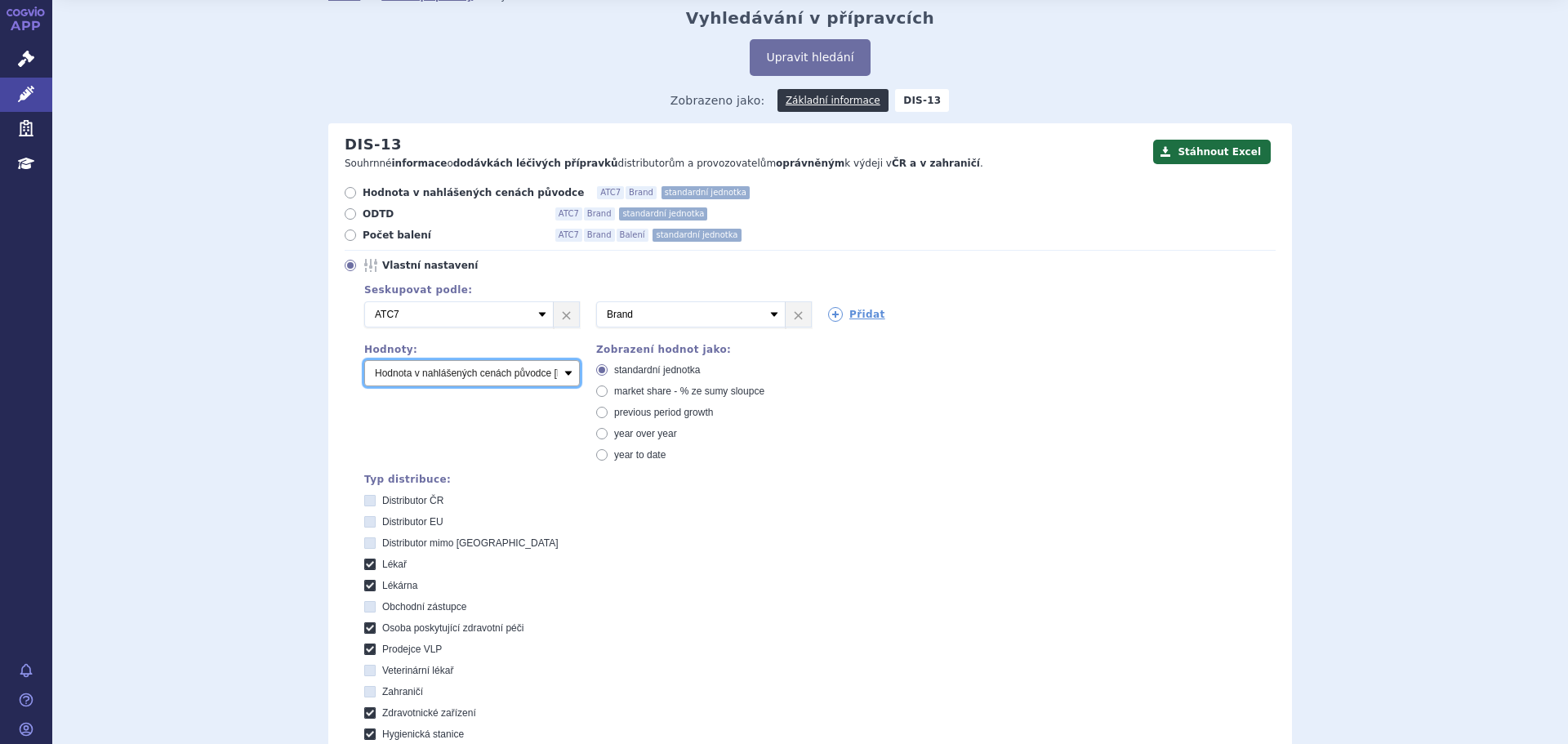
click at [427, 372] on select "Počet balení Hodnota v nahlášených cenách původce [DIS-13] Hodnota v maximálníc…" at bounding box center [472, 373] width 216 height 26
select select "scauMaxReimbursement1"
click at [364, 360] on select "Počet balení Hodnota v nahlášených cenách původce [DIS-13] Hodnota v maximálníc…" at bounding box center [472, 373] width 216 height 26
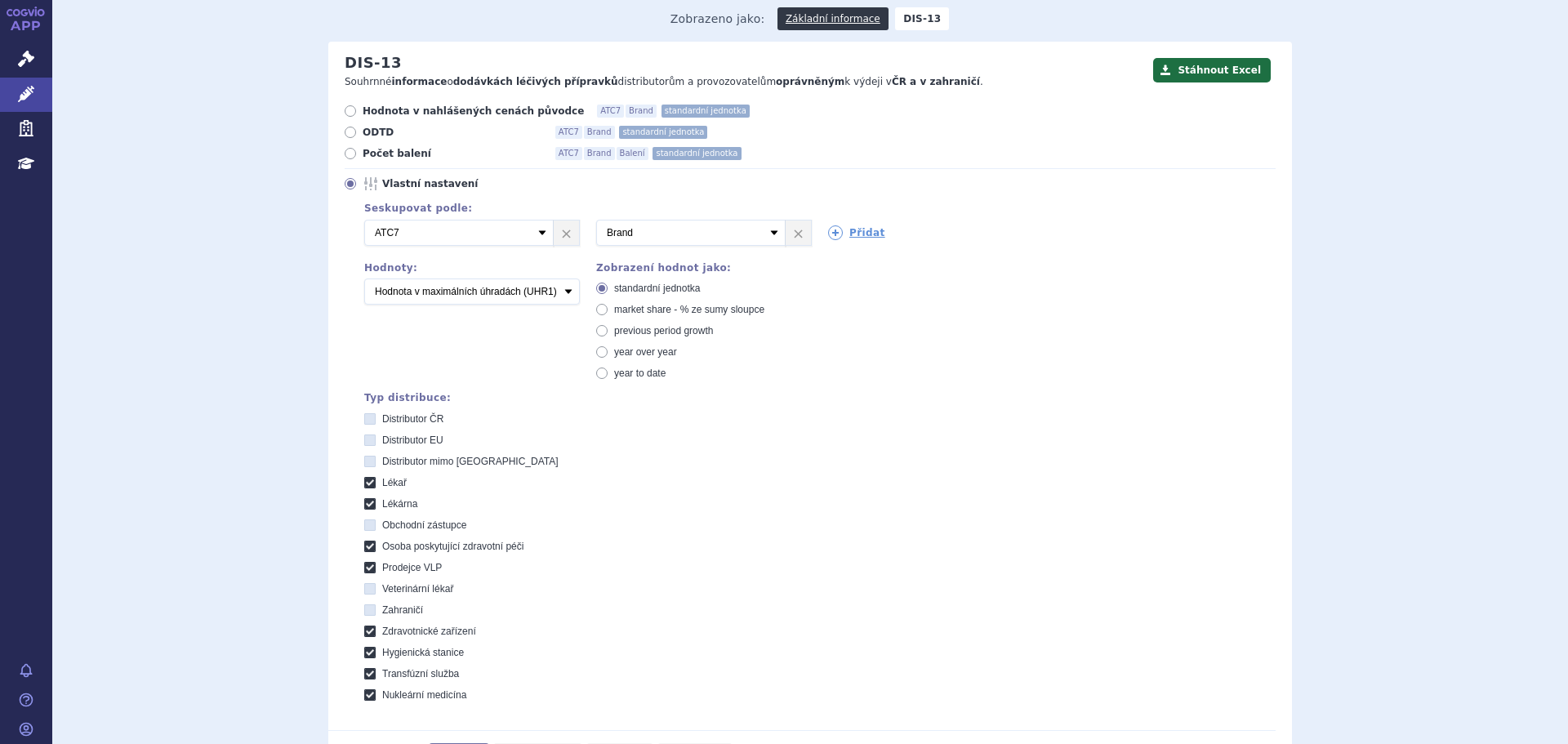
scroll to position [297, 0]
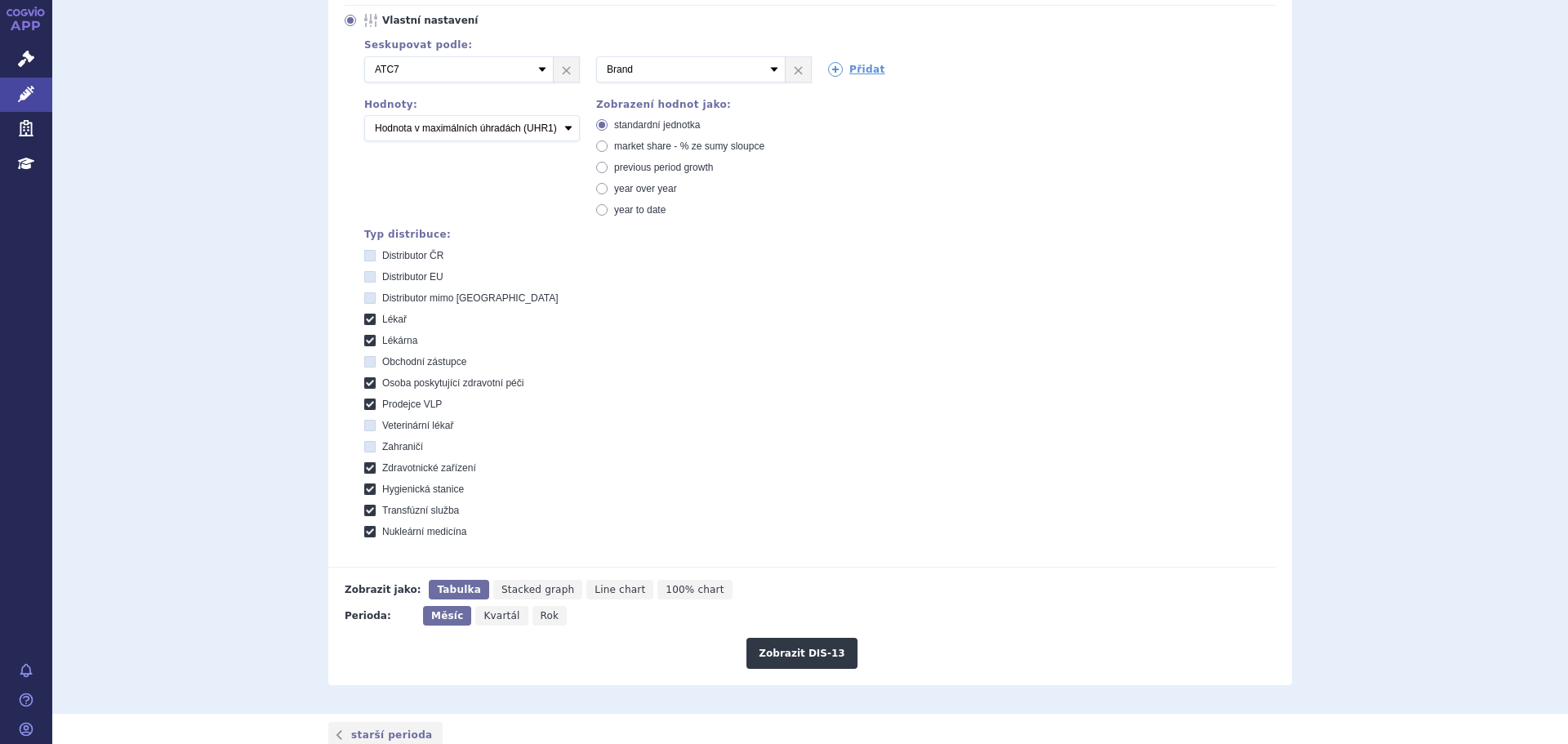
click at [542, 622] on icon "Rok" at bounding box center [550, 615] width 35 height 20
click at [542, 617] on input "Rok" at bounding box center [537, 610] width 10 height 10
radio input "true"
click at [771, 646] on button "Zobrazit DIS-13" at bounding box center [801, 652] width 111 height 31
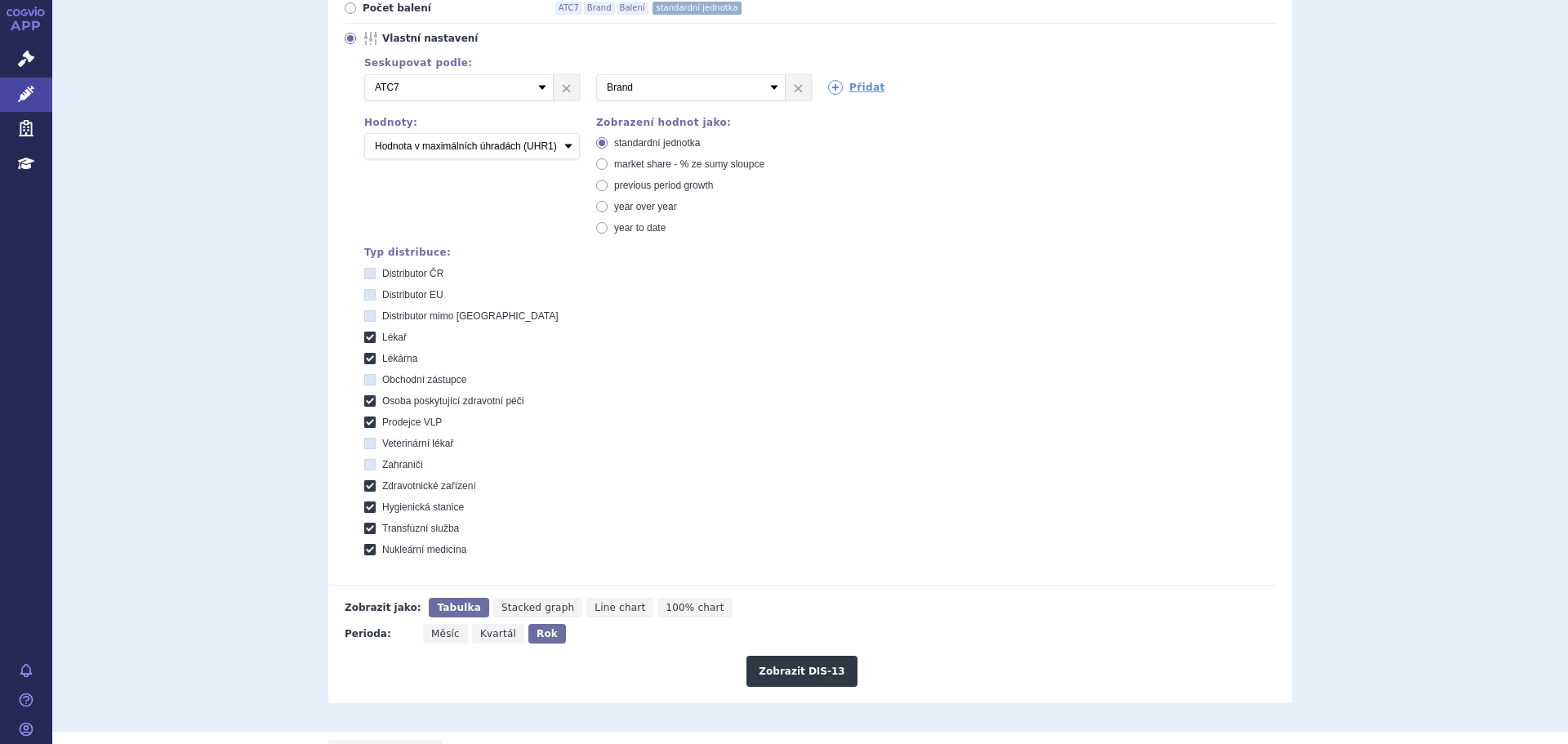
scroll to position [138, 0]
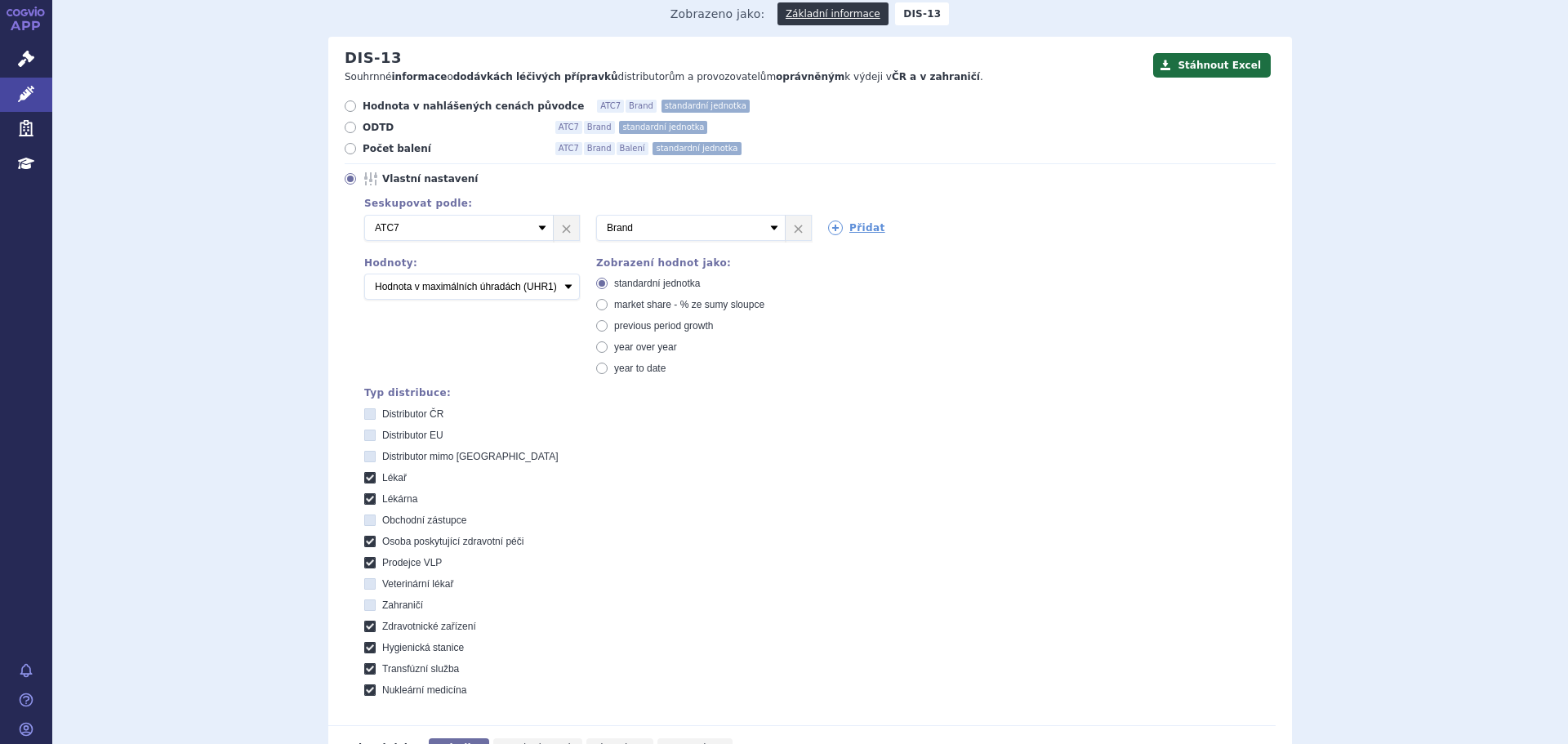
click at [373, 148] on span "Počet balení" at bounding box center [451, 149] width 179 height 13
click at [357, 148] on input "Počet balení ATC7 Brand Balení standardní jednotka" at bounding box center [351, 150] width 10 height 10
radio input "true"
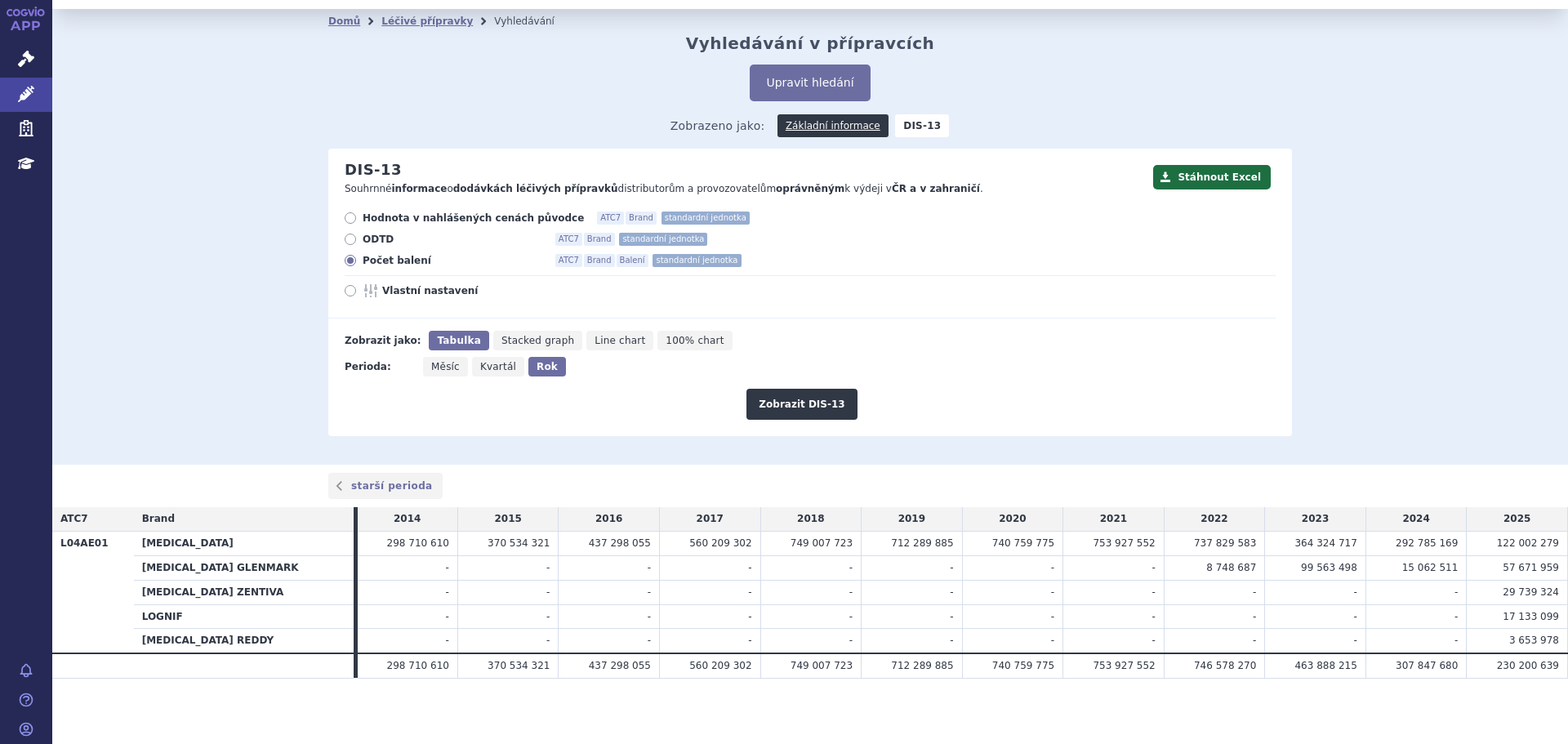
scroll to position [28, 0]
click at [766, 391] on button "Zobrazit DIS-13" at bounding box center [801, 403] width 111 height 31
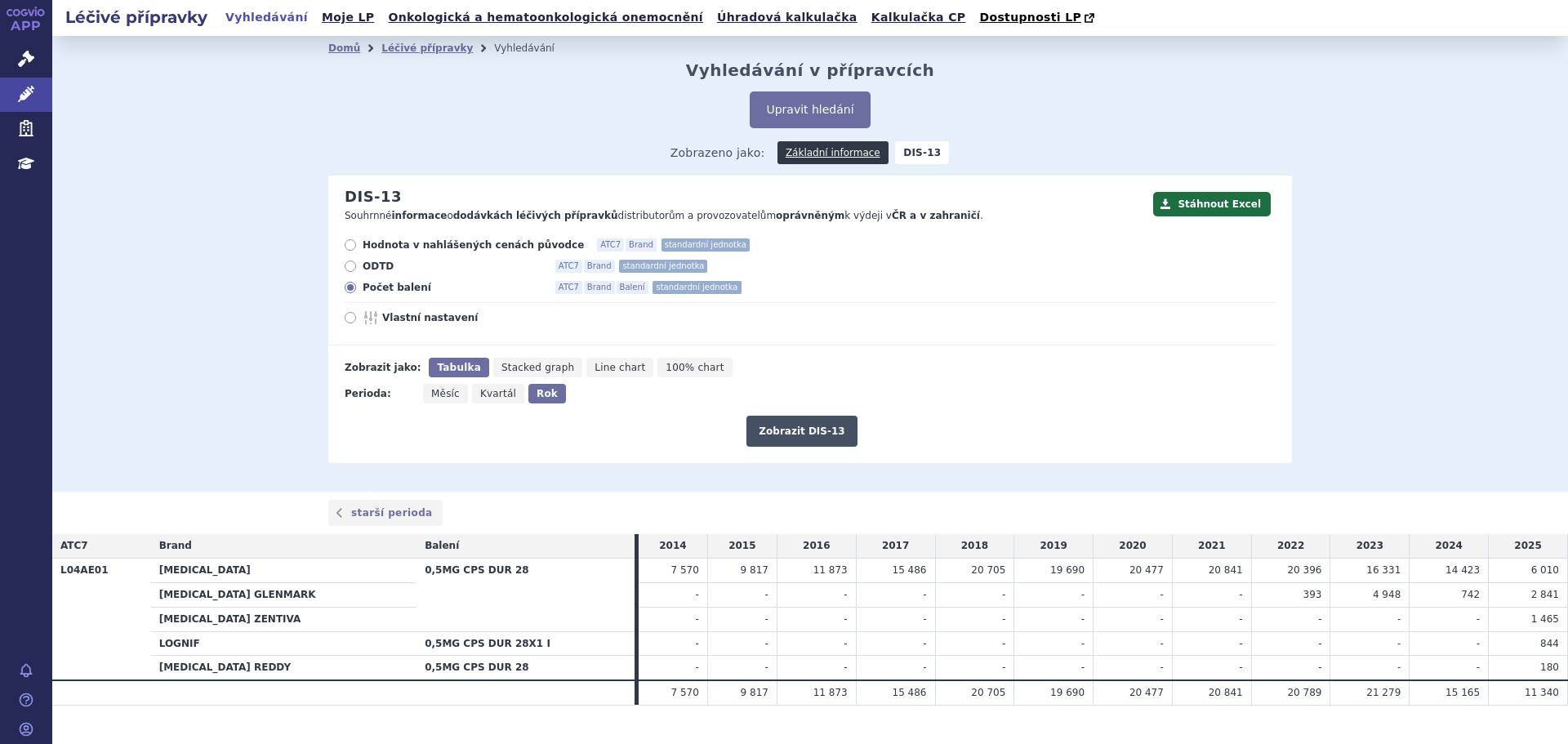
scroll to position [28, 0]
